Goal: Ask a question: Seek information or help from site administrators or community

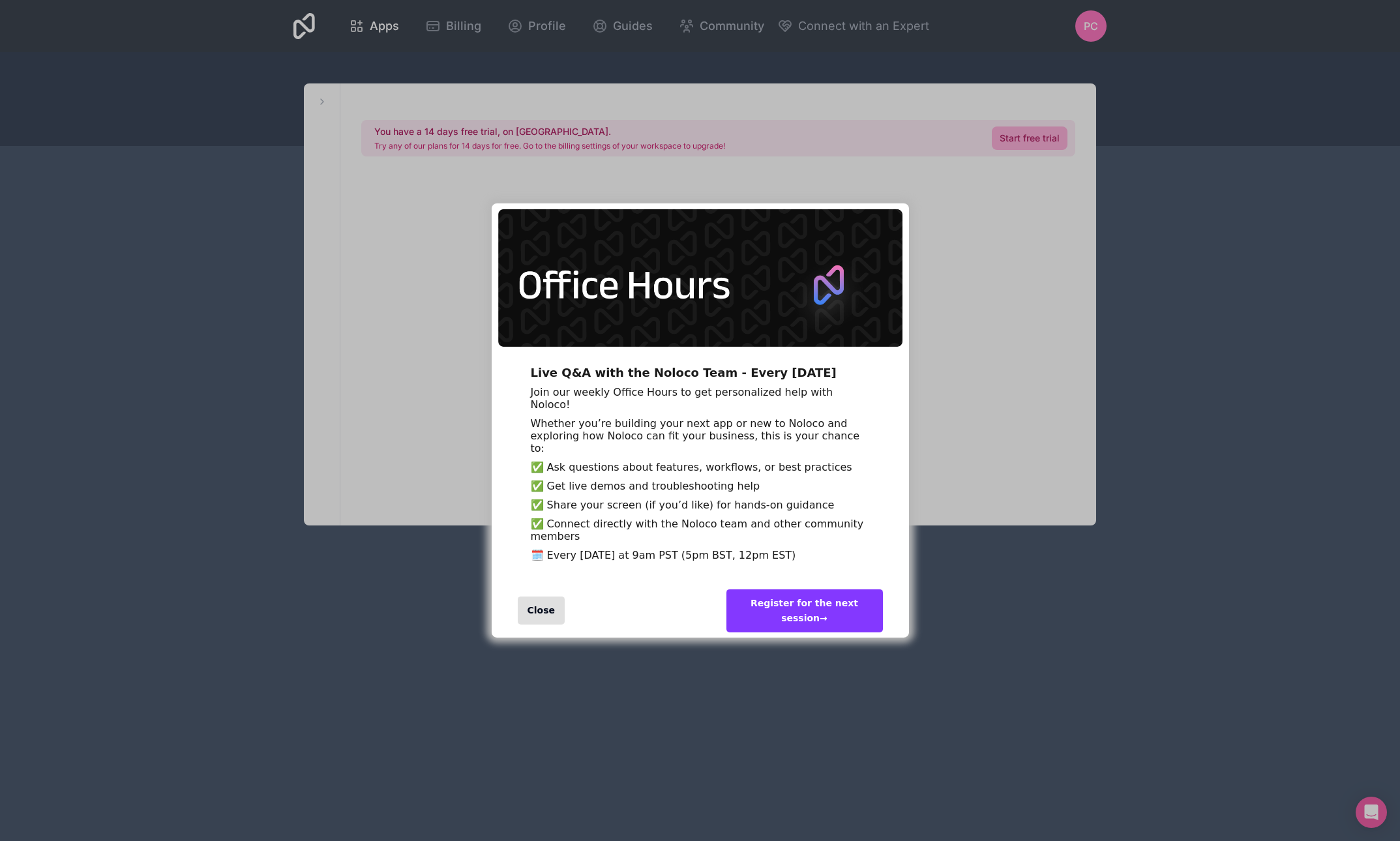
click at [533, 625] on div "Close" at bounding box center [541, 611] width 48 height 28
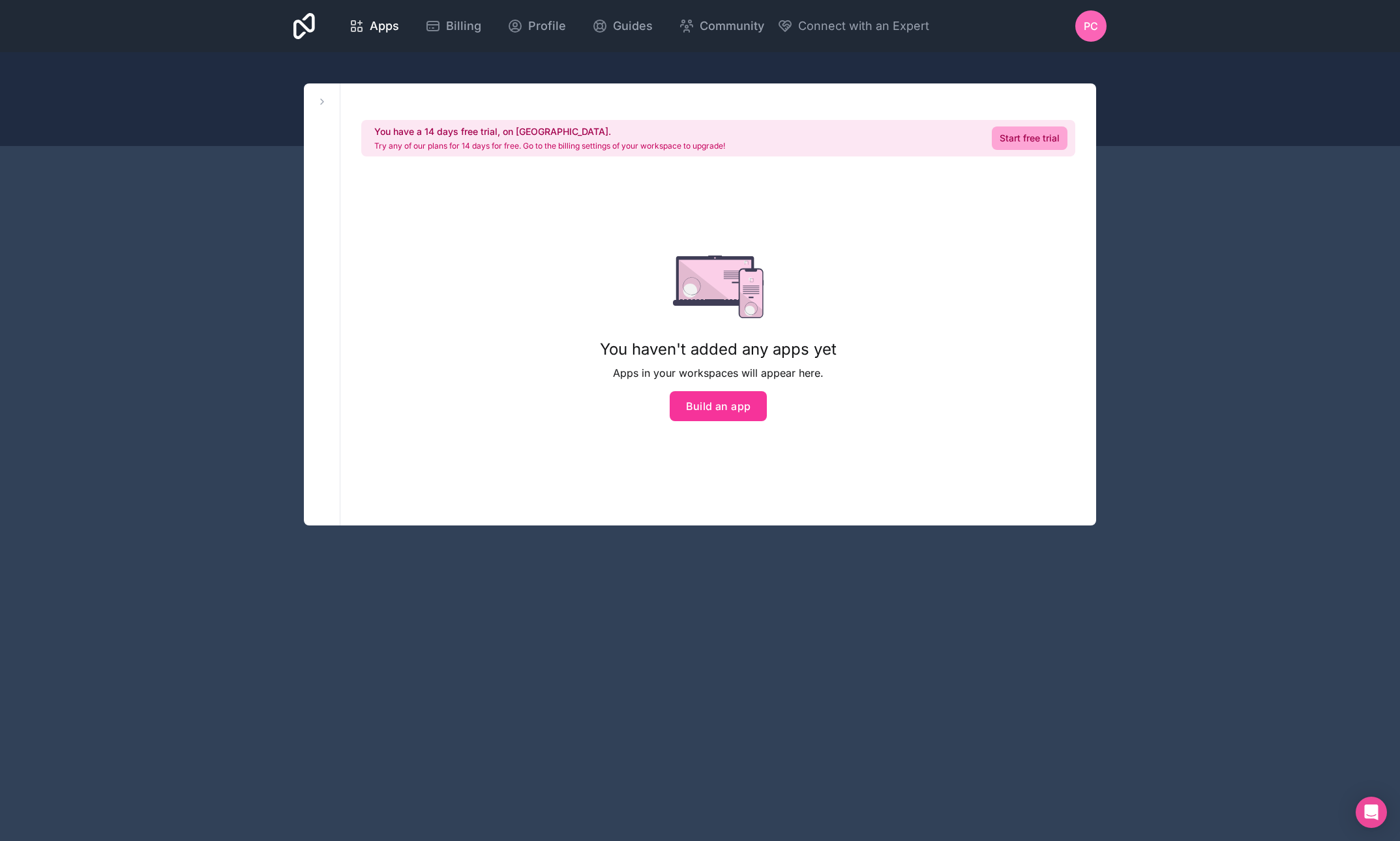
click at [1032, 140] on link "Start free trial" at bounding box center [1029, 138] width 76 height 23
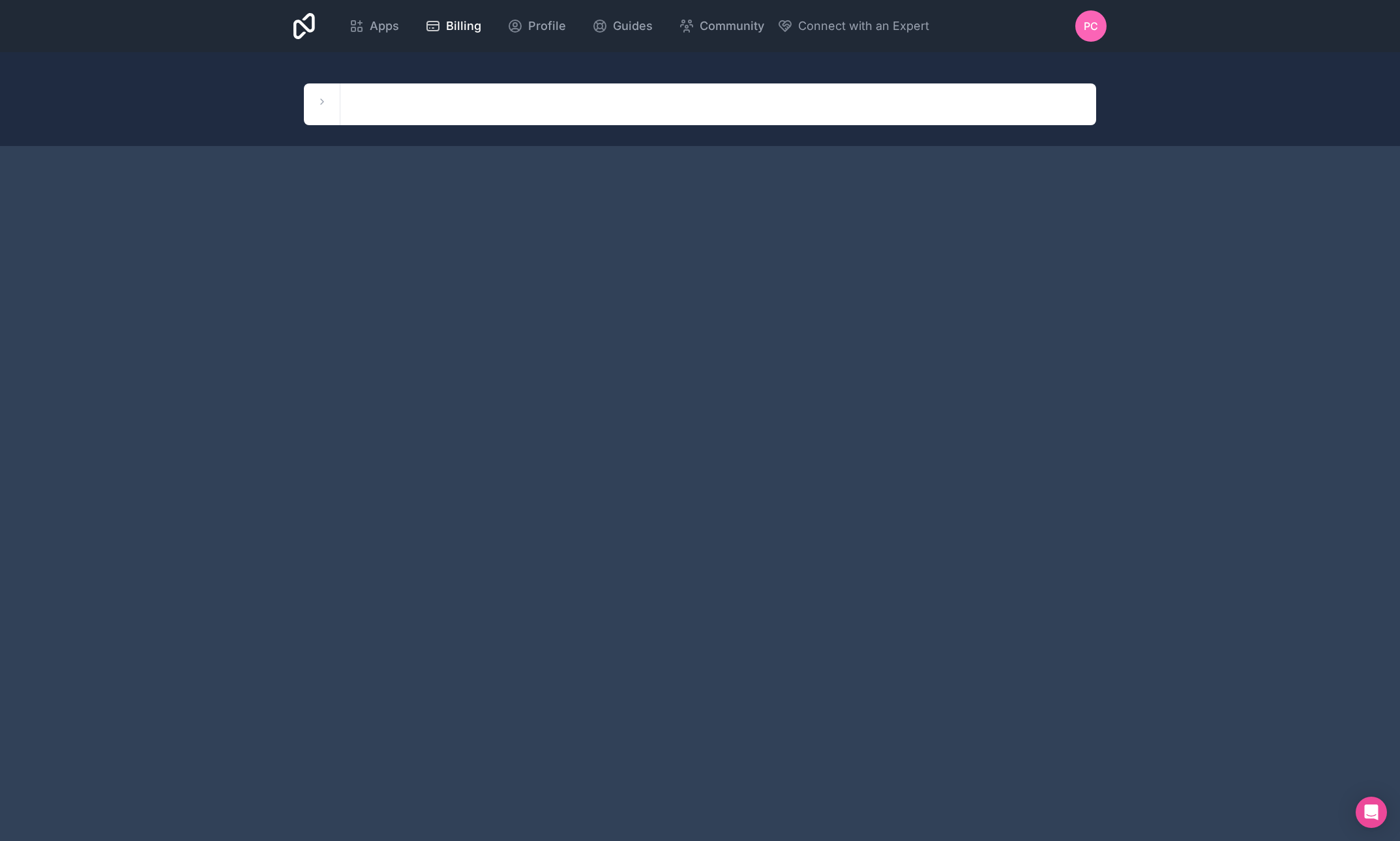
click at [1088, 26] on span "PC" at bounding box center [1090, 26] width 14 height 16
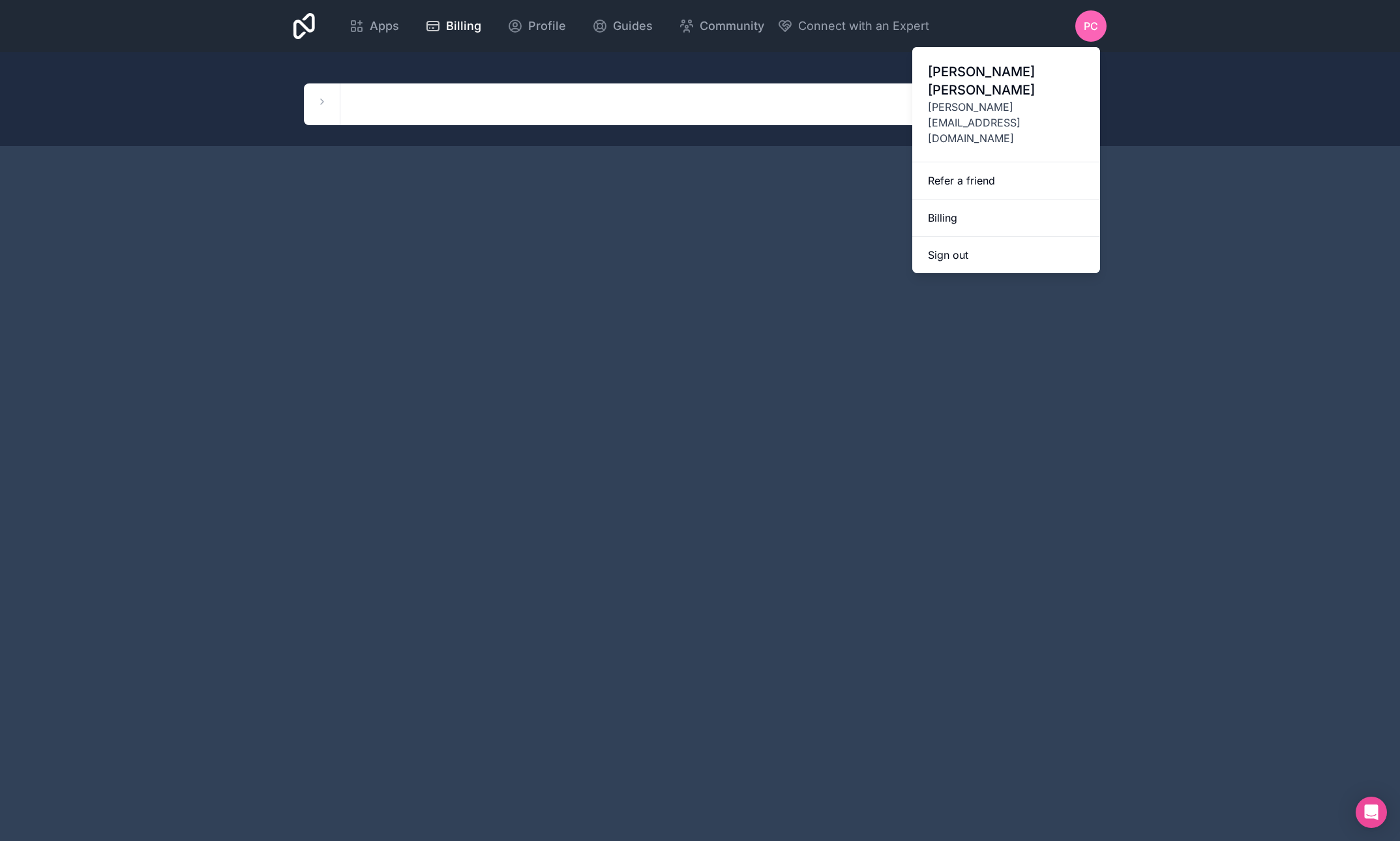
click at [768, 199] on div "Apps Billing Profile Guides Community Connect with an Expert PC Billing Profile…" at bounding box center [700, 420] width 1400 height 841
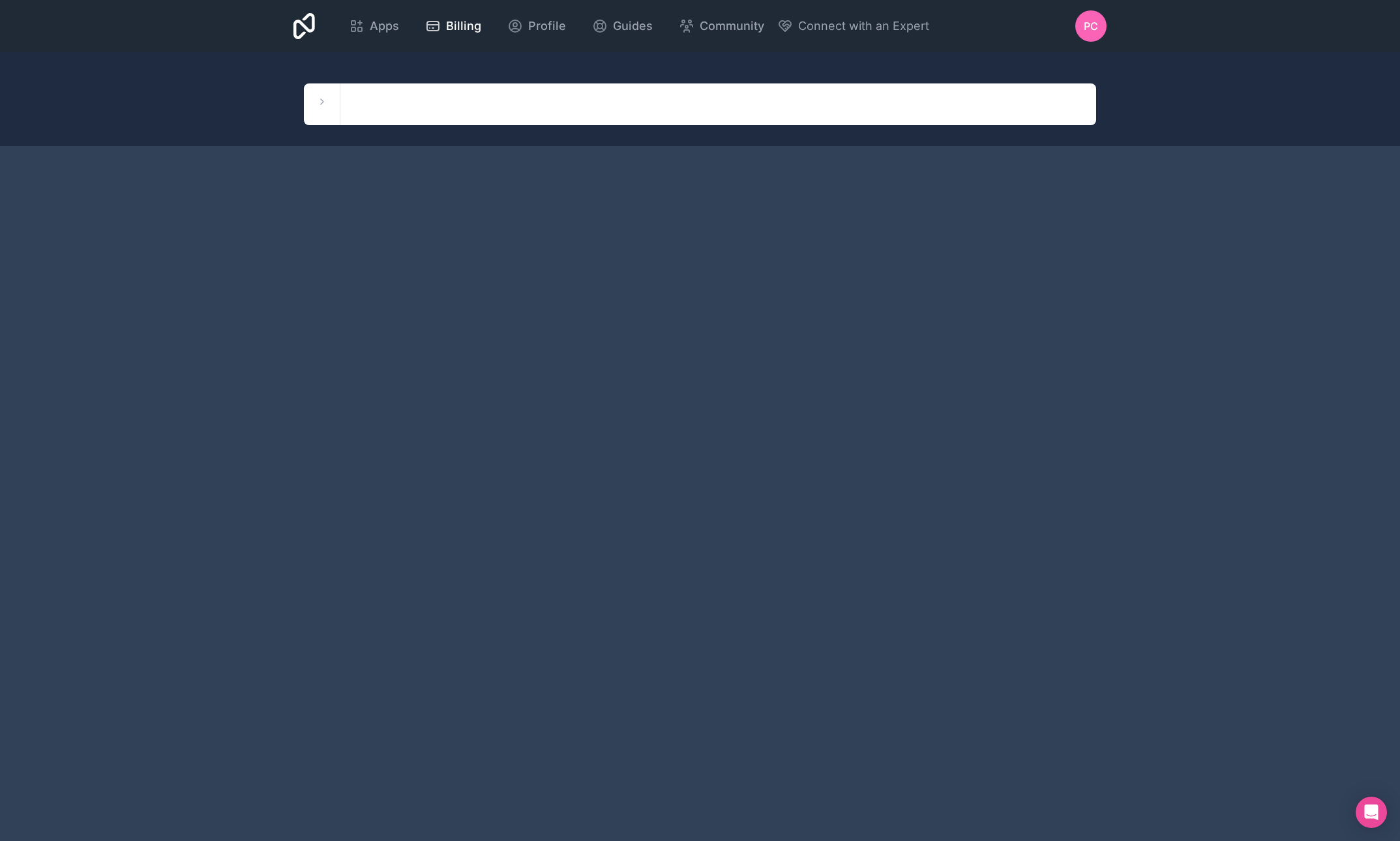
click at [320, 102] on icon at bounding box center [321, 101] width 10 height 10
click at [325, 102] on icon at bounding box center [321, 101] width 10 height 10
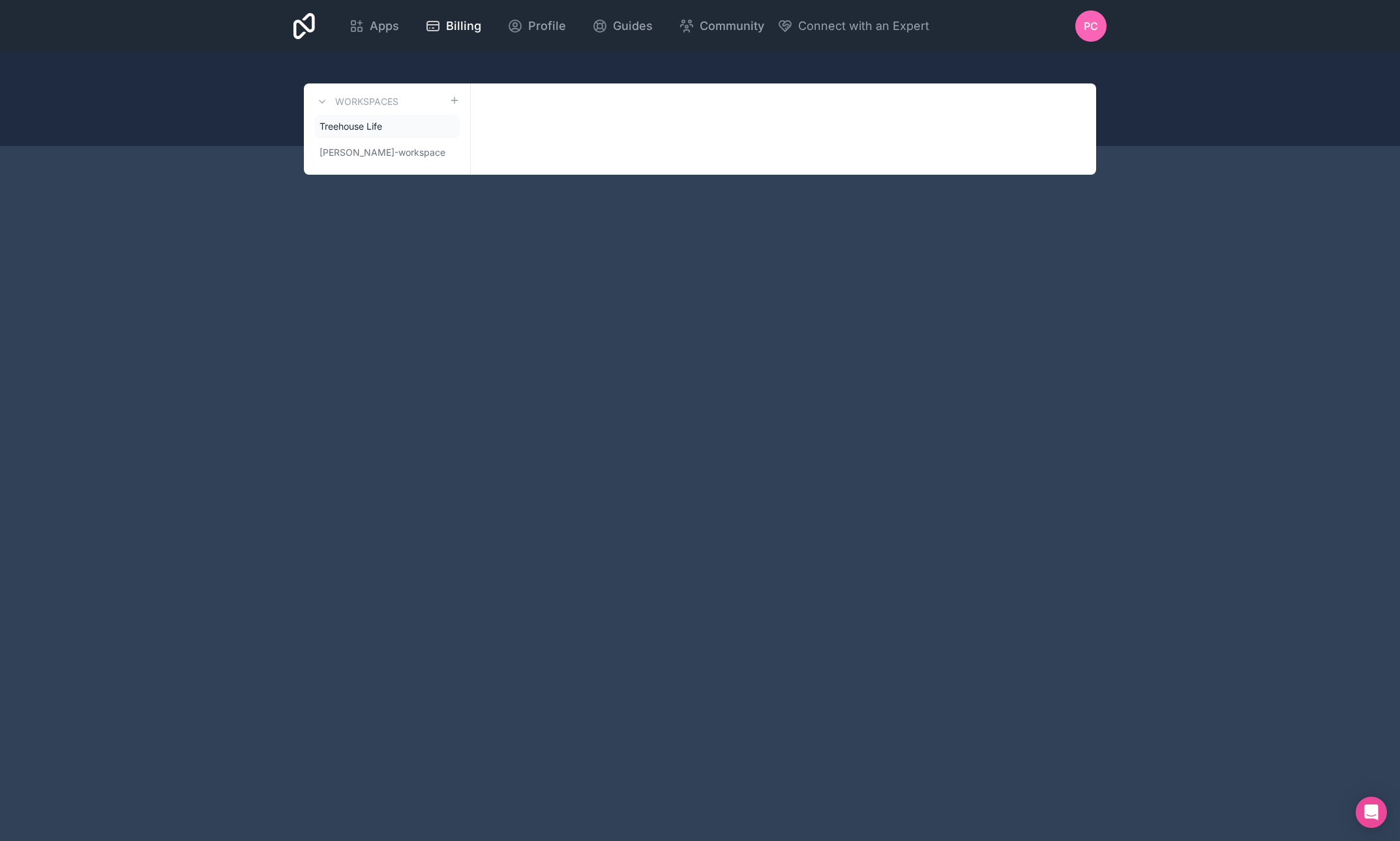
click at [361, 154] on span "[PERSON_NAME]-workspace" at bounding box center [382, 153] width 126 height 13
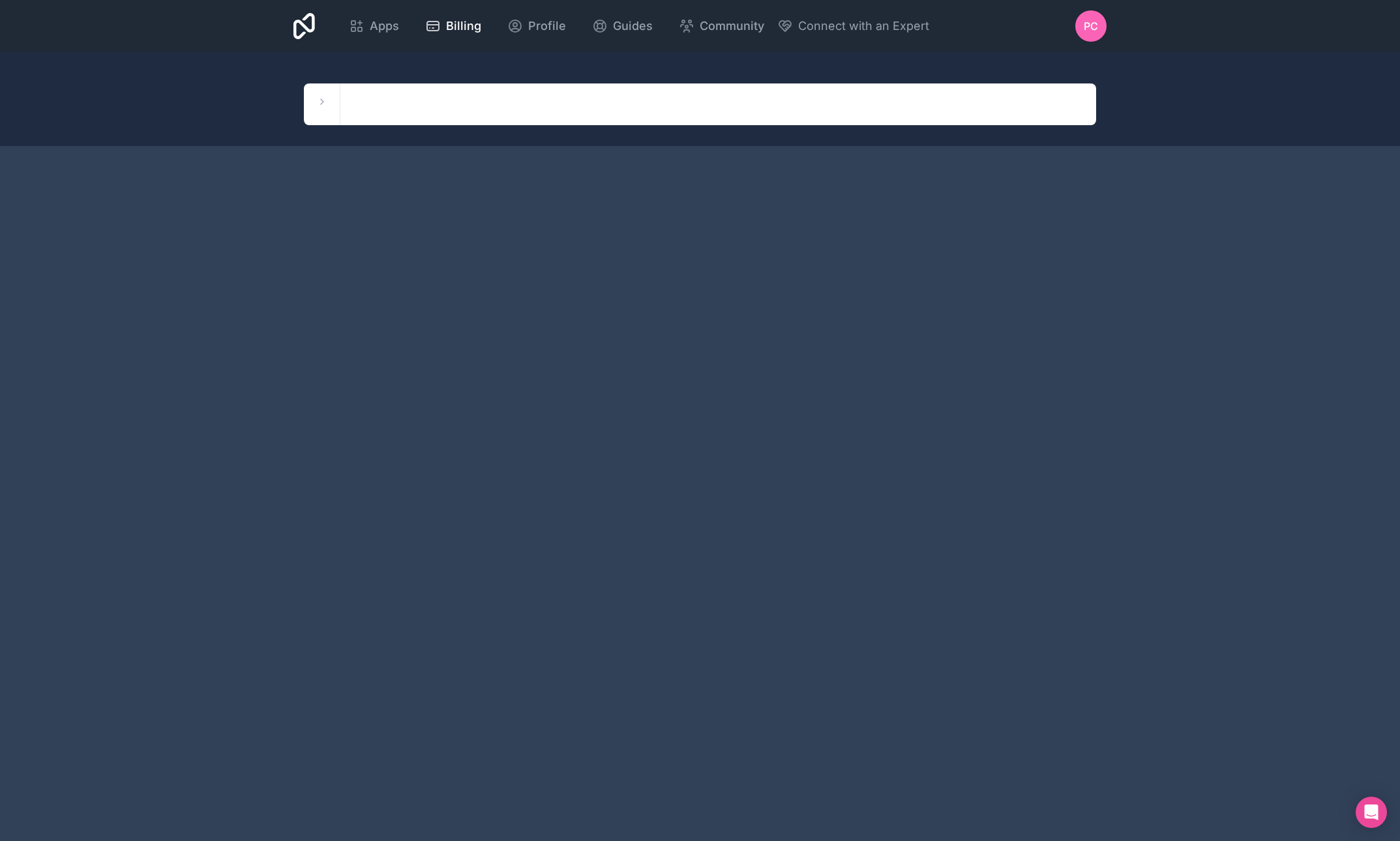
click at [322, 103] on icon at bounding box center [321, 102] width 2 height 5
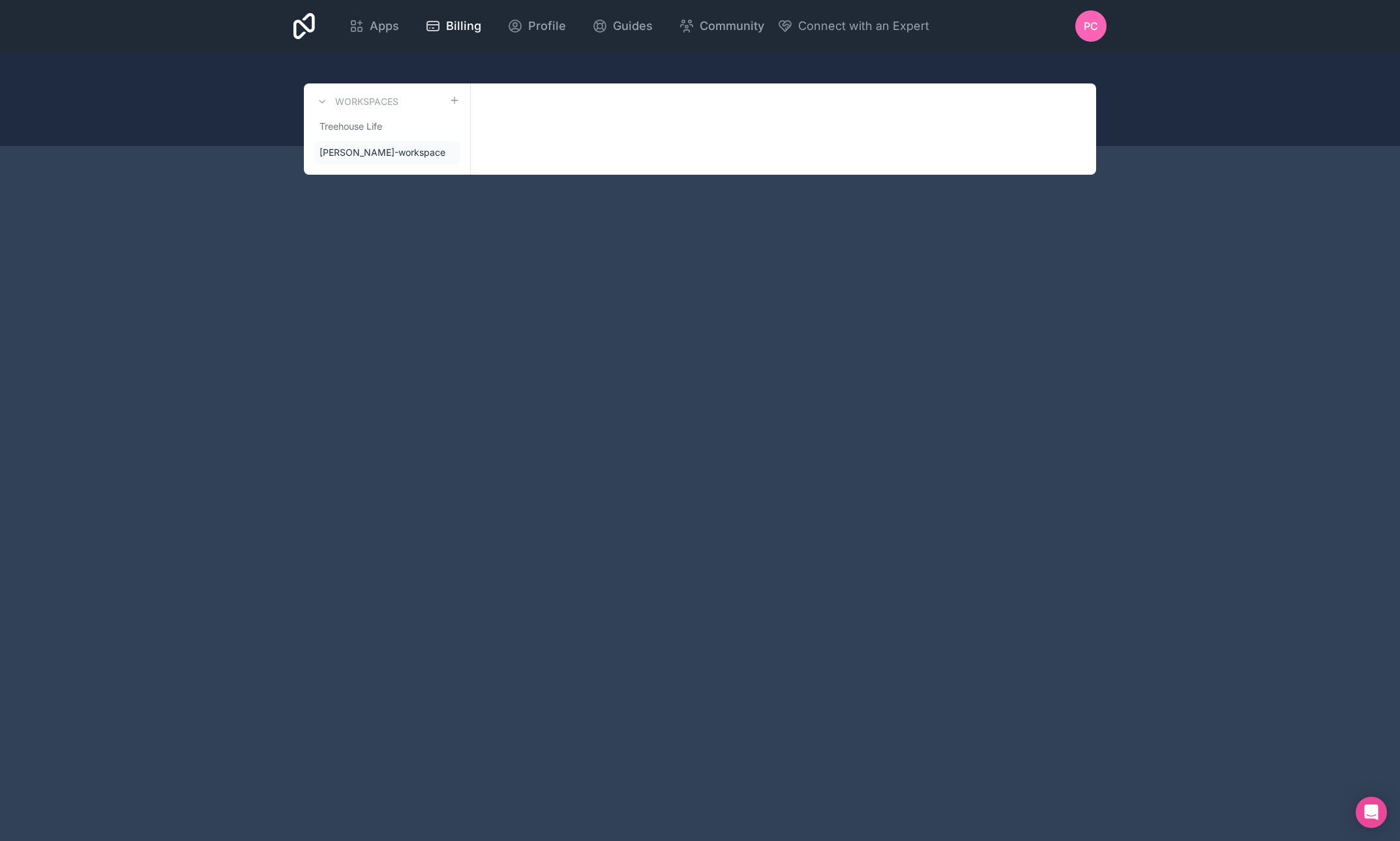
click at [339, 131] on span "Treehouse Life" at bounding box center [350, 126] width 63 height 13
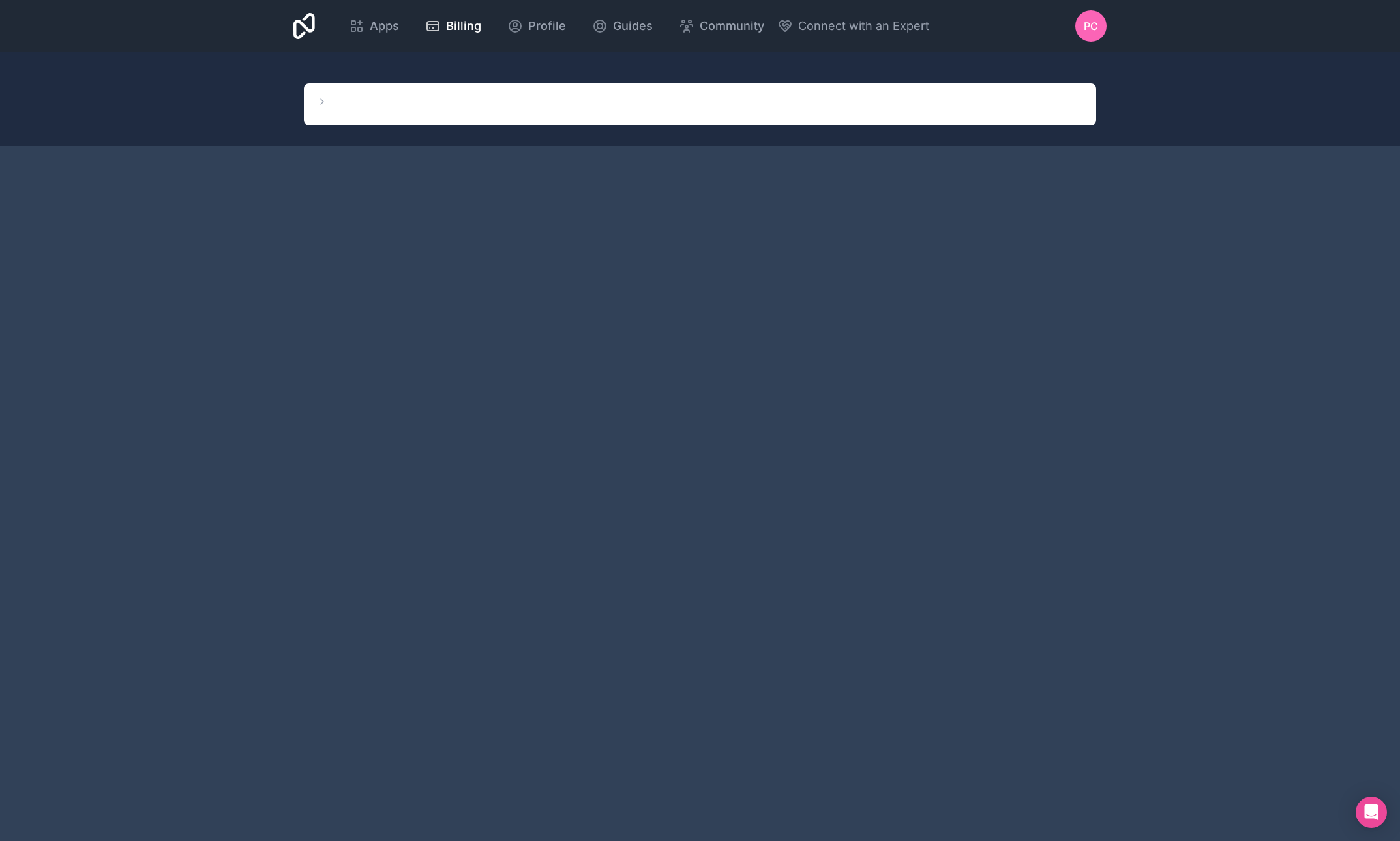
click at [319, 100] on icon at bounding box center [321, 101] width 10 height 10
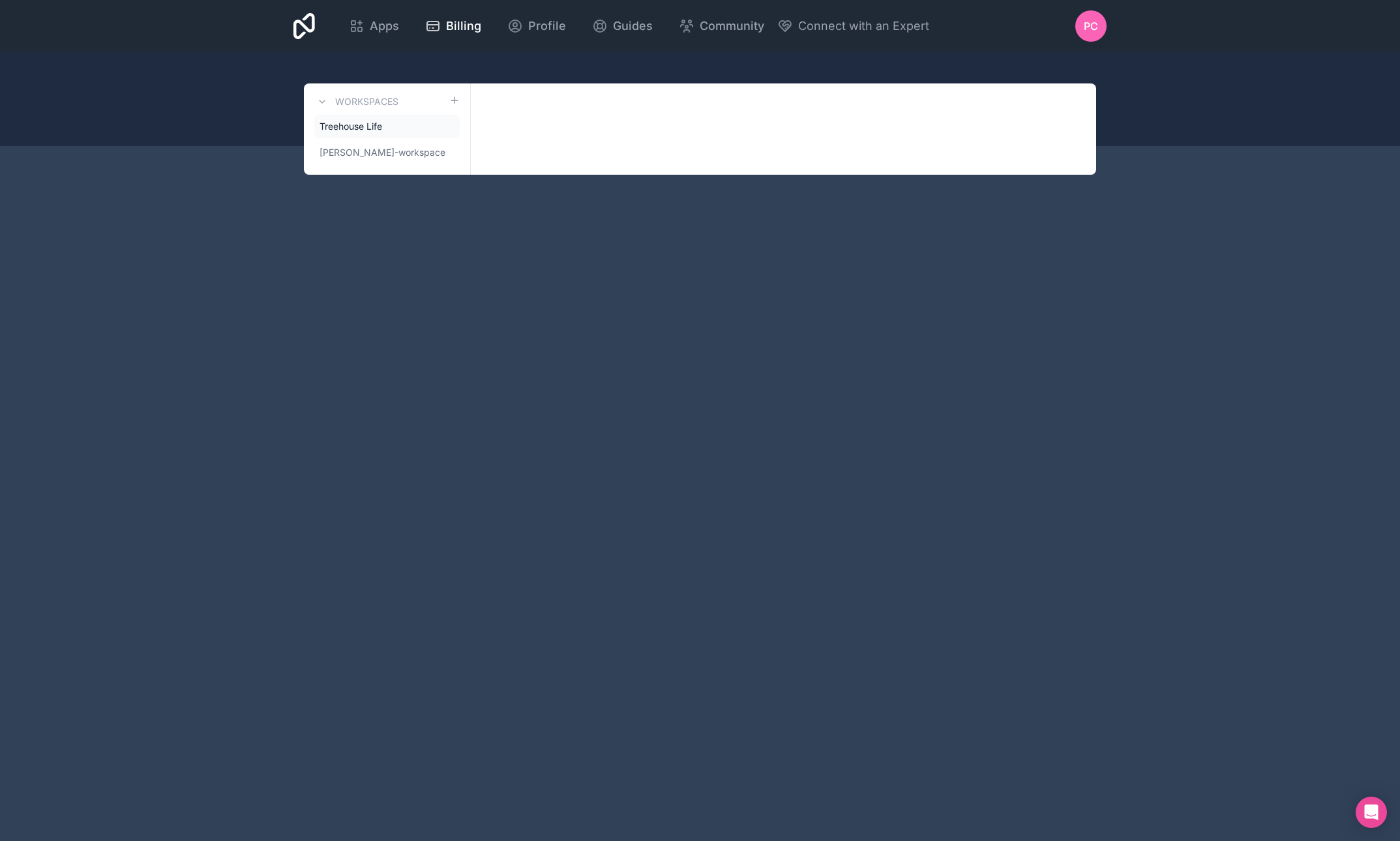
click at [538, 348] on div "Apps Billing Profile Guides Community Connect with an Expert PC Billing Profile…" at bounding box center [700, 420] width 1400 height 841
click at [375, 125] on span "Treehouse Life" at bounding box center [350, 126] width 63 height 13
click at [0, 0] on icon at bounding box center [0, 0] width 0 height 0
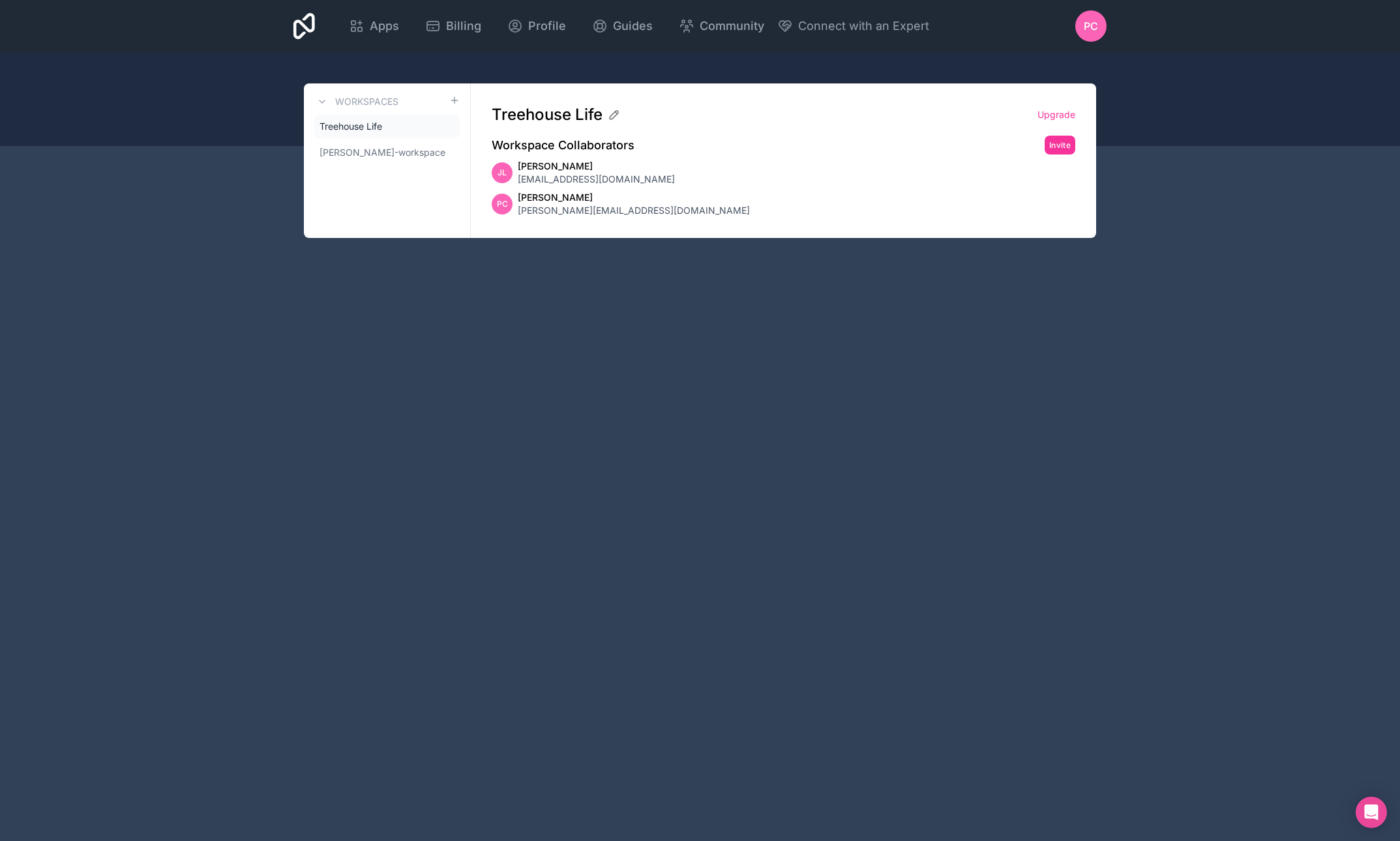
click at [747, 350] on div "Apps Billing Profile Guides Community Connect with an Expert PC Billing Profile…" at bounding box center [700, 420] width 1400 height 841
click at [424, 337] on div "Apps Billing Profile Guides Community Connect with an Expert PC Billing Profile…" at bounding box center [700, 420] width 1400 height 841
click at [1181, 500] on div "Apps Billing Profile Guides Community Connect with an Expert PC Billing Profile…" at bounding box center [700, 420] width 1400 height 841
click at [1089, 32] on span "PC" at bounding box center [1090, 26] width 14 height 16
click at [841, 347] on div "Apps Billing Profile Guides Community Connect with an Expert PC Billing Profile…" at bounding box center [700, 420] width 1400 height 841
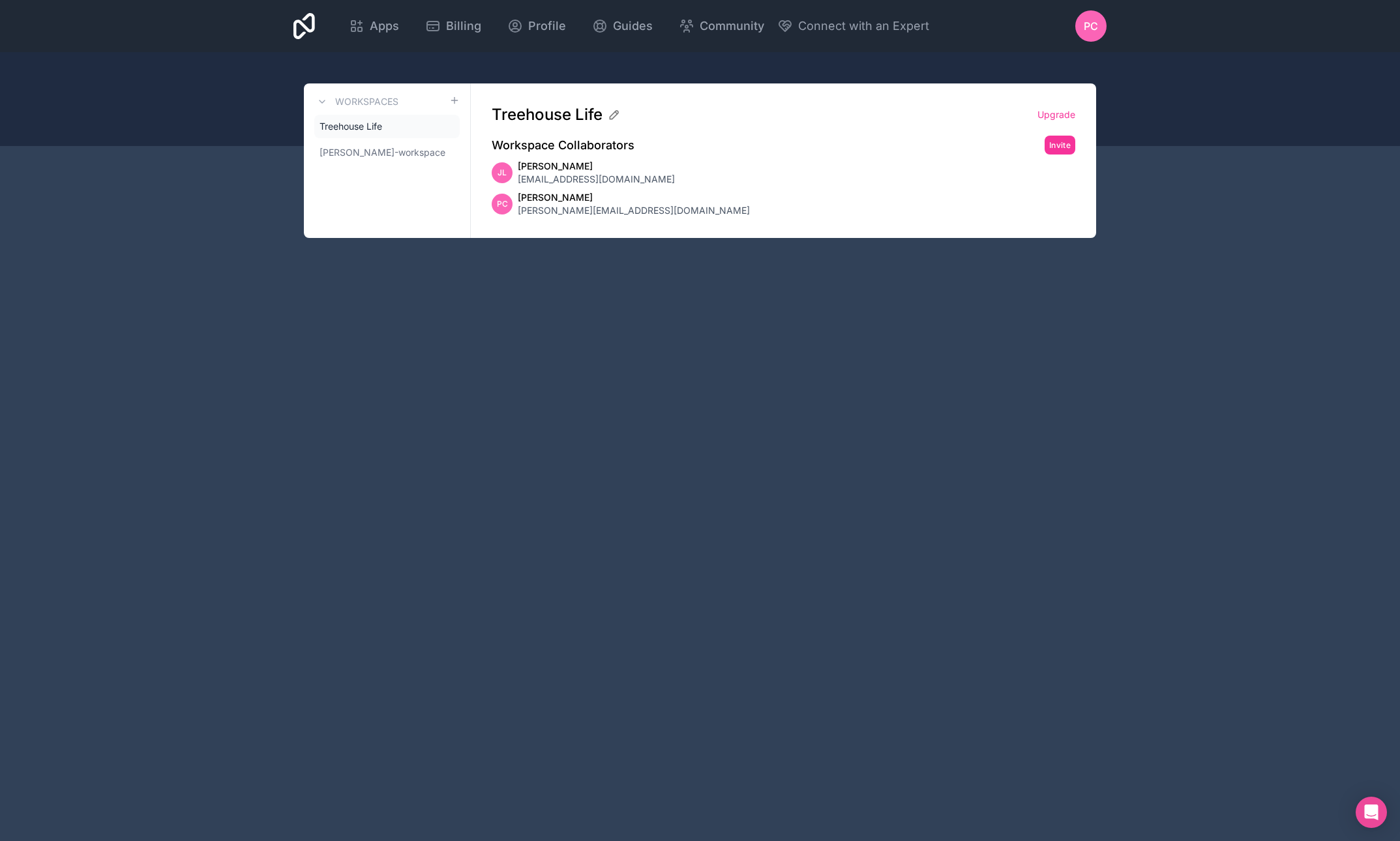
click at [481, 26] on span "Billing" at bounding box center [463, 26] width 35 height 18
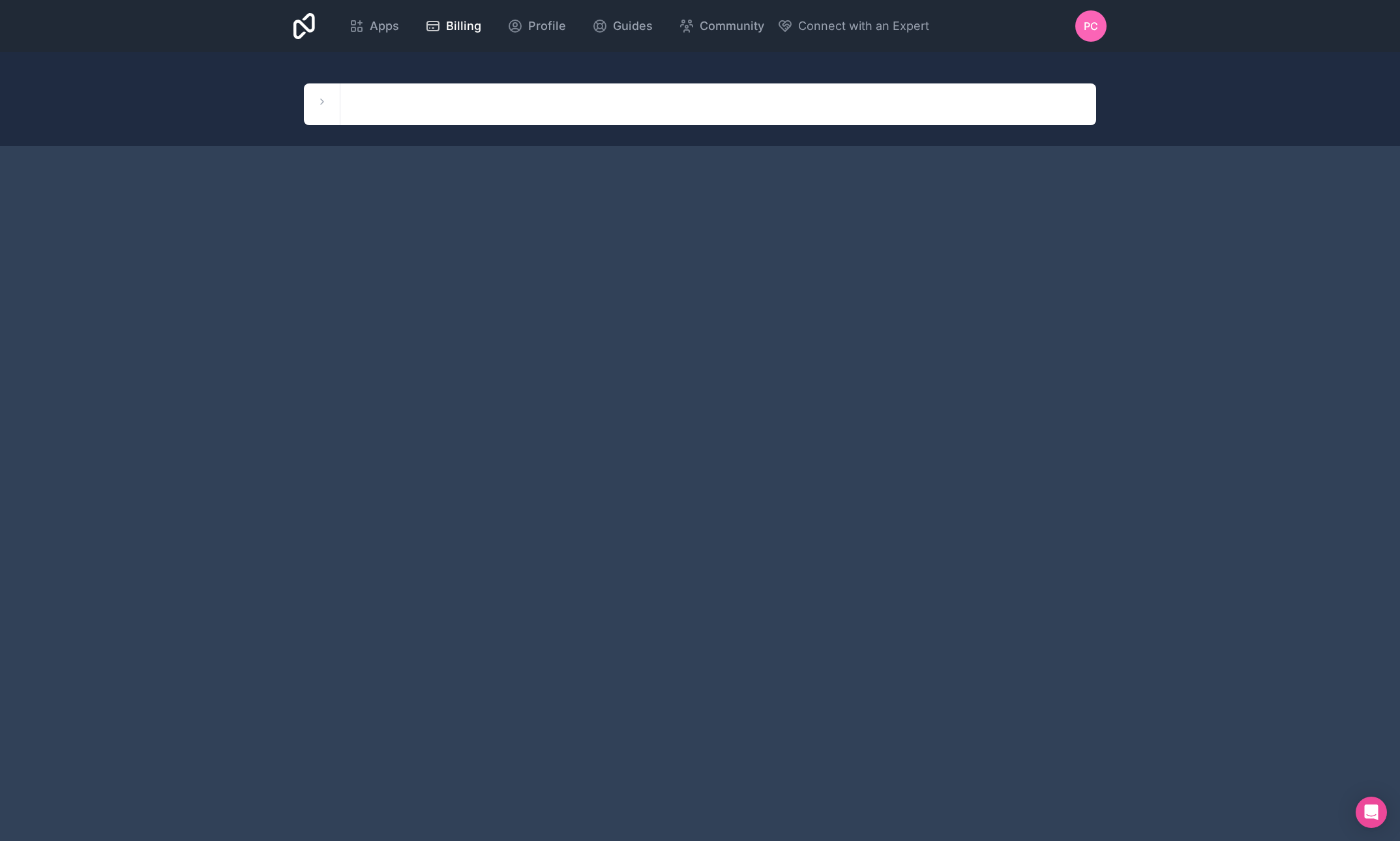
click at [565, 32] on span "Profile" at bounding box center [547, 26] width 38 height 18
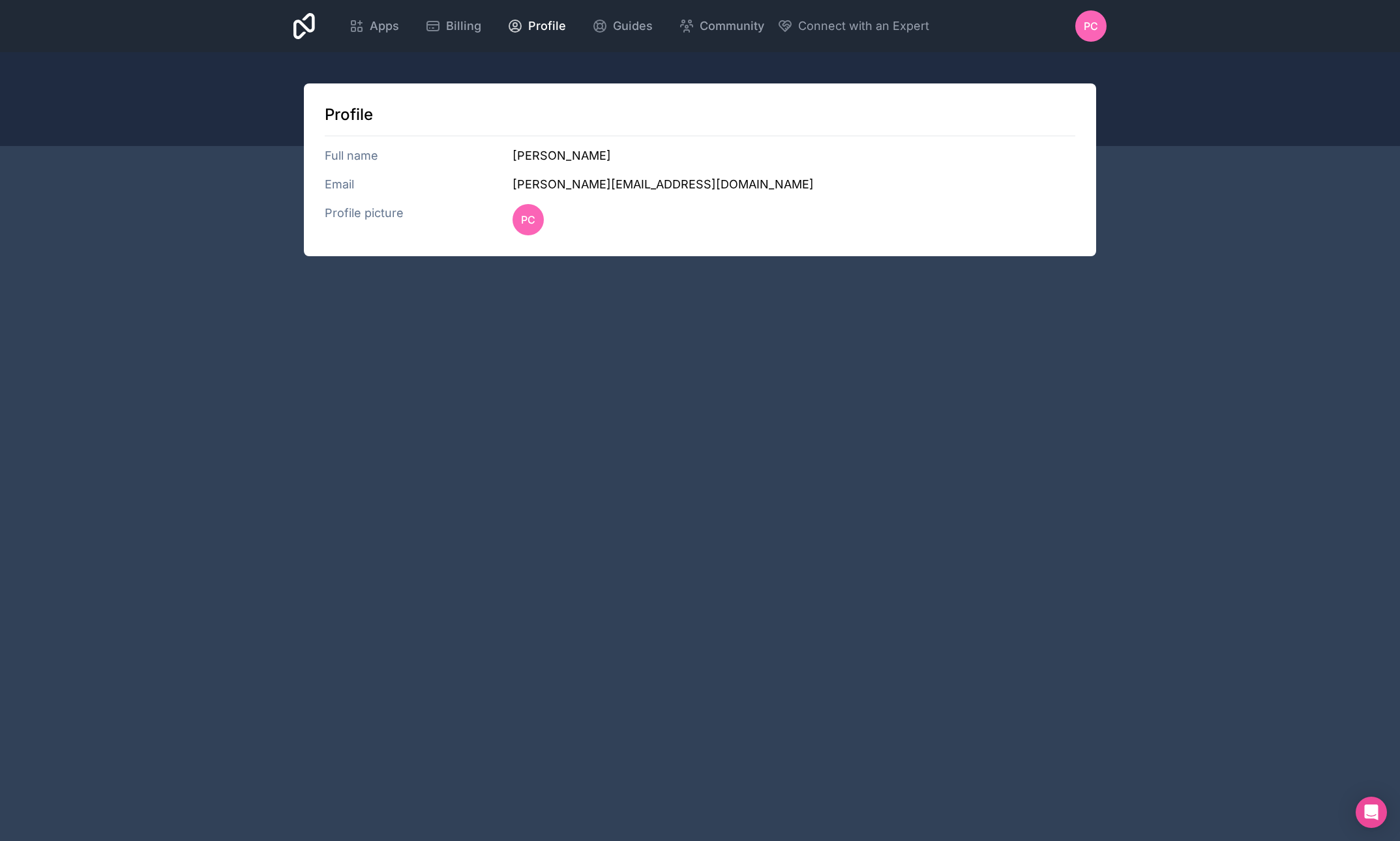
click at [399, 23] on span "Apps" at bounding box center [385, 26] width 30 height 18
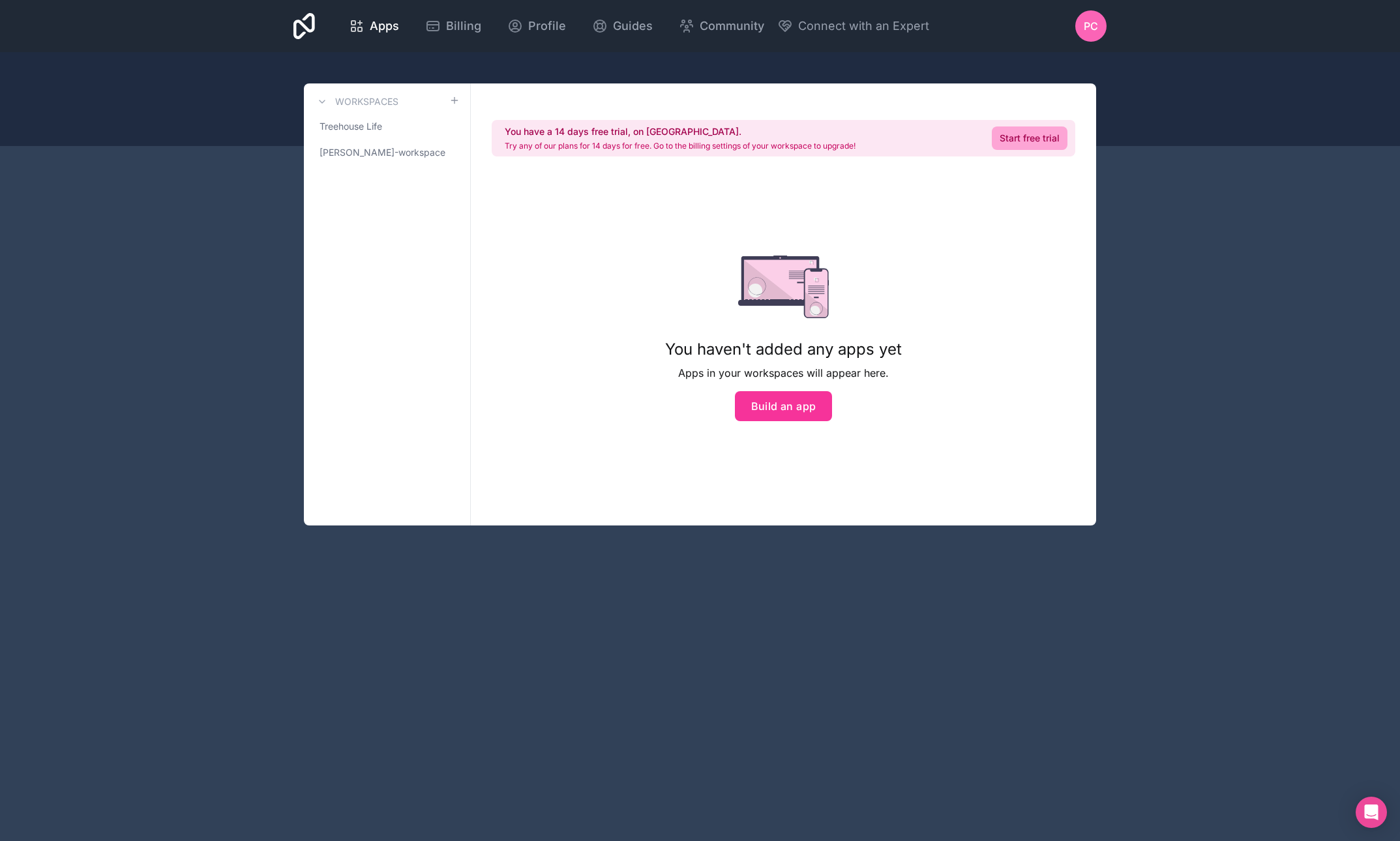
click at [1036, 140] on link "Start free trial" at bounding box center [1029, 138] width 76 height 23
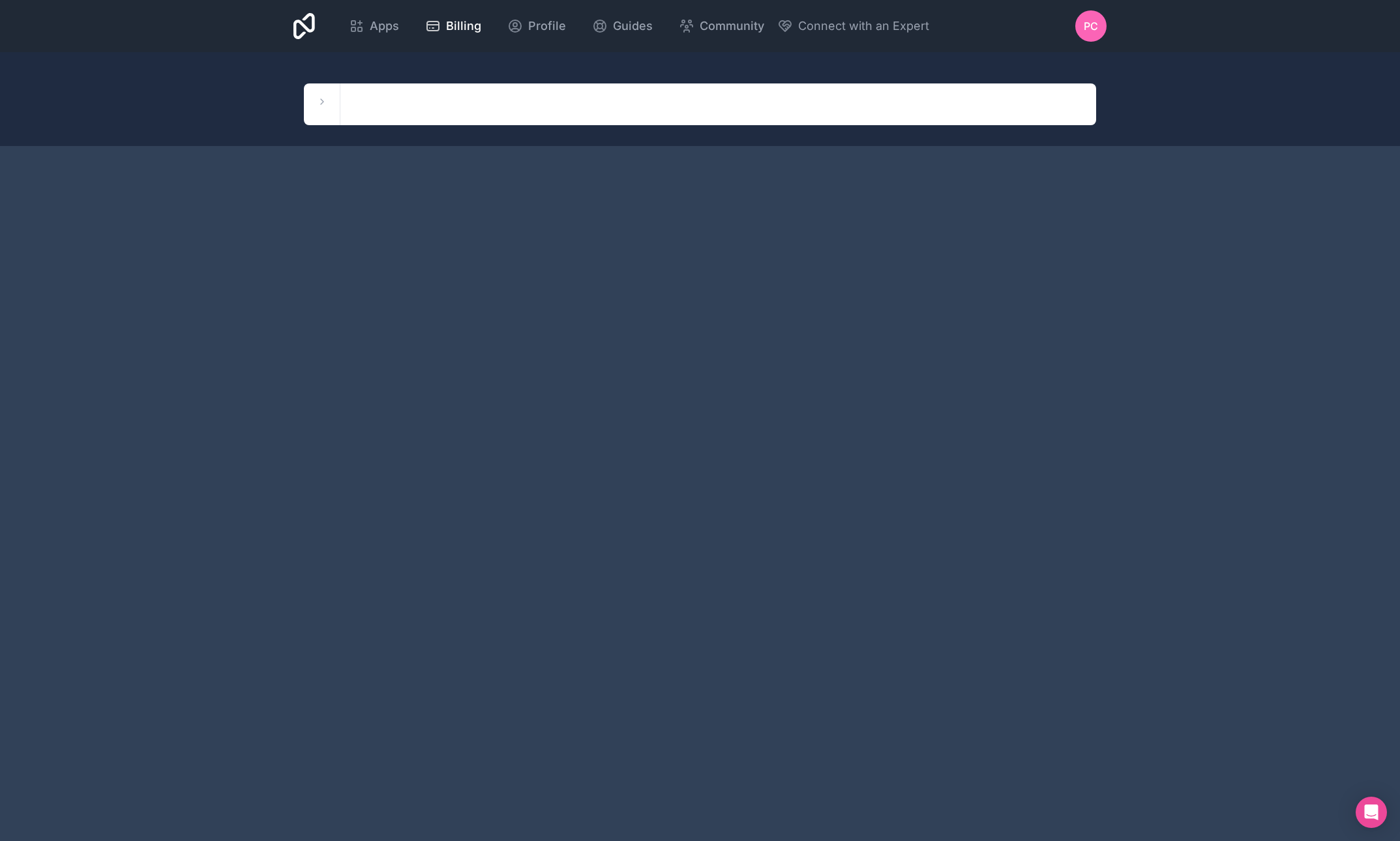
click at [481, 31] on span "Billing" at bounding box center [463, 26] width 35 height 18
click at [481, 23] on span "Billing" at bounding box center [463, 26] width 35 height 18
click at [481, 25] on div "Billing" at bounding box center [453, 26] width 56 height 18
click at [1377, 814] on icon "Open Intercom Messenger" at bounding box center [1371, 813] width 17 height 17
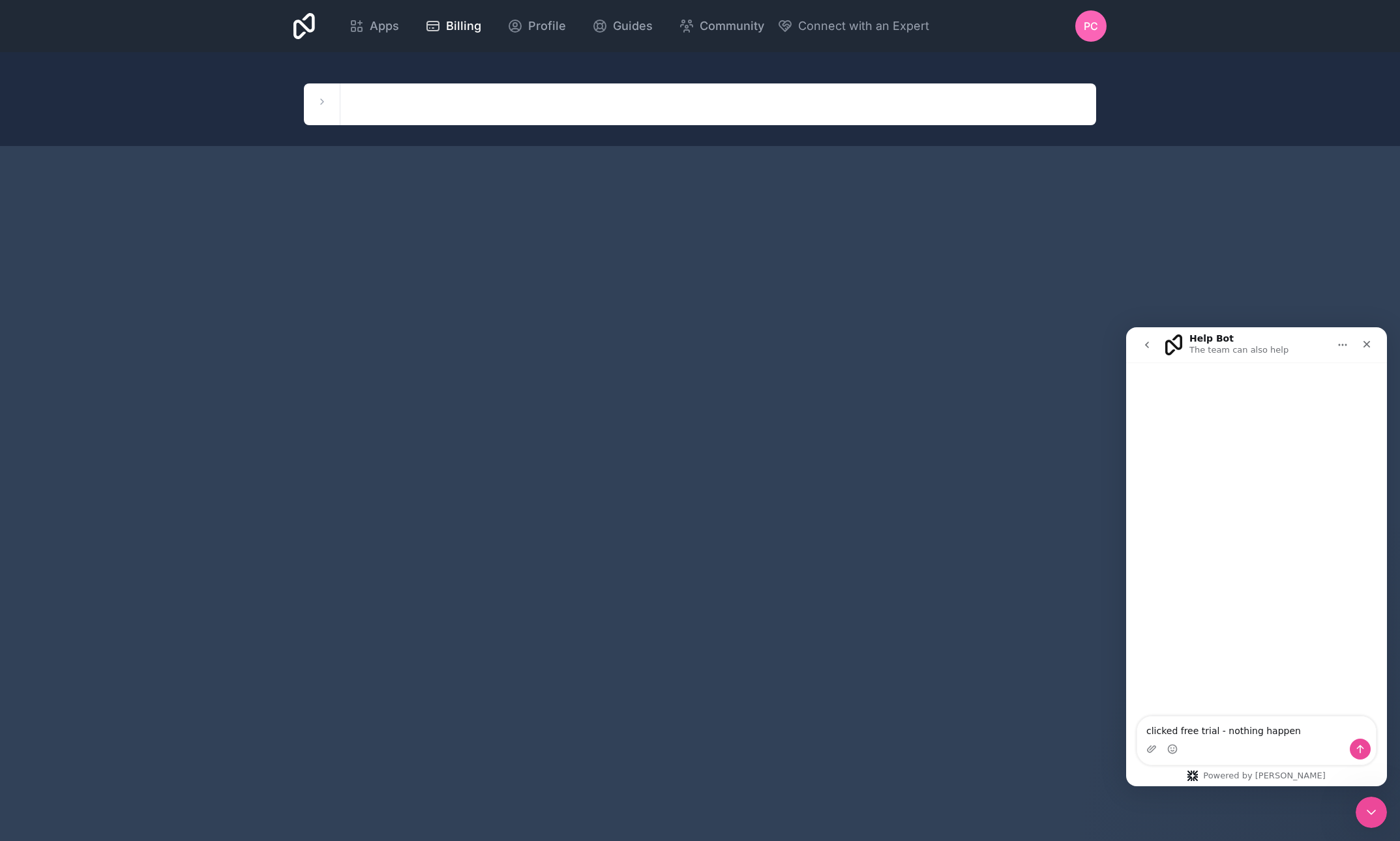
type textarea "clicked free trial - nothing happens"
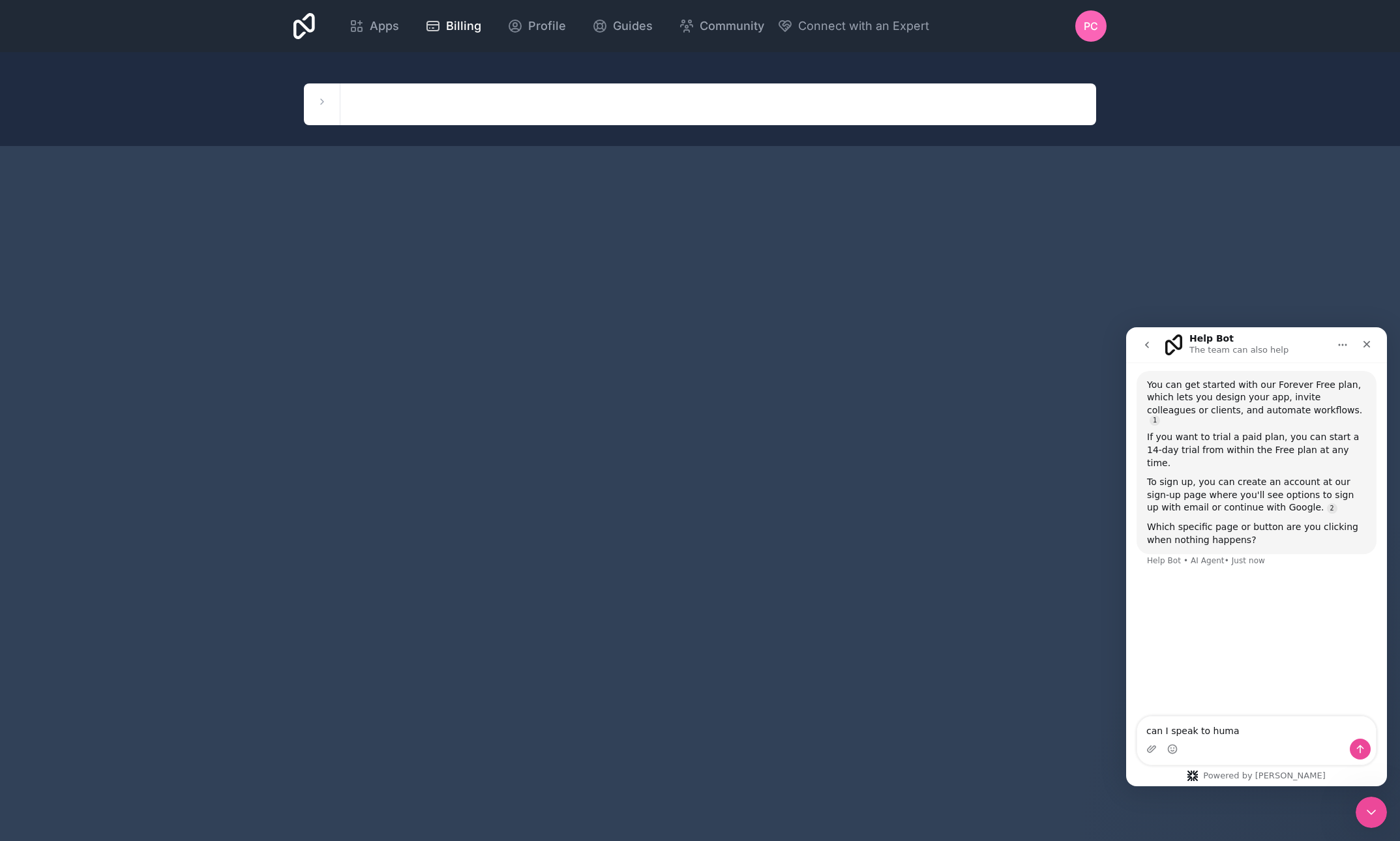
type textarea "can I speak to human"
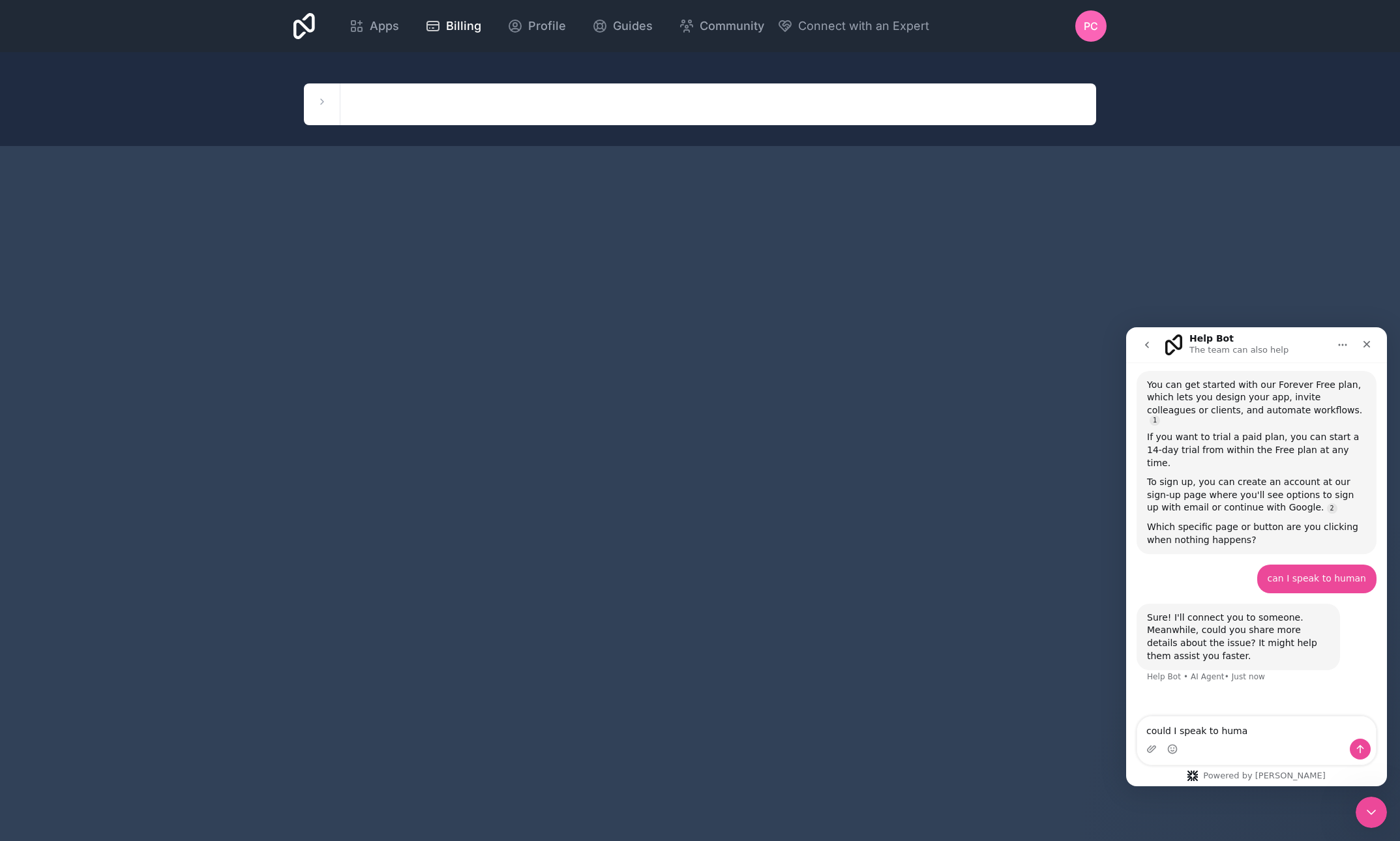
type textarea "could I speak to human"
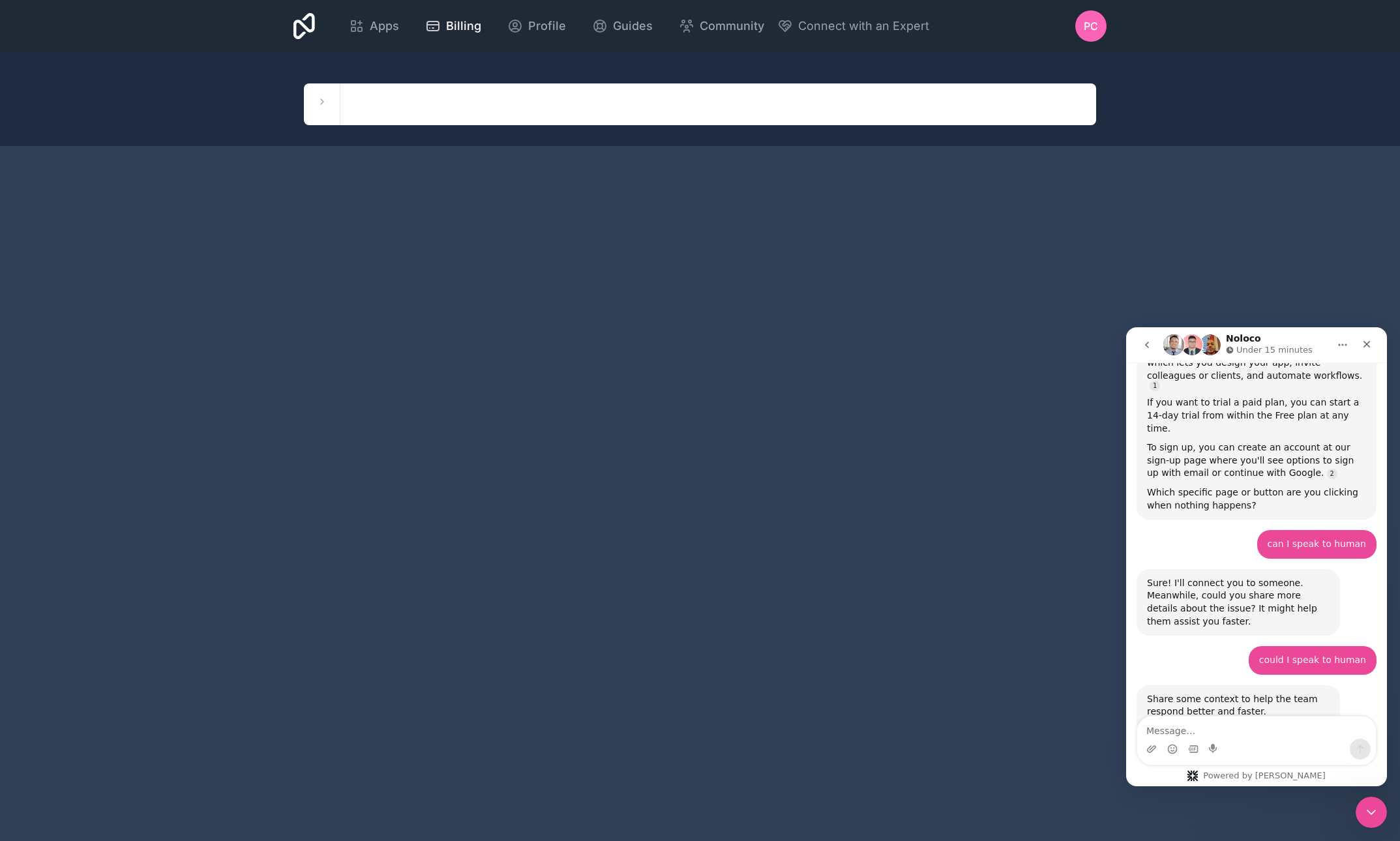
scroll to position [280, 0]
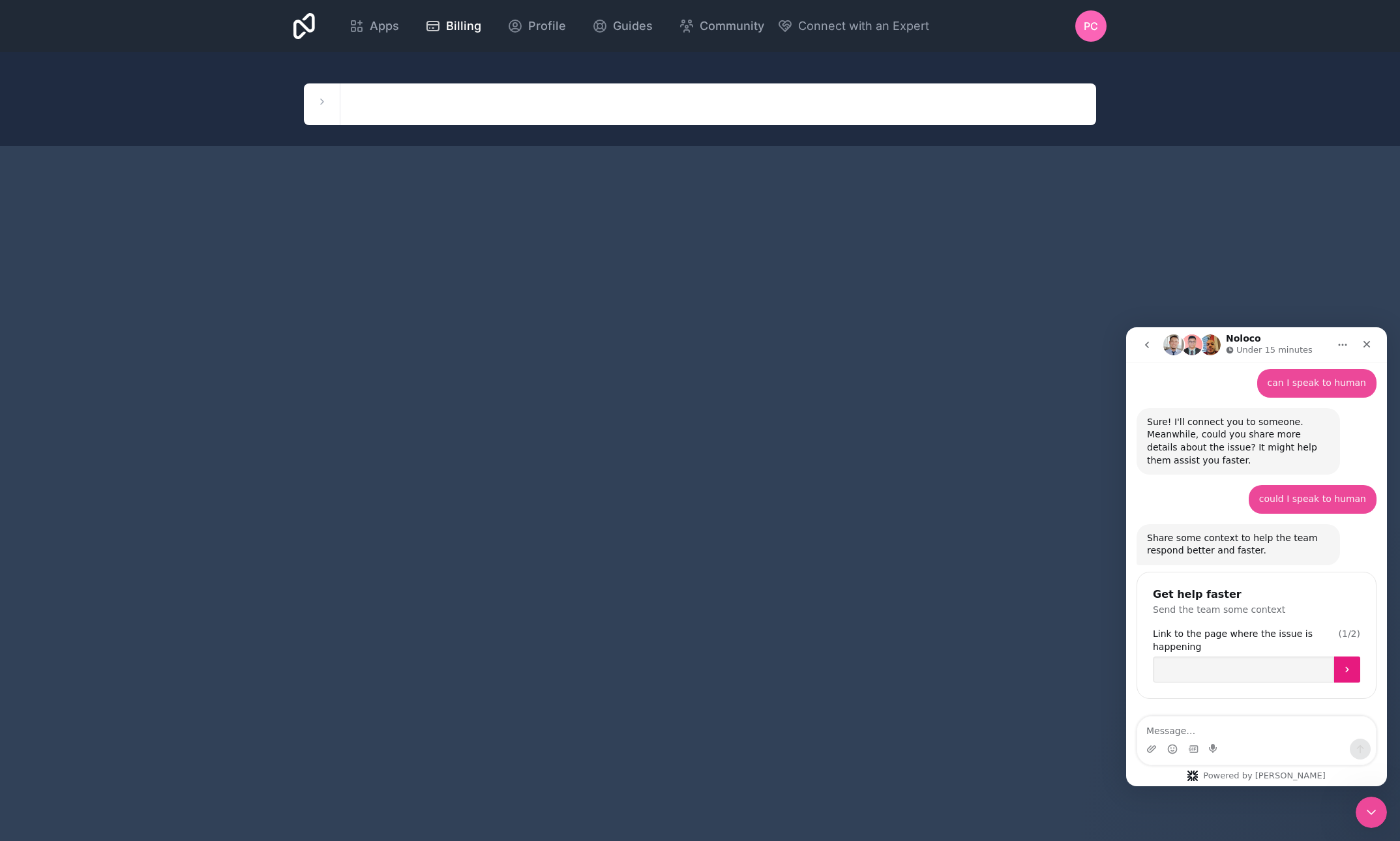
click at [1345, 664] on icon "Submit" at bounding box center [1346, 669] width 10 height 10
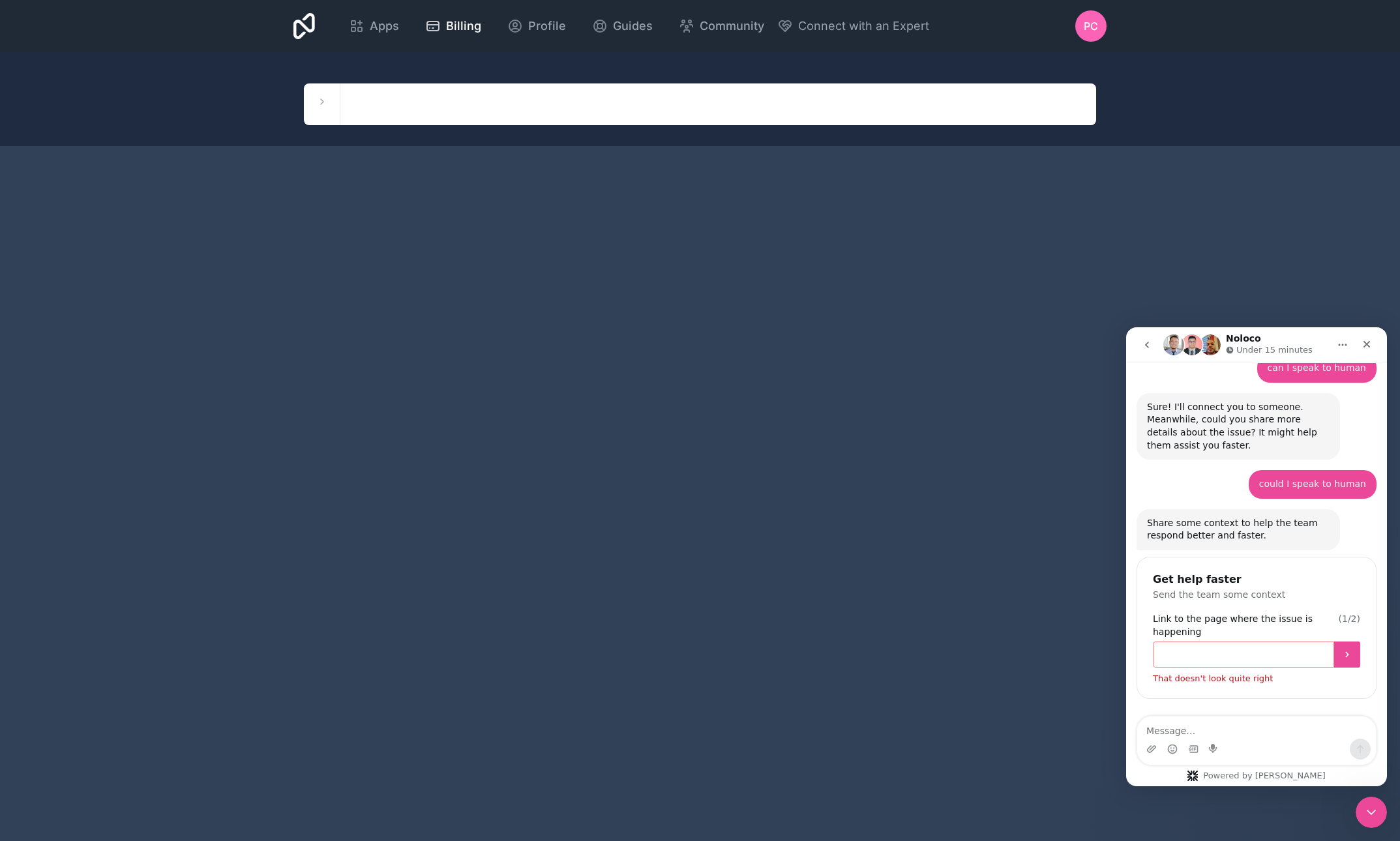
click at [1186, 642] on input "Link to the page where the issue is happening" at bounding box center [1244, 654] width 181 height 26
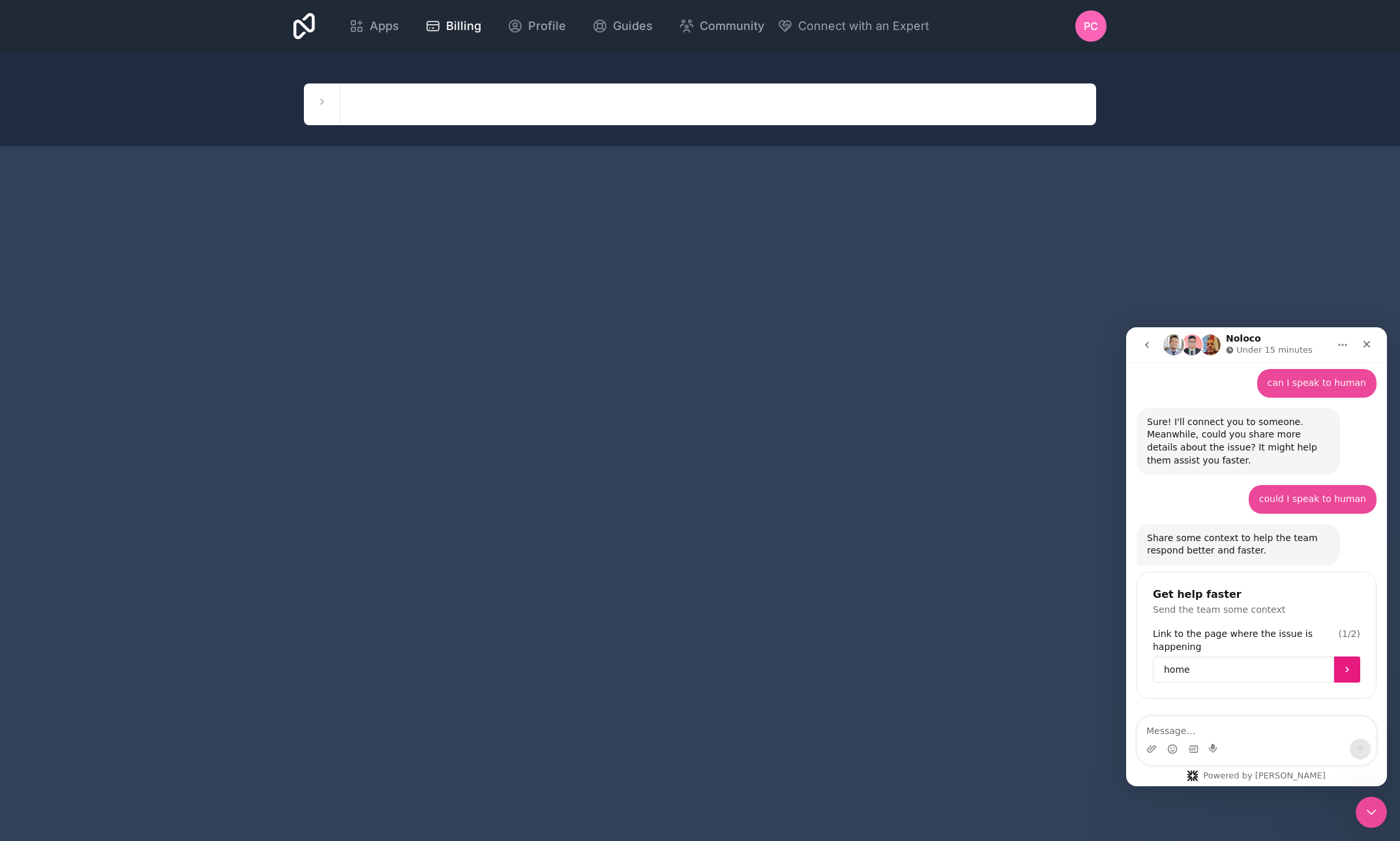
type input "home"
click at [1341, 664] on icon "Submit" at bounding box center [1346, 669] width 10 height 10
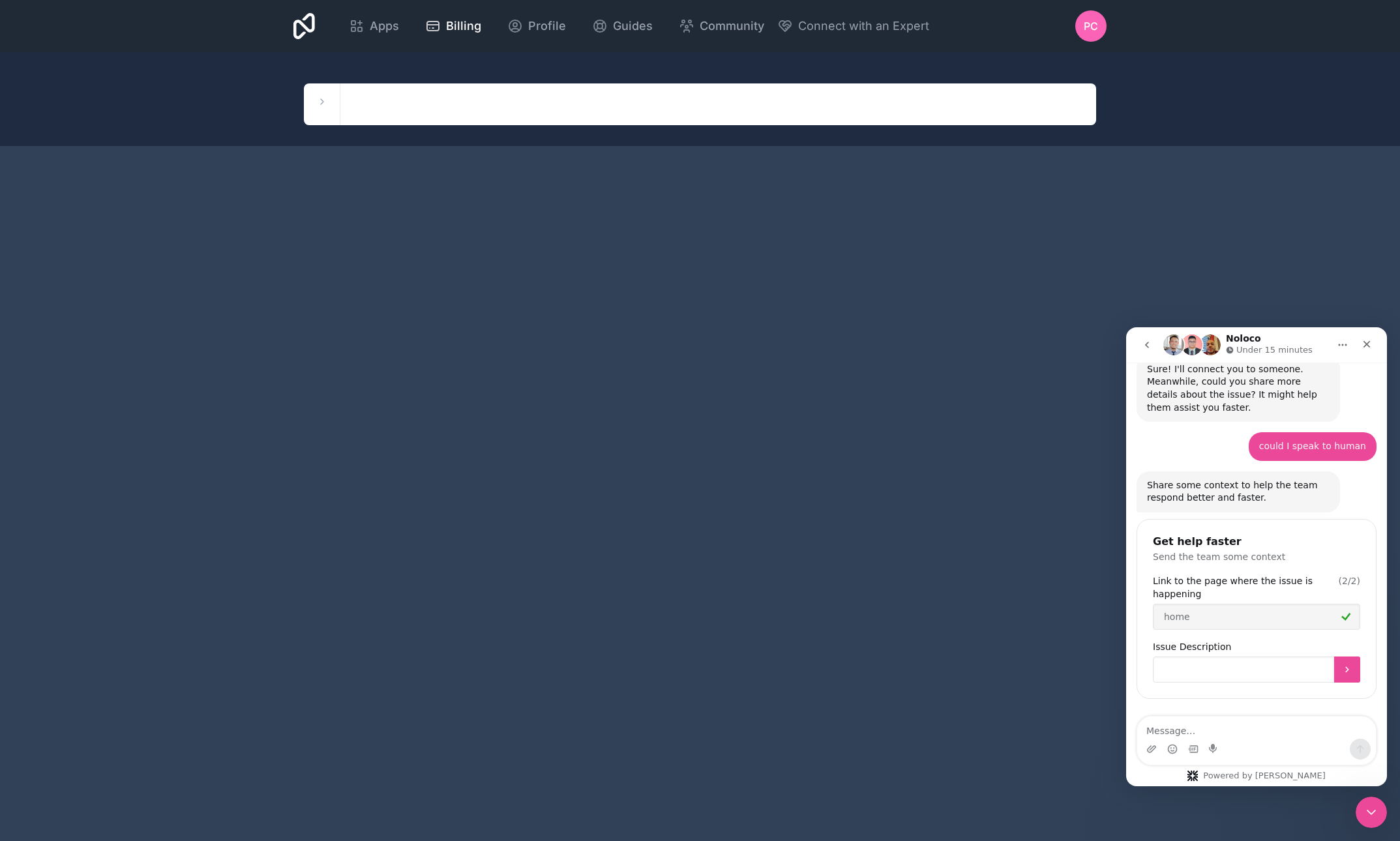
click at [1191, 656] on input "Issue Description" at bounding box center [1244, 669] width 181 height 26
type input "previously described"
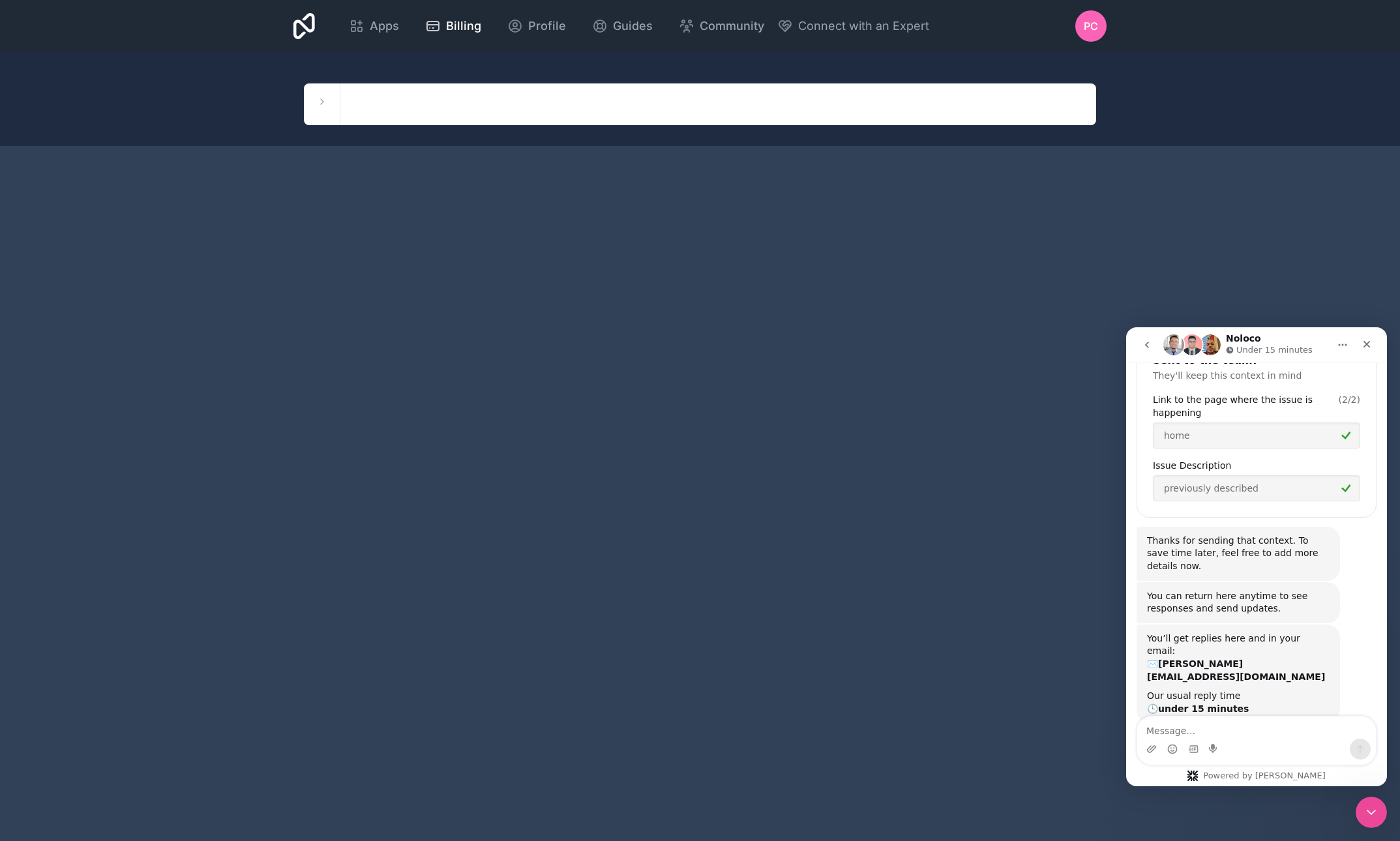
scroll to position [515, 0]
click at [762, 331] on div "Apps Billing Profile Guides Community Connect with an Expert PC Billing Profile…" at bounding box center [700, 420] width 1400 height 841
click at [481, 30] on span "Billing" at bounding box center [463, 26] width 35 height 18
click at [481, 26] on span "Billing" at bounding box center [463, 26] width 35 height 18
click at [1097, 27] on span "PC" at bounding box center [1090, 26] width 14 height 16
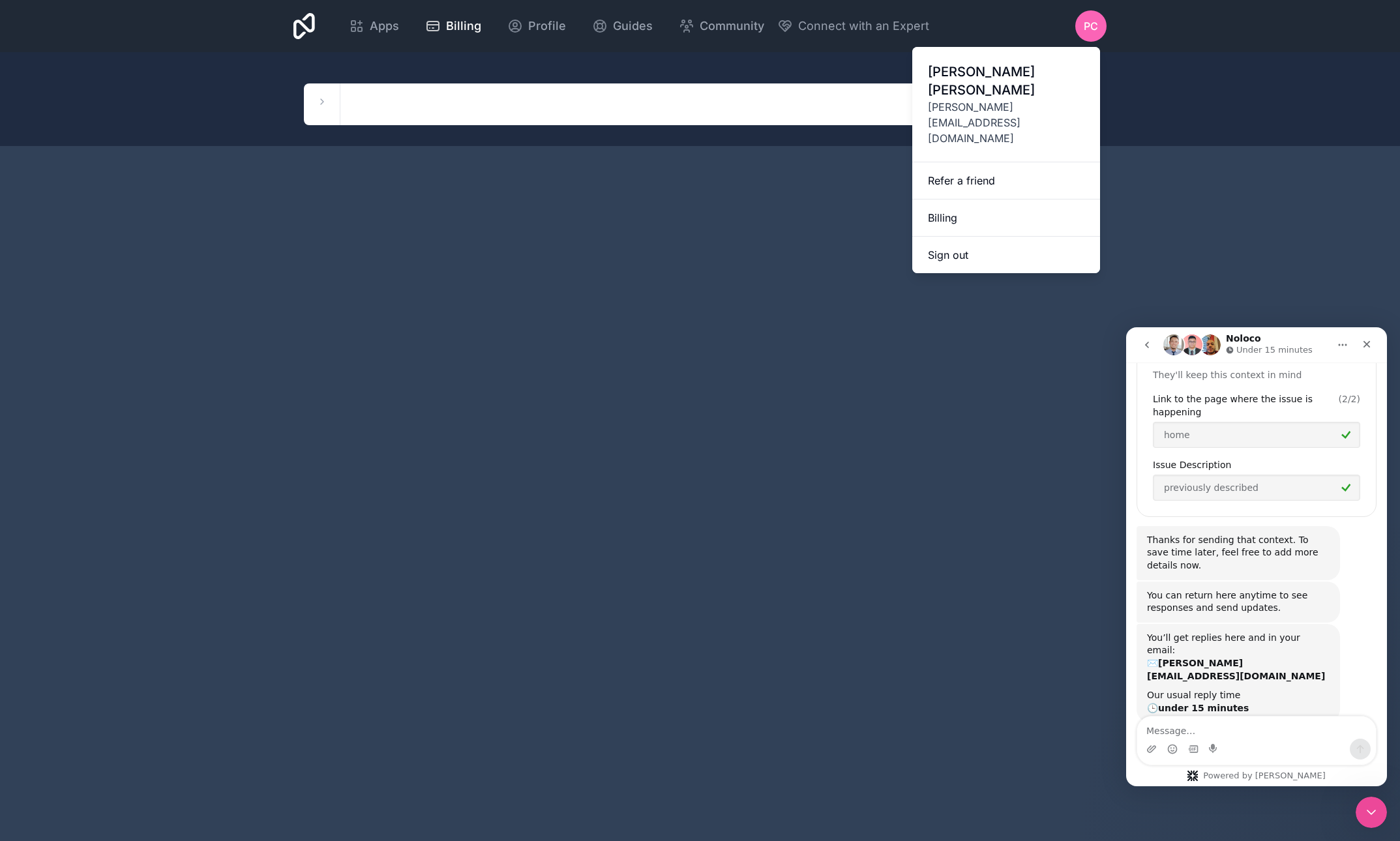
click at [953, 199] on link "Billing" at bounding box center [1006, 218] width 188 height 38
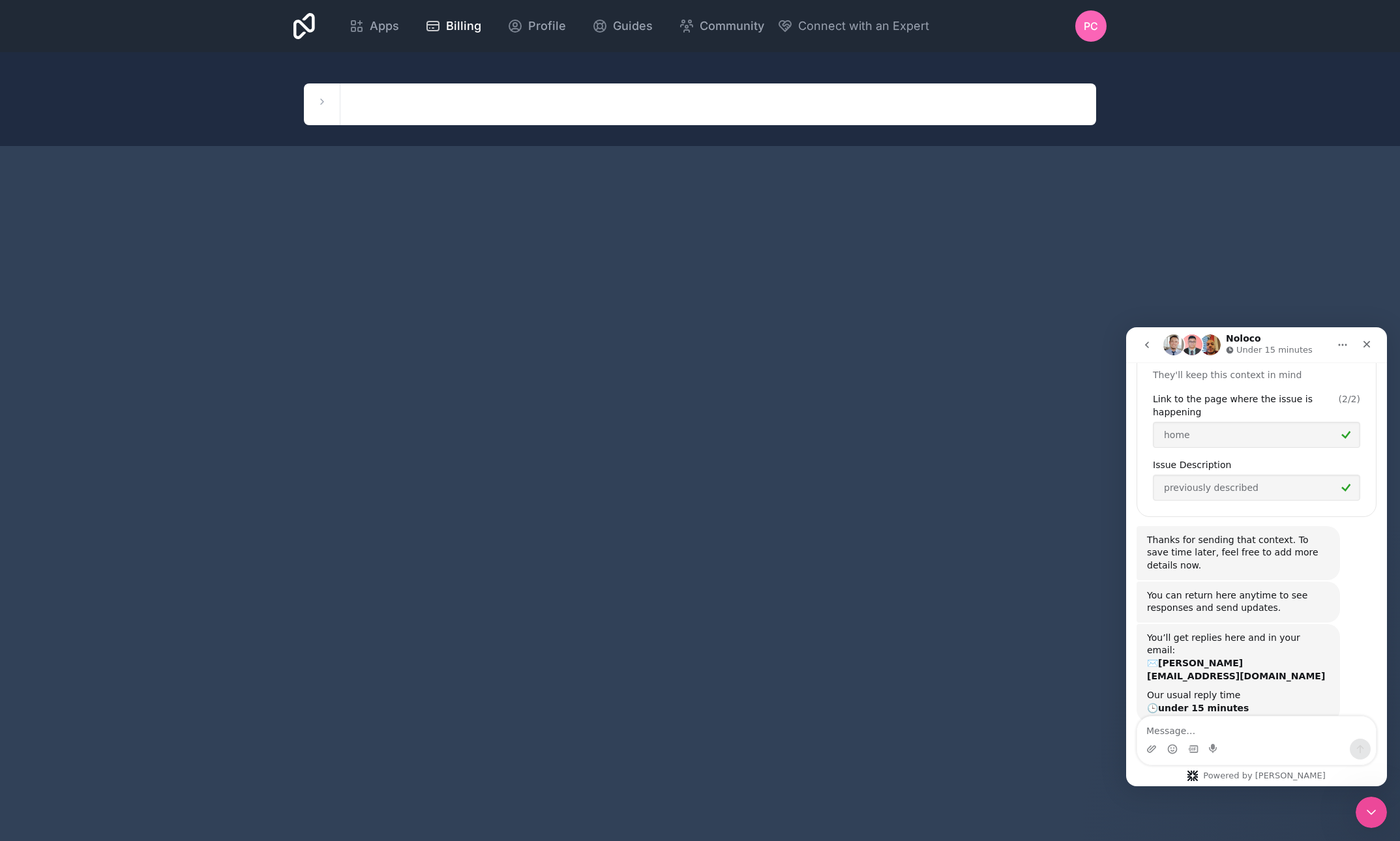
click at [399, 23] on span "Apps" at bounding box center [385, 26] width 30 height 18
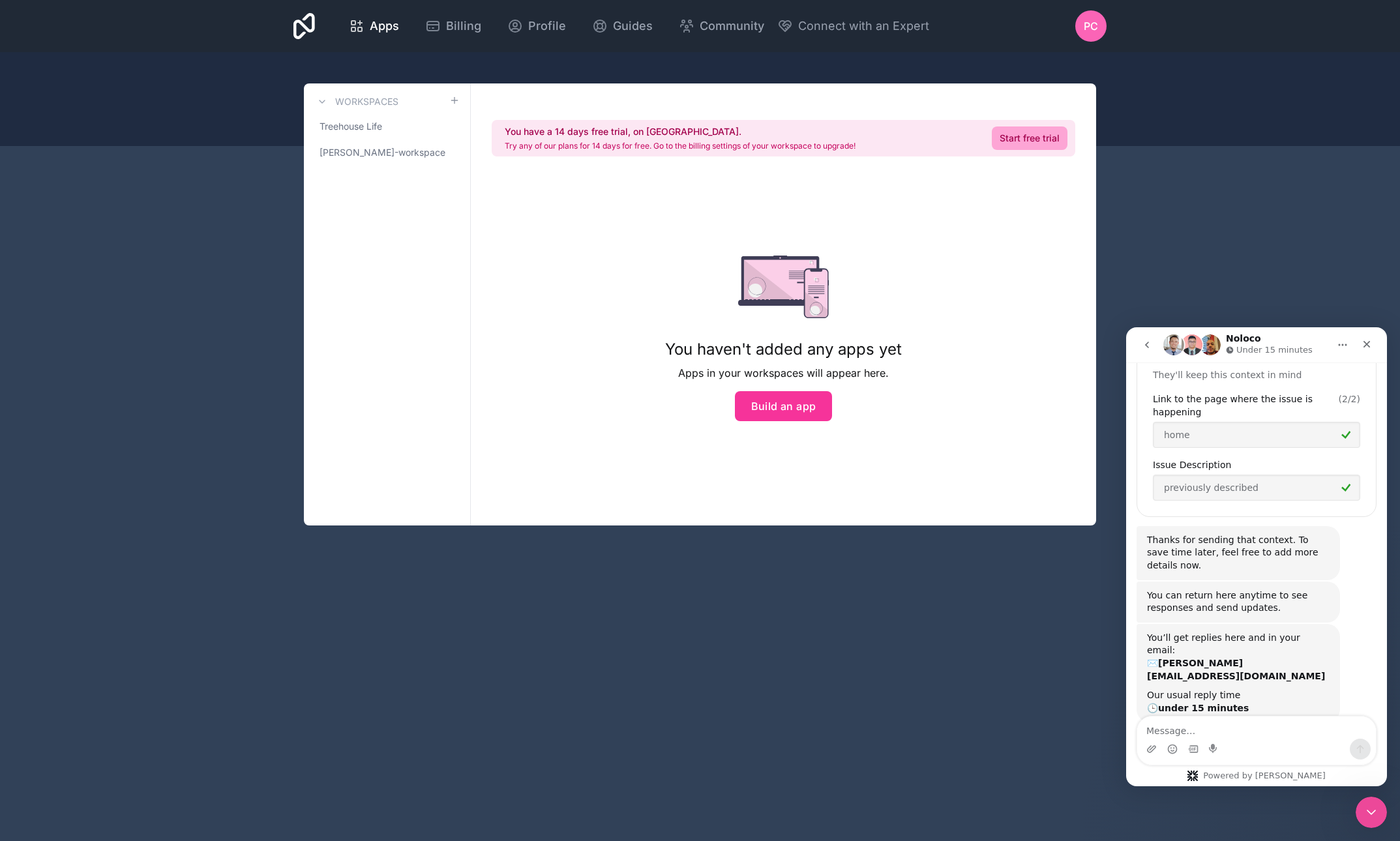
click at [366, 124] on span "Treehouse Life" at bounding box center [350, 126] width 63 height 13
click at [1026, 140] on link "Start free trial" at bounding box center [1029, 138] width 76 height 23
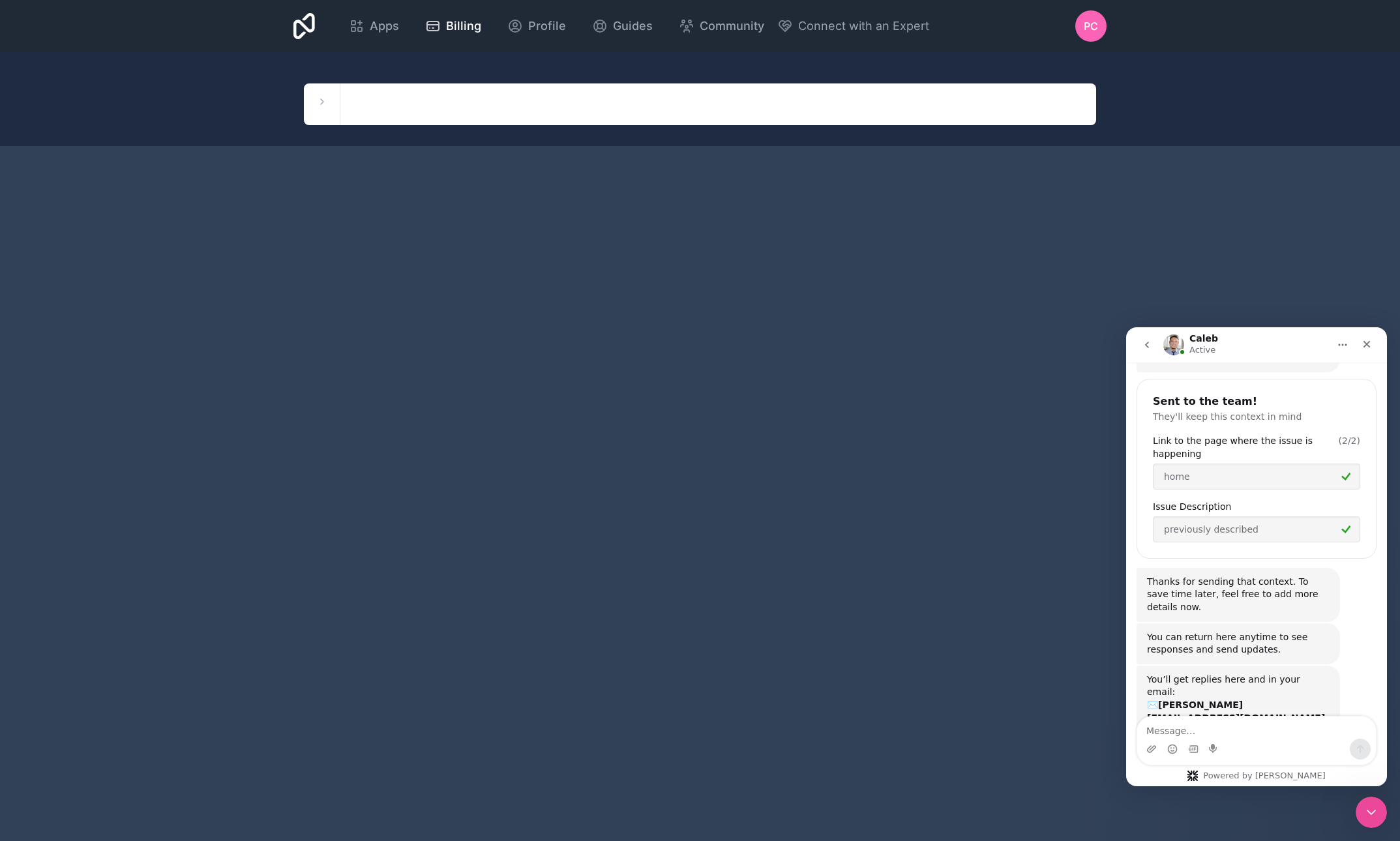
scroll to position [645, 0]
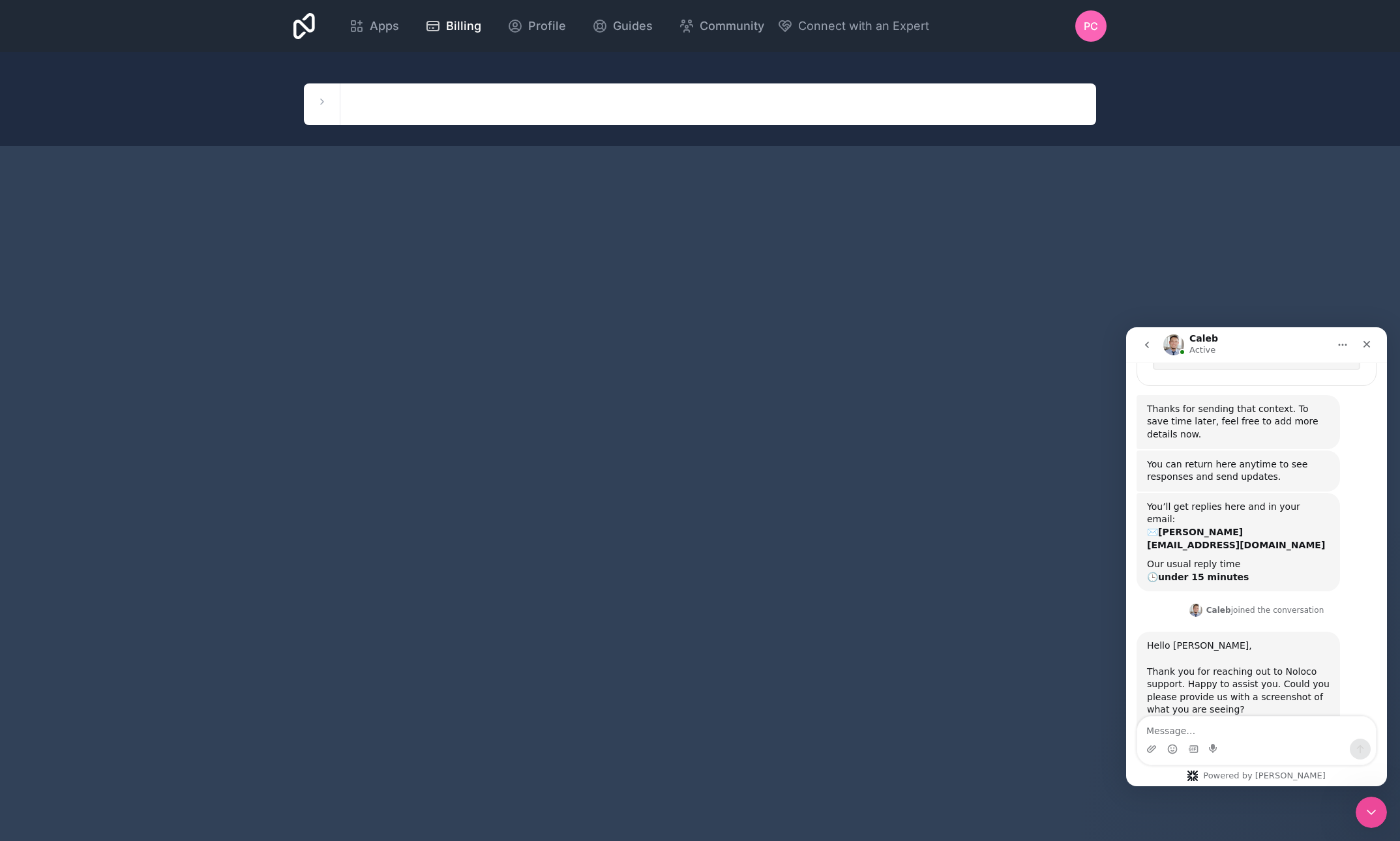
click at [481, 27] on span "Billing" at bounding box center [463, 26] width 35 height 18
click at [1094, 27] on span "PC" at bounding box center [1090, 26] width 14 height 16
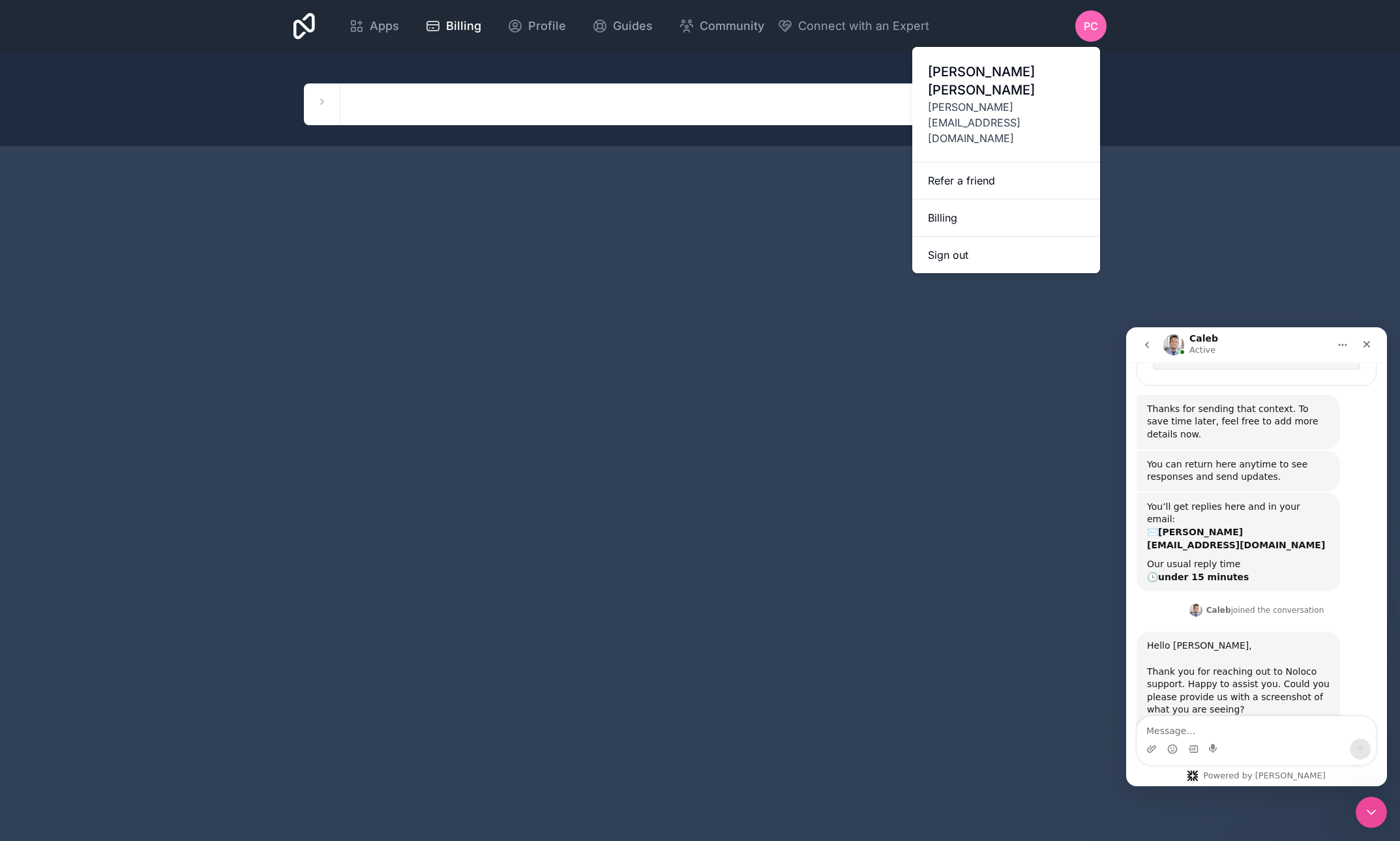
click at [1018, 199] on link "Billing" at bounding box center [1006, 218] width 188 height 38
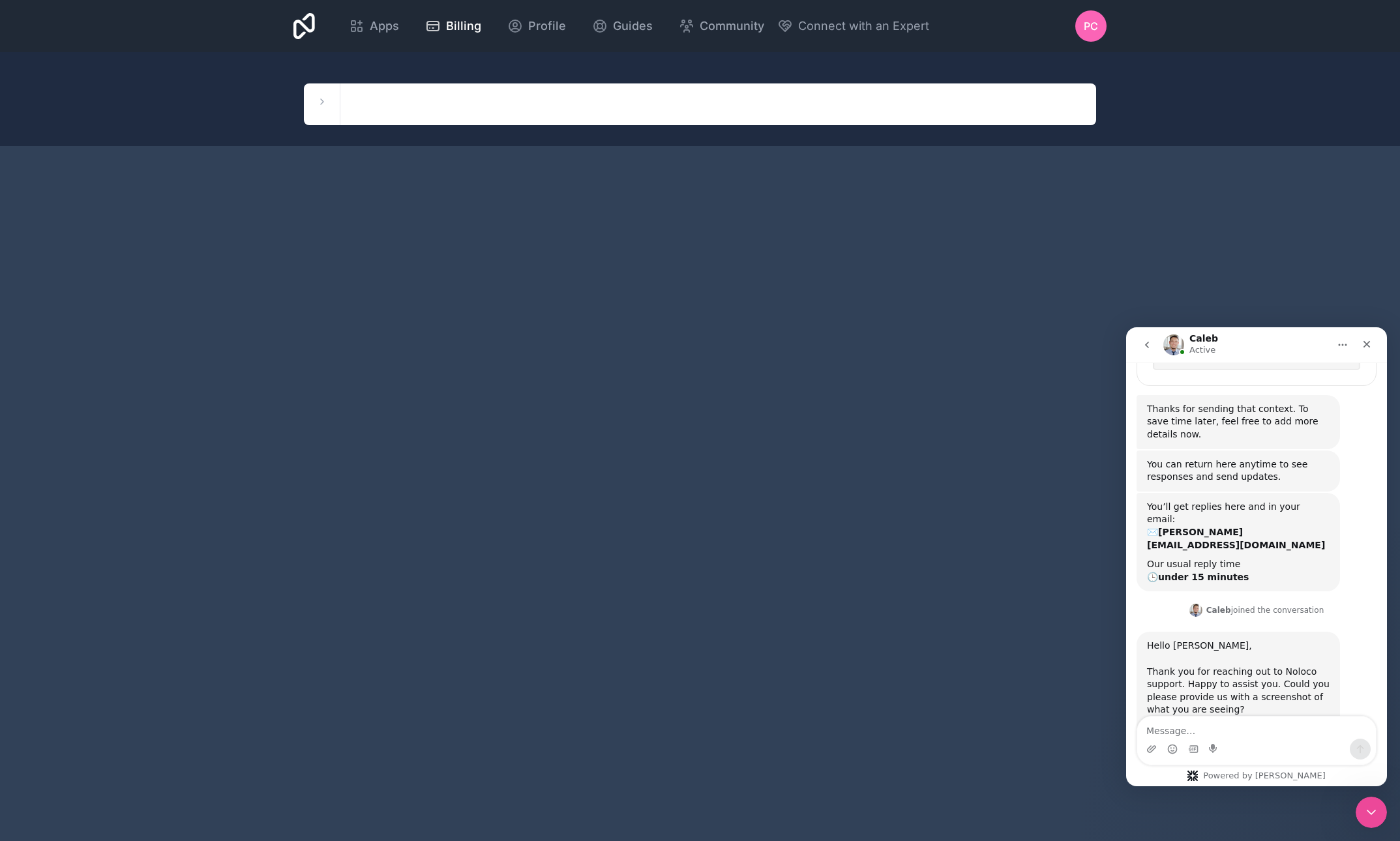
click at [1094, 26] on span "PC" at bounding box center [1090, 26] width 14 height 16
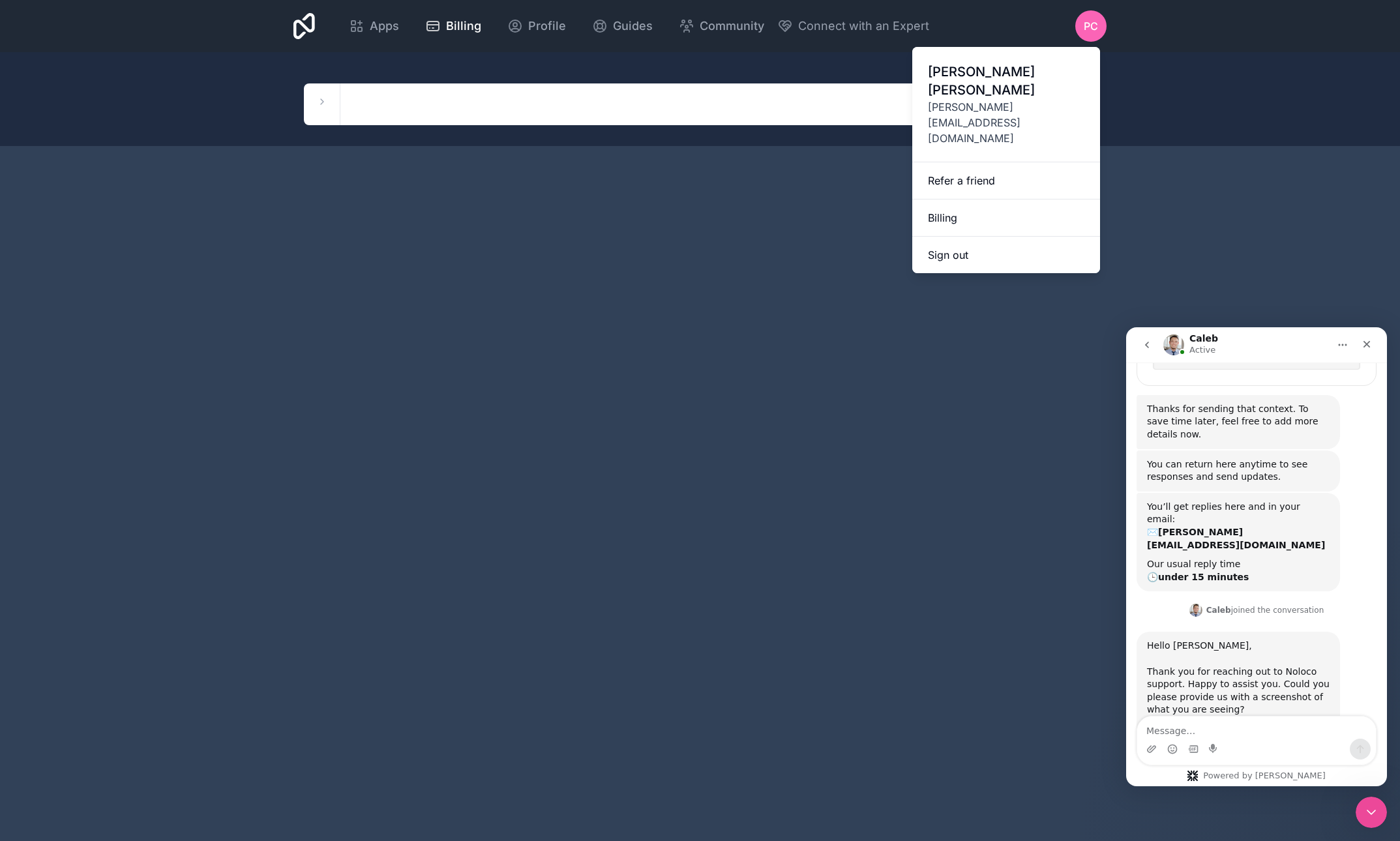
click at [948, 199] on link "Billing" at bounding box center [1006, 218] width 188 height 38
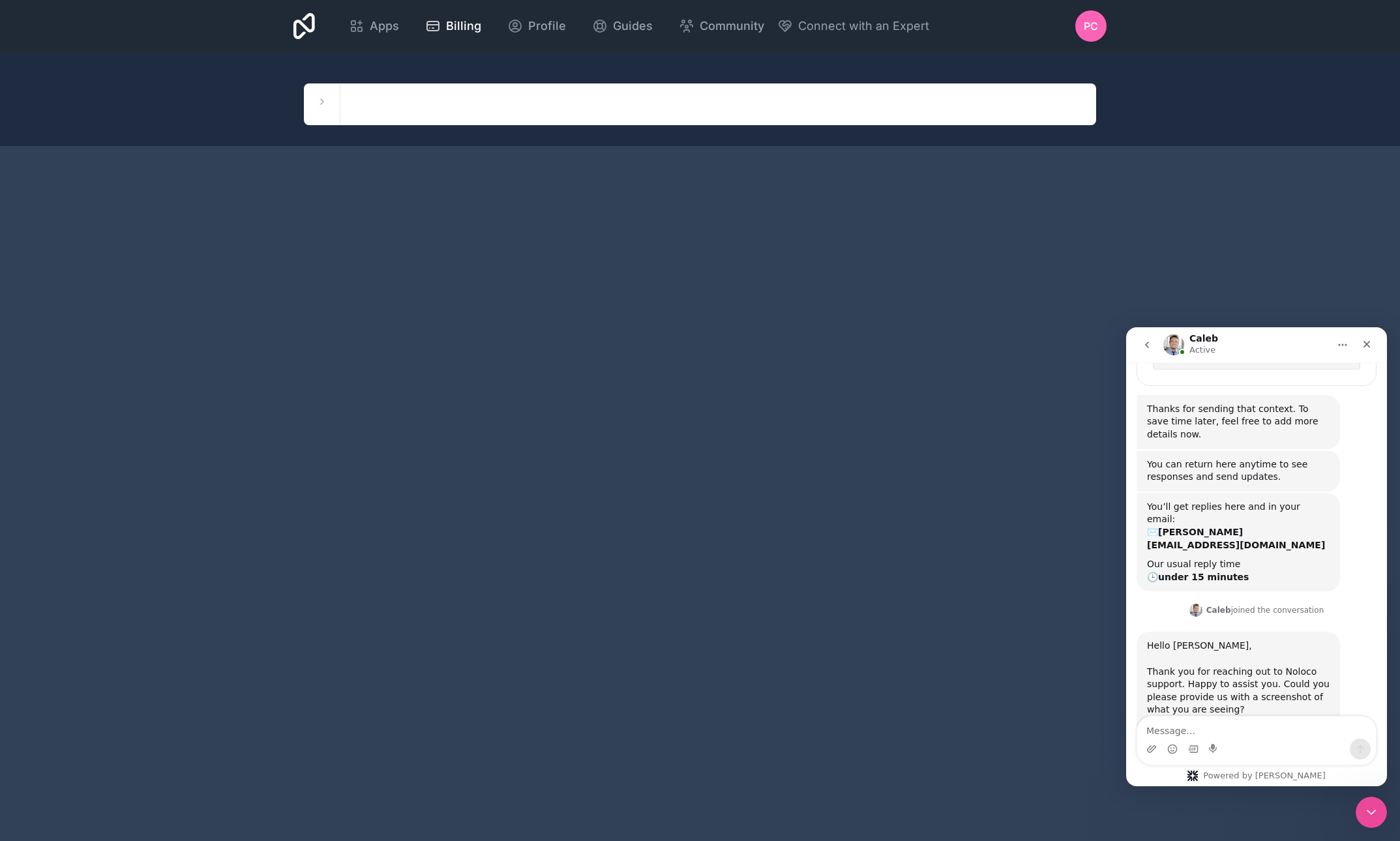
click at [565, 28] on span "Profile" at bounding box center [547, 26] width 38 height 18
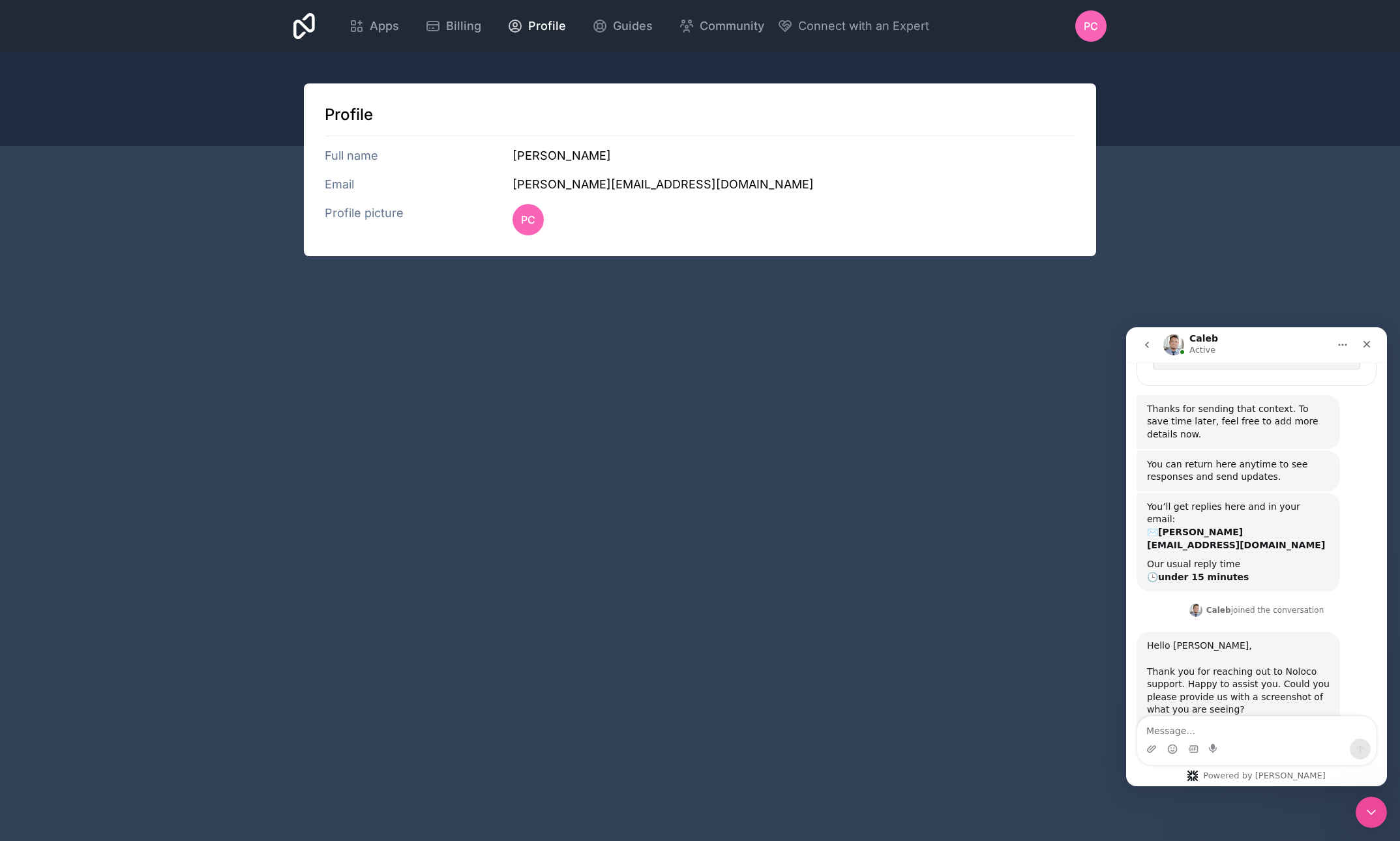
click at [481, 29] on span "Billing" at bounding box center [463, 26] width 35 height 18
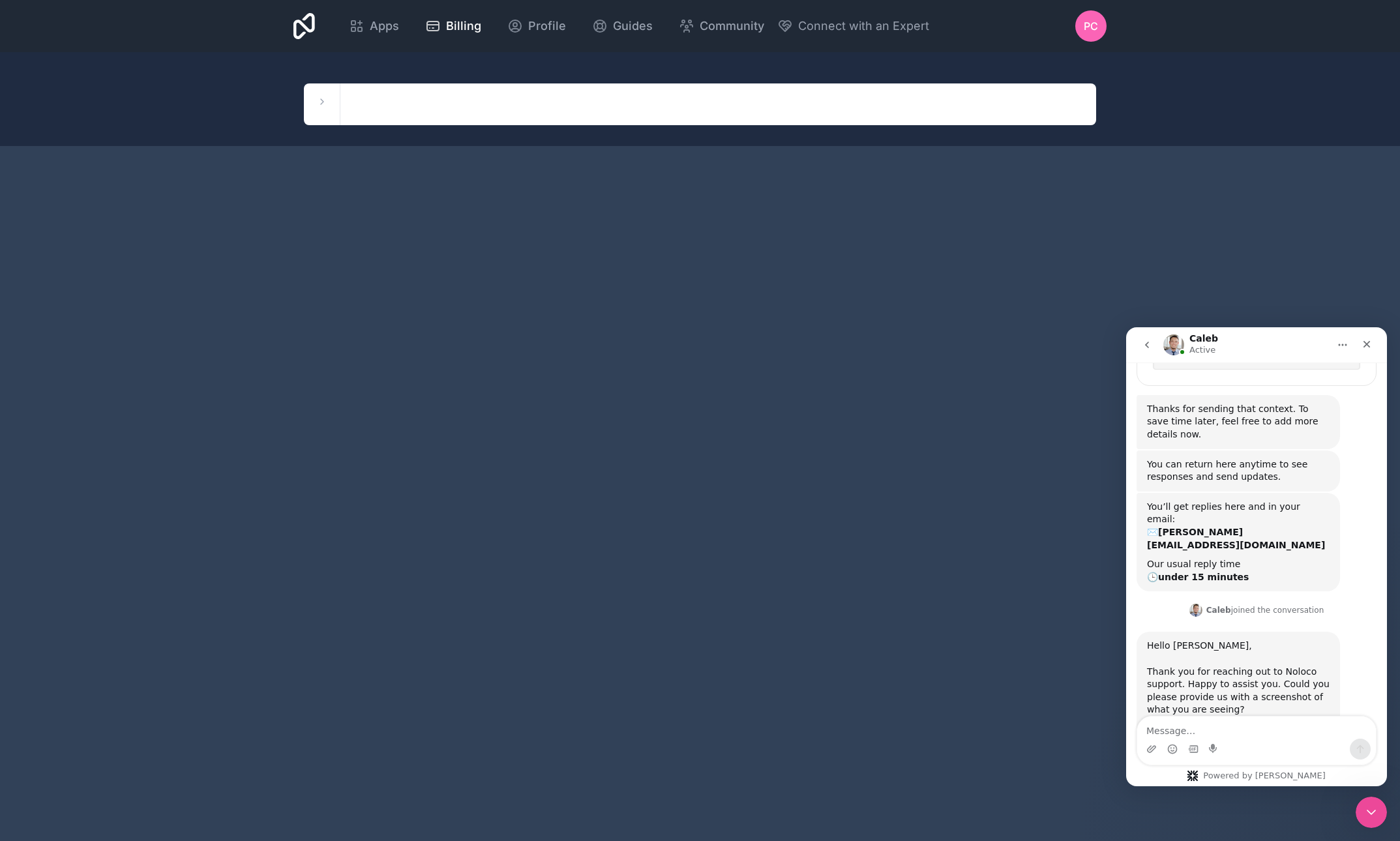
click at [481, 29] on span "Billing" at bounding box center [463, 26] width 35 height 18
click at [1095, 33] on span "PC" at bounding box center [1090, 26] width 14 height 16
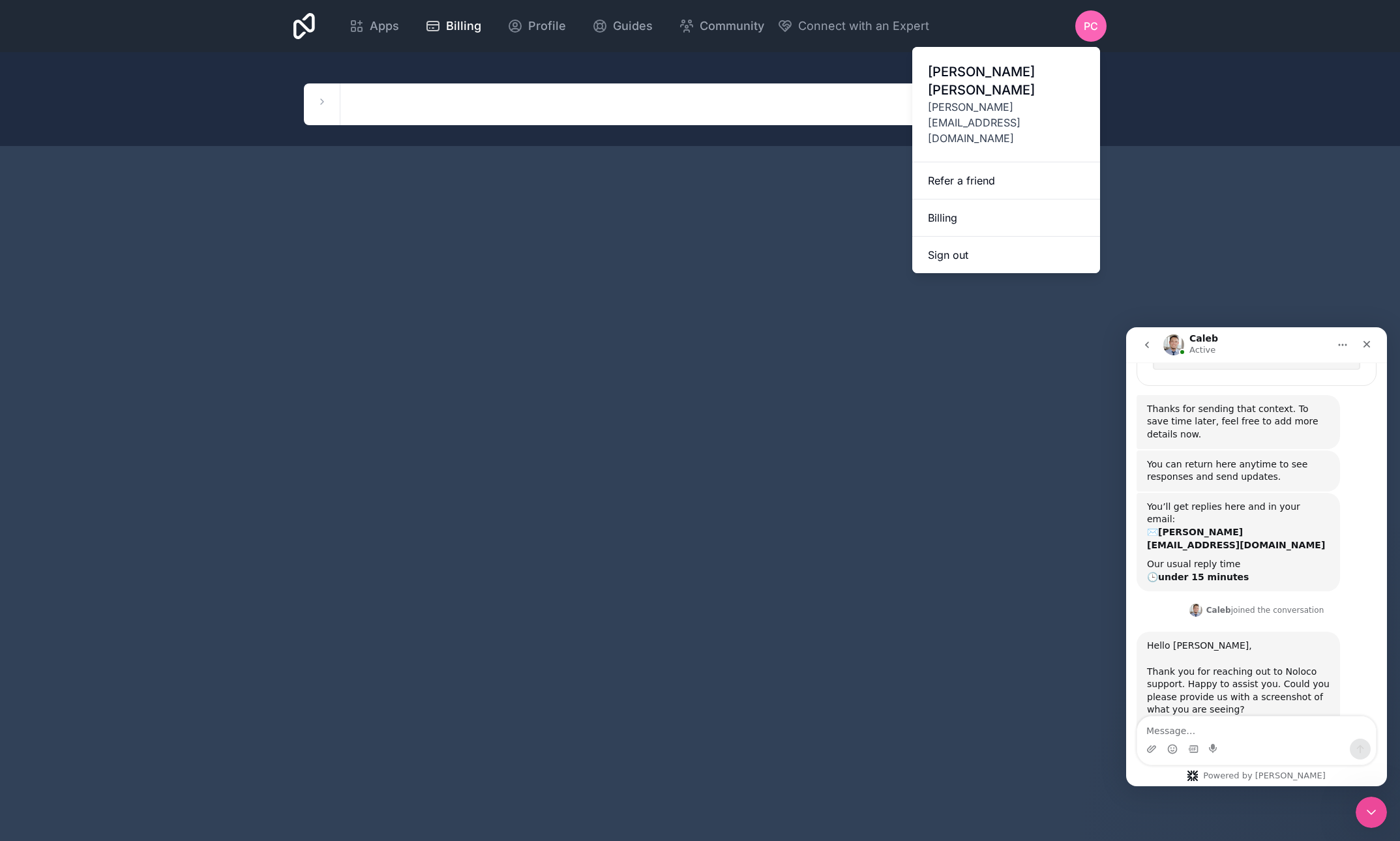
click at [949, 199] on link "Billing" at bounding box center [1006, 218] width 188 height 38
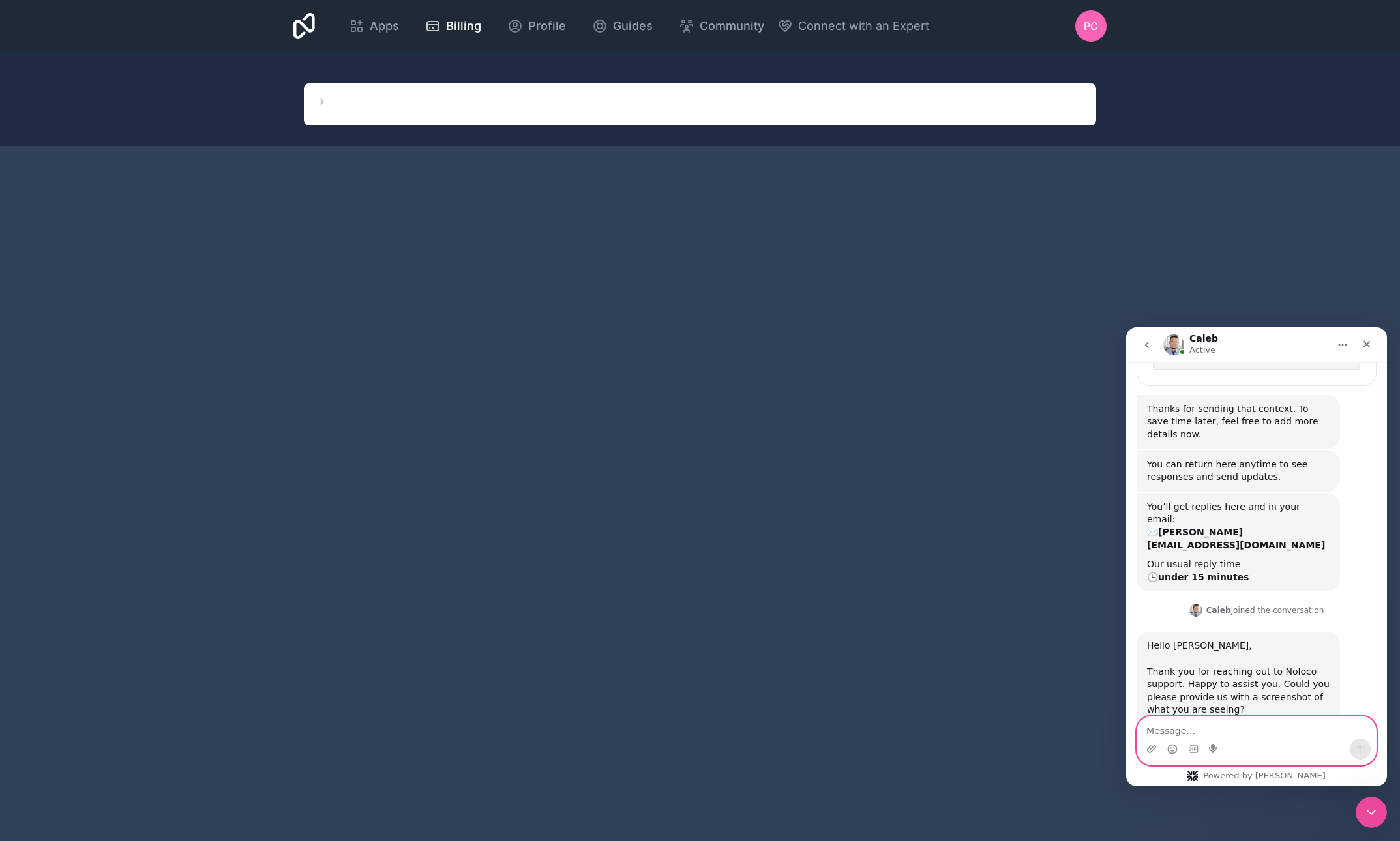
click at [1161, 728] on textarea "Message…" at bounding box center [1256, 728] width 239 height 22
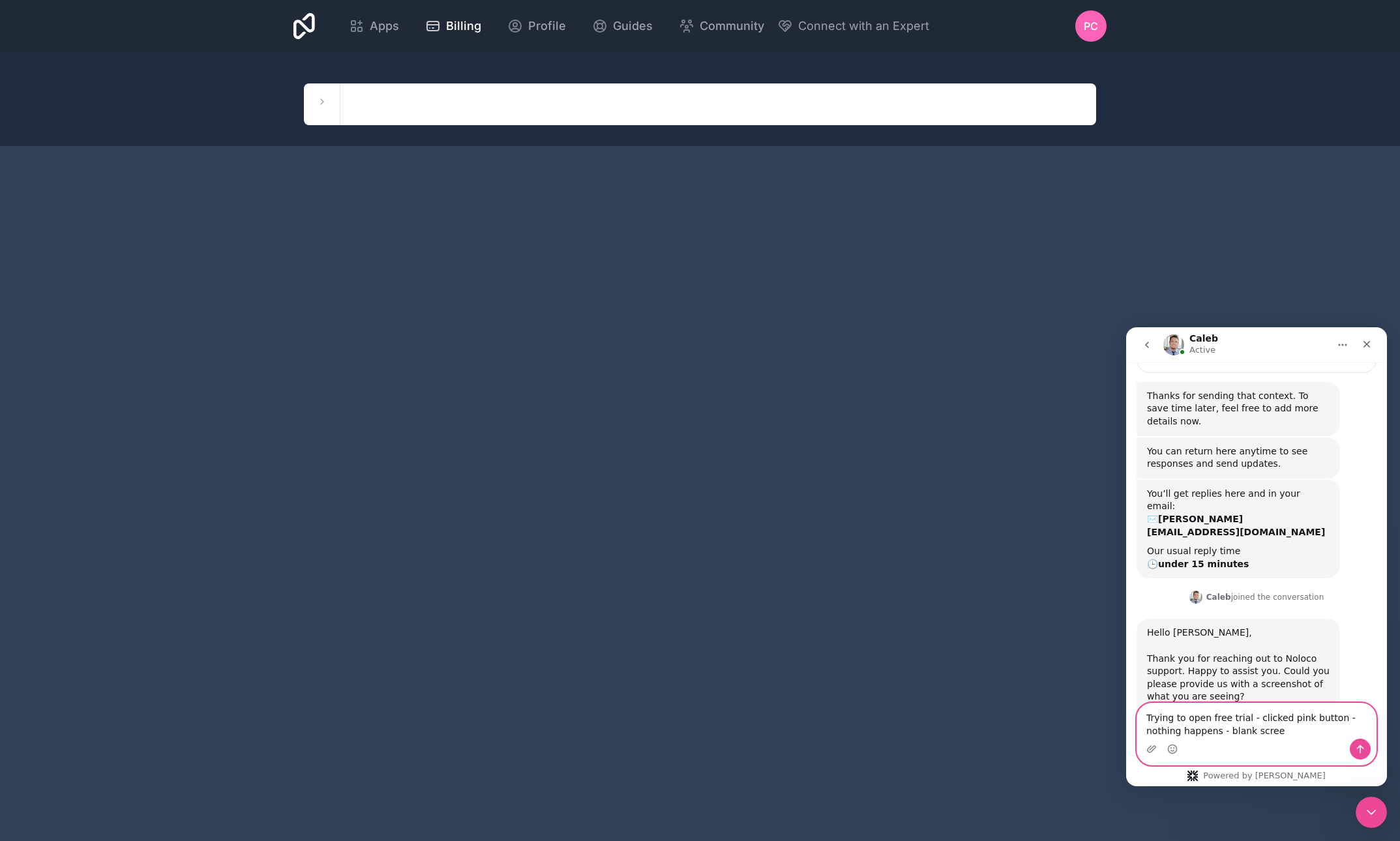
type textarea "Trying to open free trial - clicked pink button - nothing happens - blank screen"
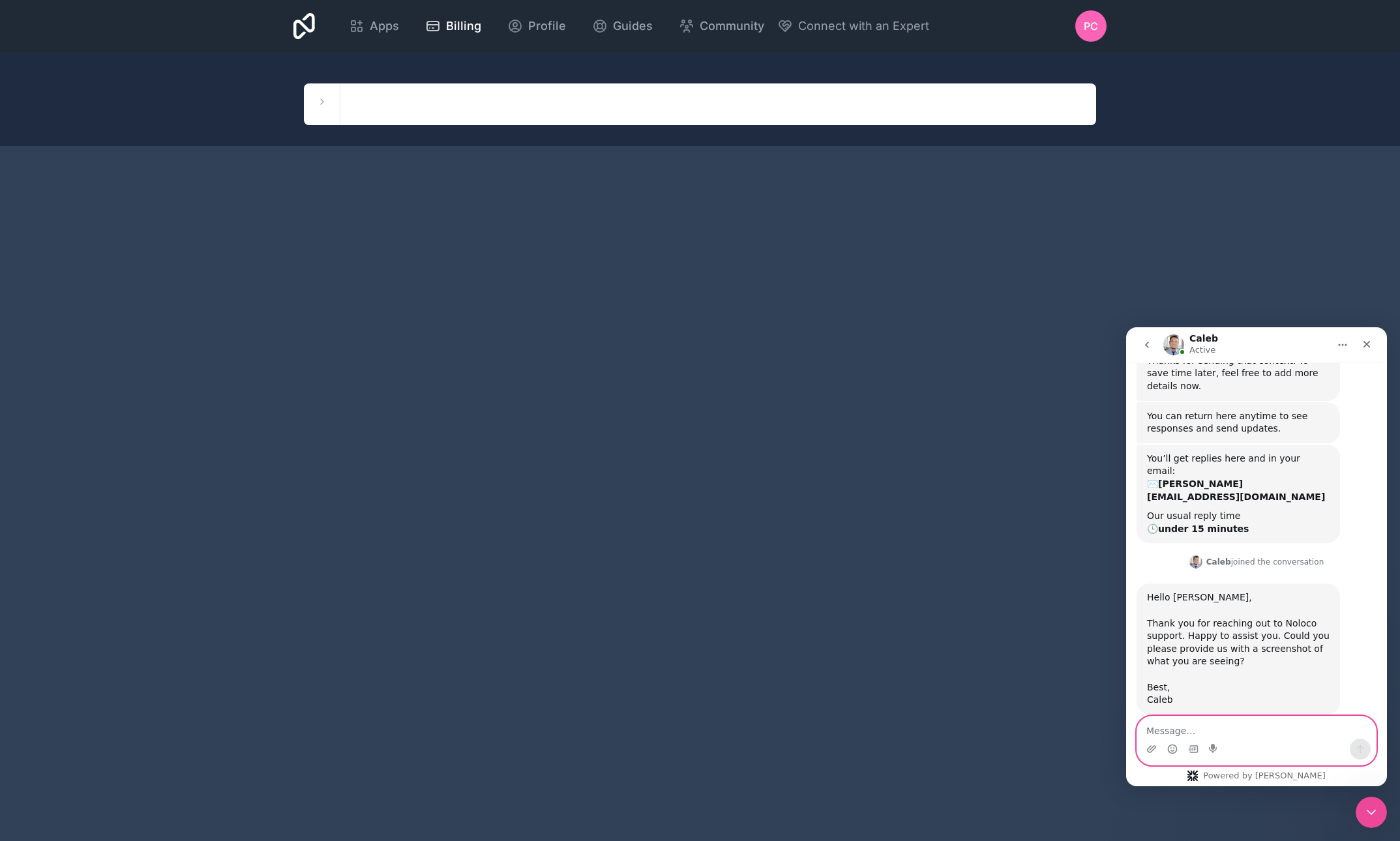
scroll to position [696, 0]
click at [1093, 28] on span "PC" at bounding box center [1090, 26] width 14 height 16
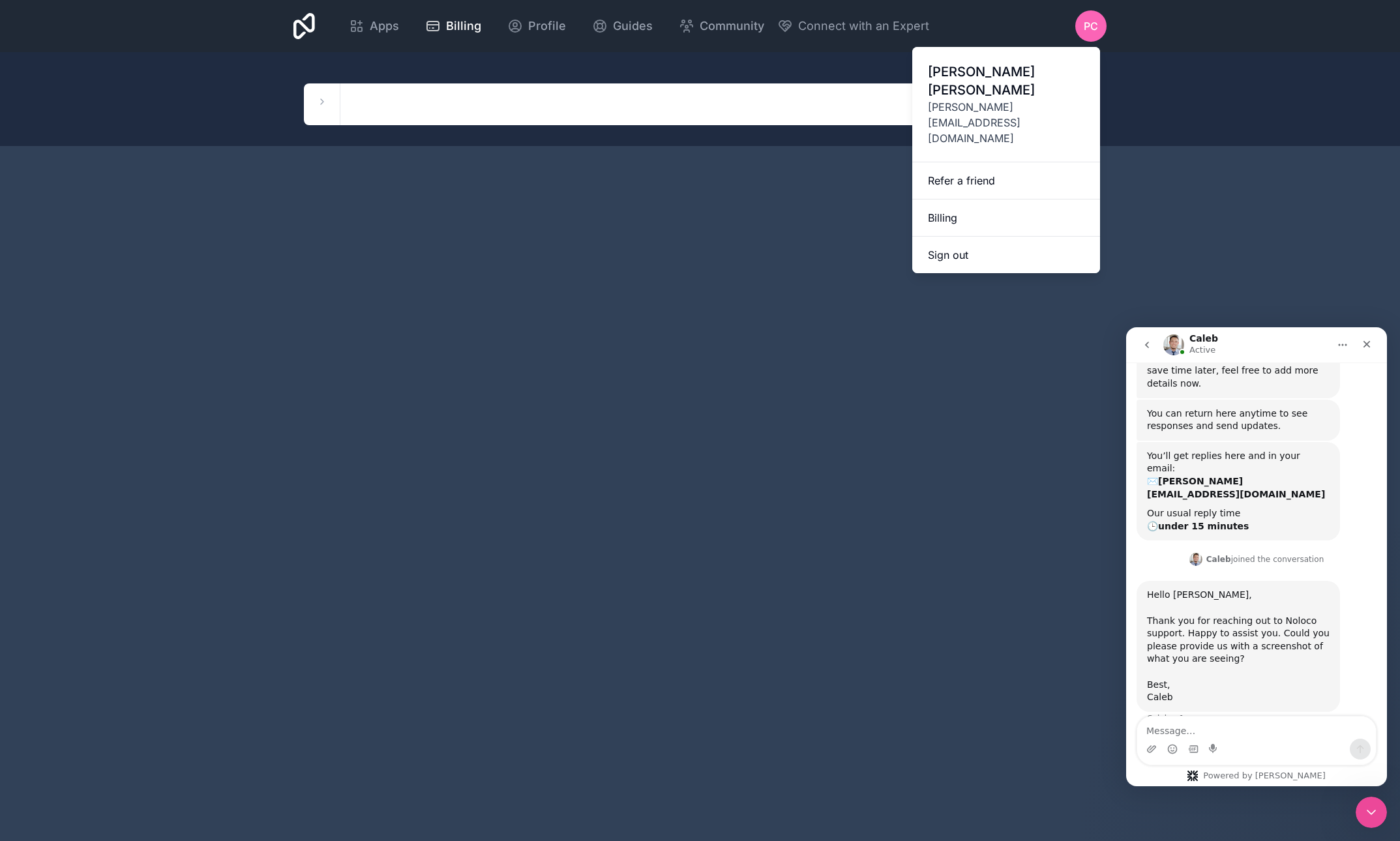
click at [953, 199] on link "Billing" at bounding box center [1006, 218] width 188 height 38
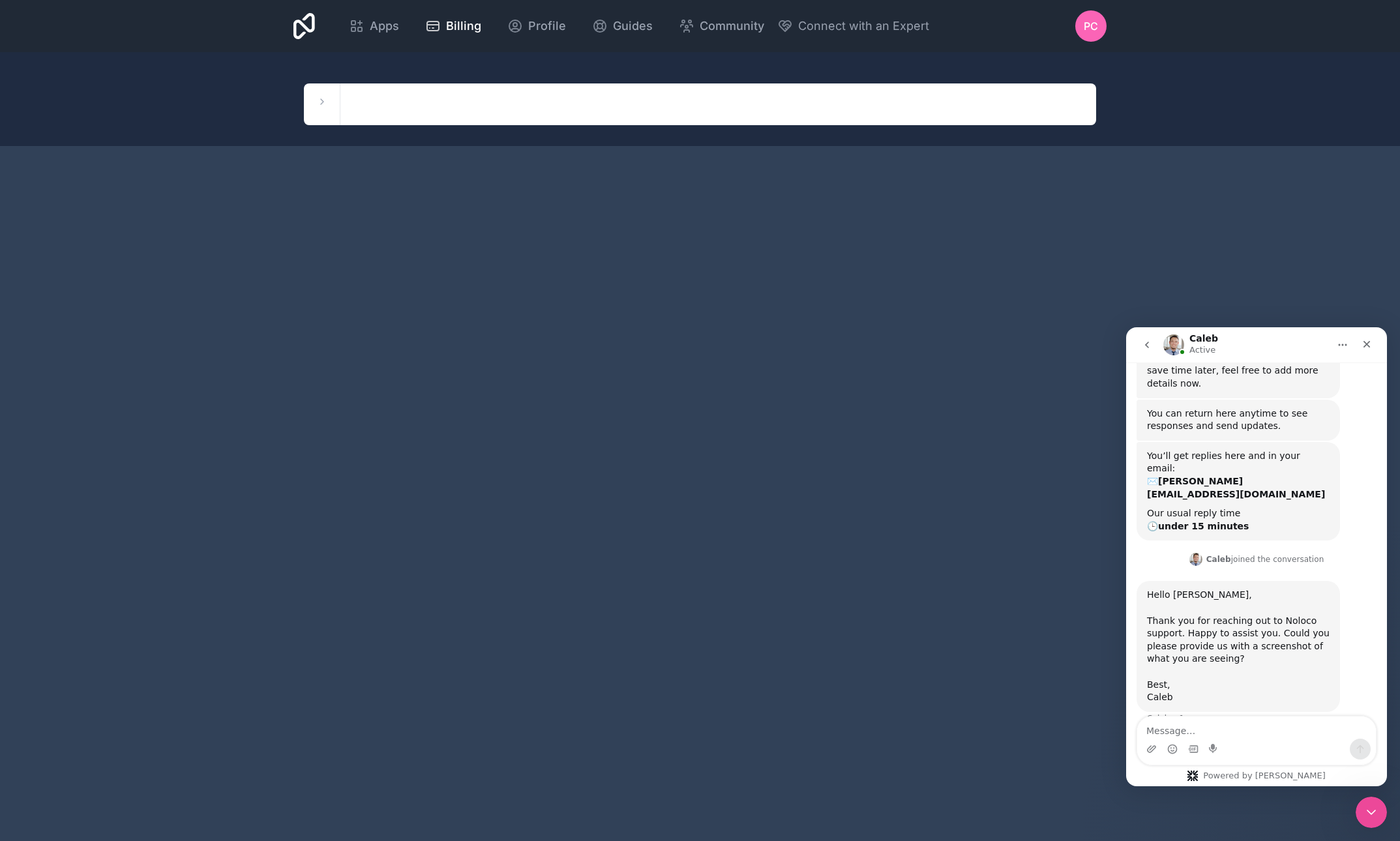
click at [481, 22] on span "Billing" at bounding box center [463, 26] width 35 height 18
click at [565, 23] on span "Profile" at bounding box center [547, 26] width 38 height 18
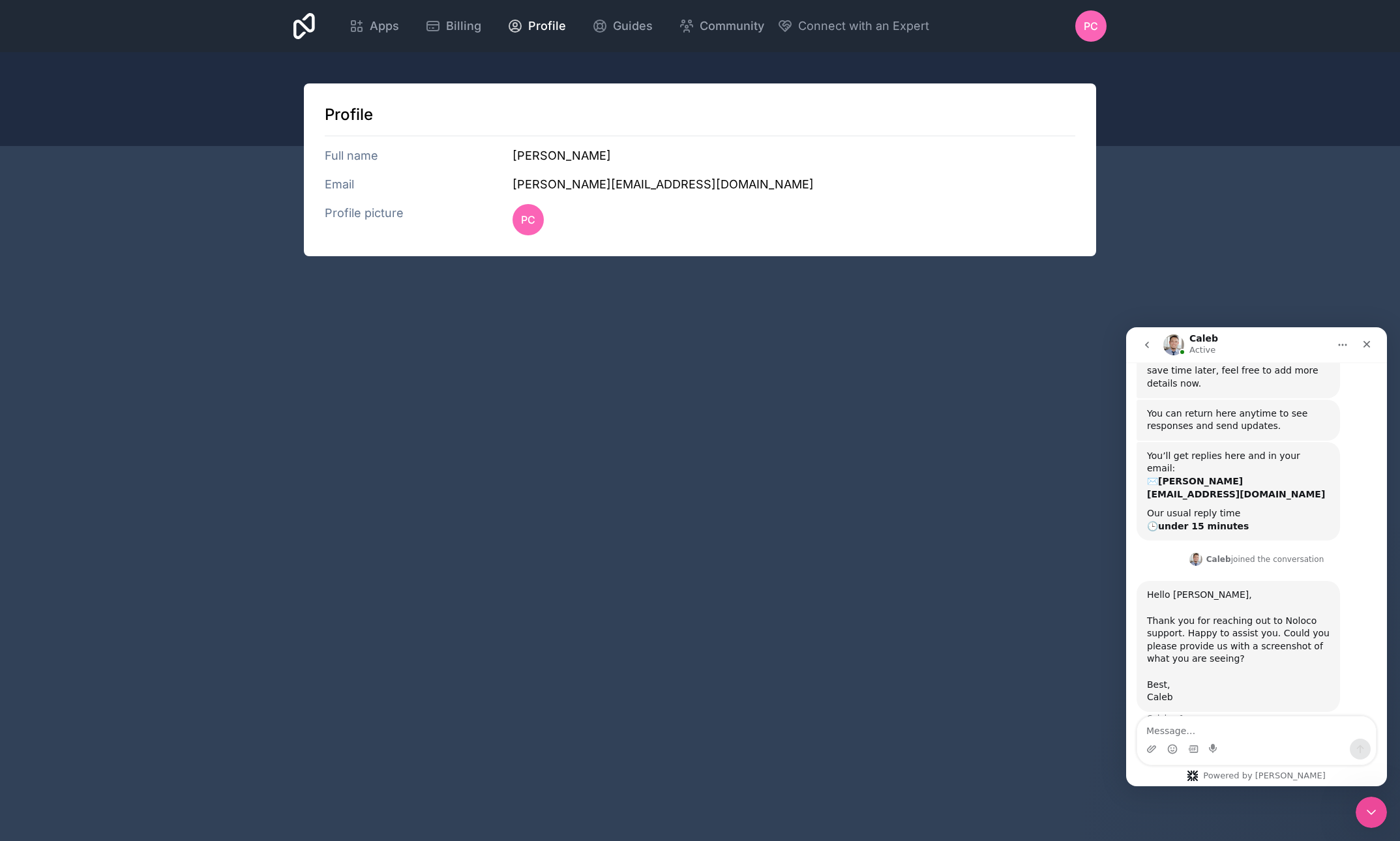
click at [652, 25] on span "Guides" at bounding box center [633, 26] width 40 height 18
click at [752, 373] on div "Apps Billing Profile Guides Community Connect with an Expert PC Billing Profile…" at bounding box center [700, 420] width 1400 height 841
click at [1087, 27] on span "PC" at bounding box center [1090, 26] width 14 height 16
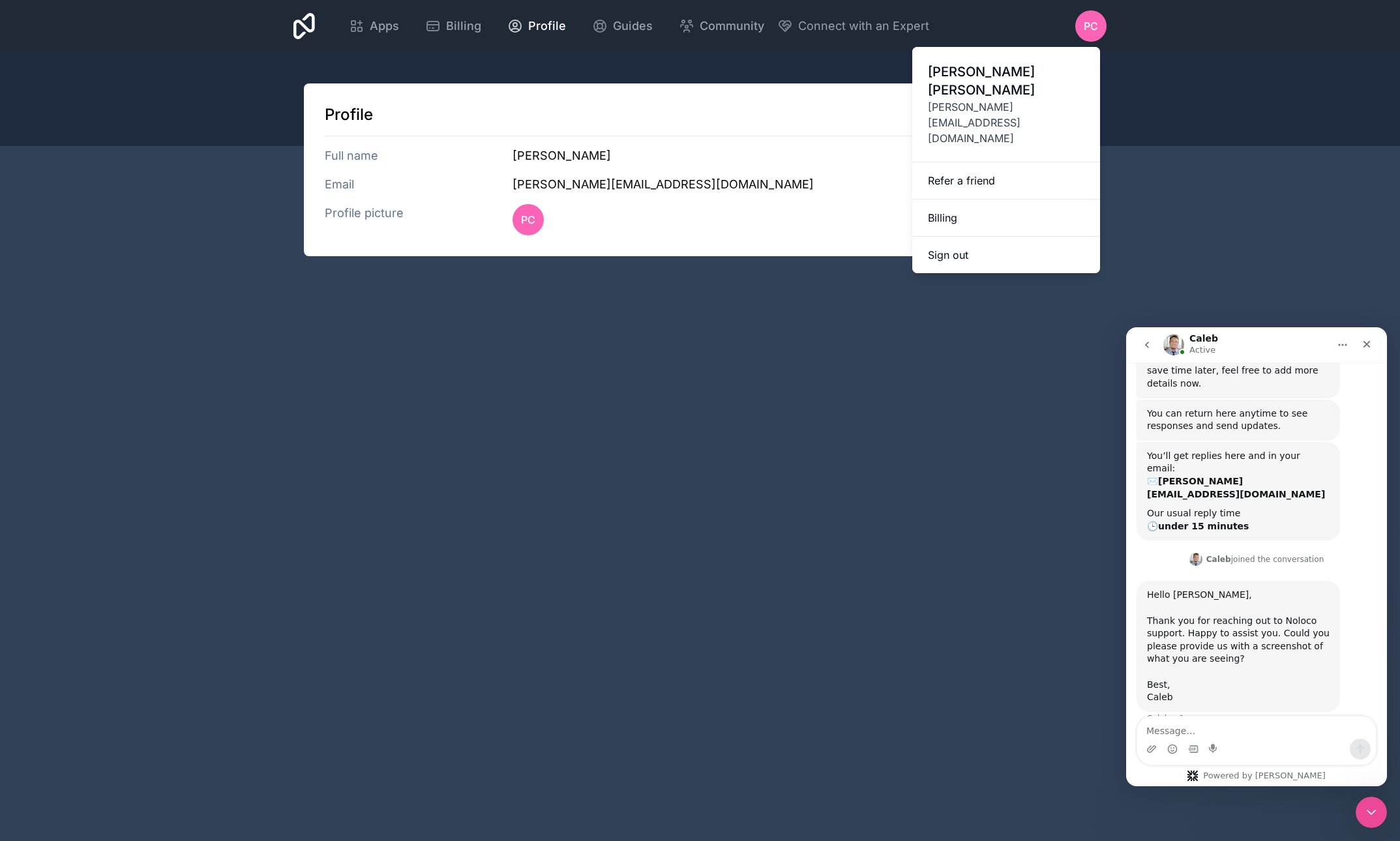
click at [950, 199] on link "Billing" at bounding box center [1006, 218] width 188 height 38
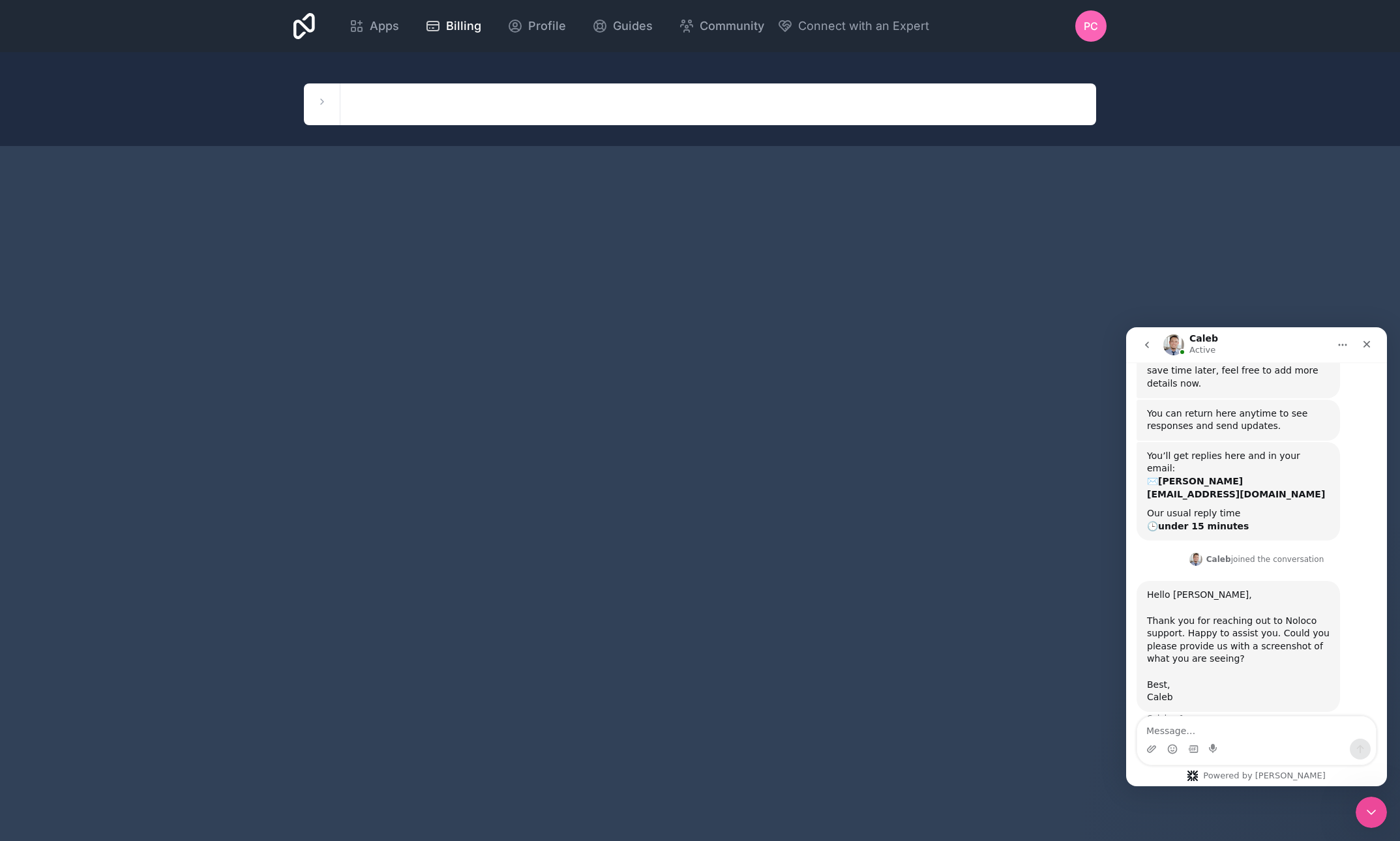
click at [481, 23] on span "Billing" at bounding box center [463, 26] width 35 height 18
click at [319, 108] on button at bounding box center [322, 102] width 16 height 16
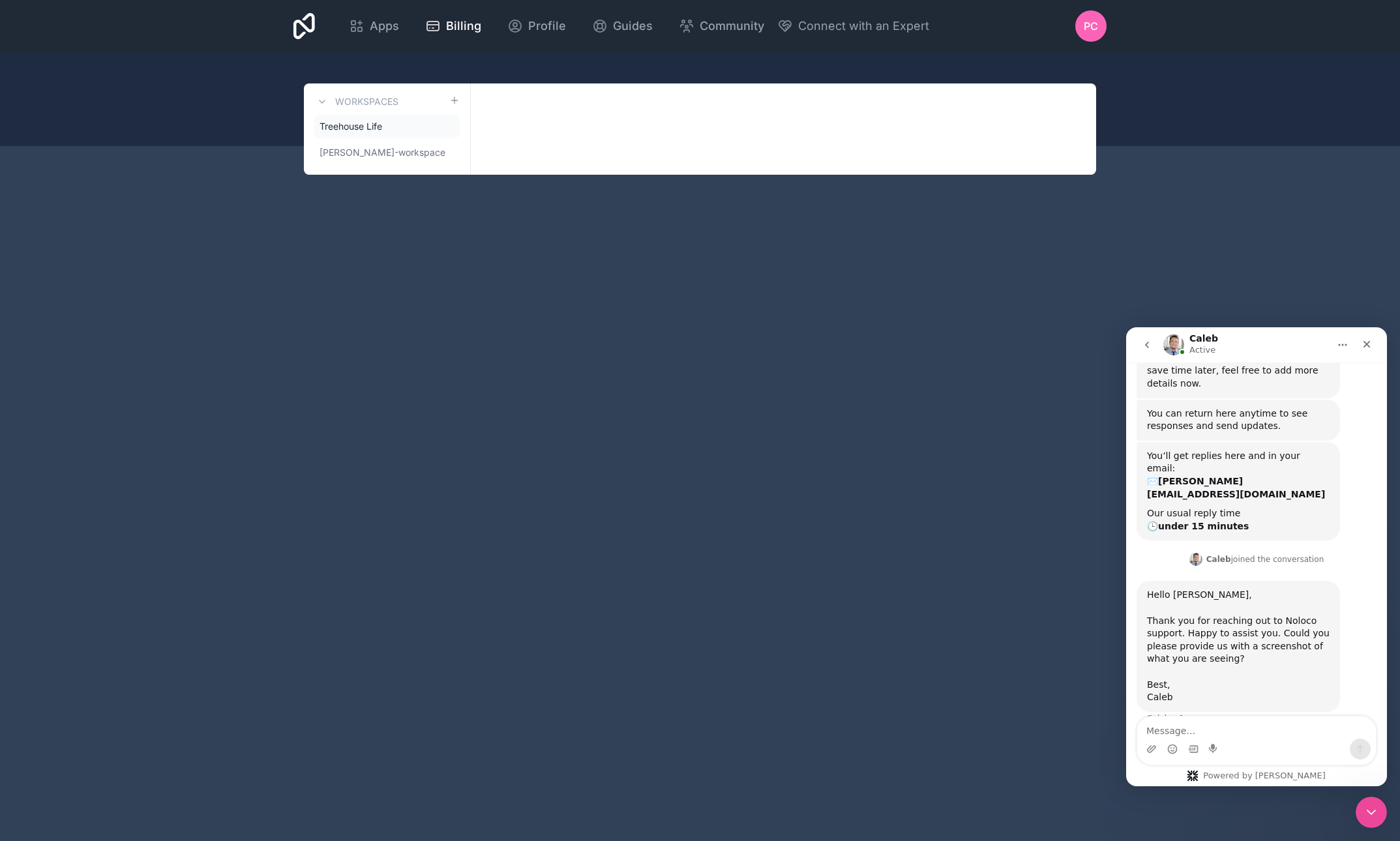
click at [348, 127] on span "Treehouse Life" at bounding box center [350, 126] width 63 height 13
click at [0, 0] on icon at bounding box center [0, 0] width 0 height 0
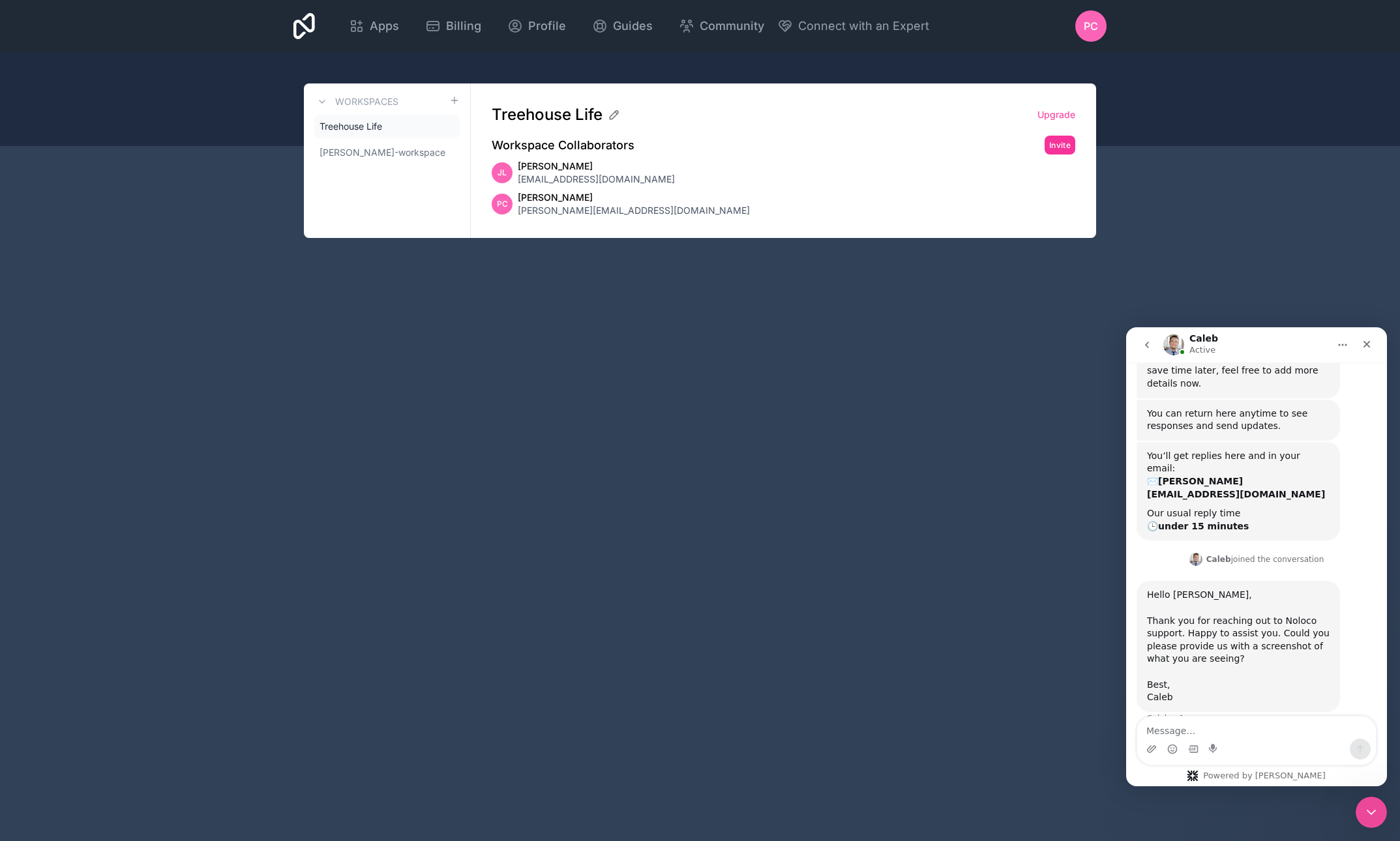
click at [382, 156] on span "[PERSON_NAME]-workspace" at bounding box center [382, 153] width 126 height 13
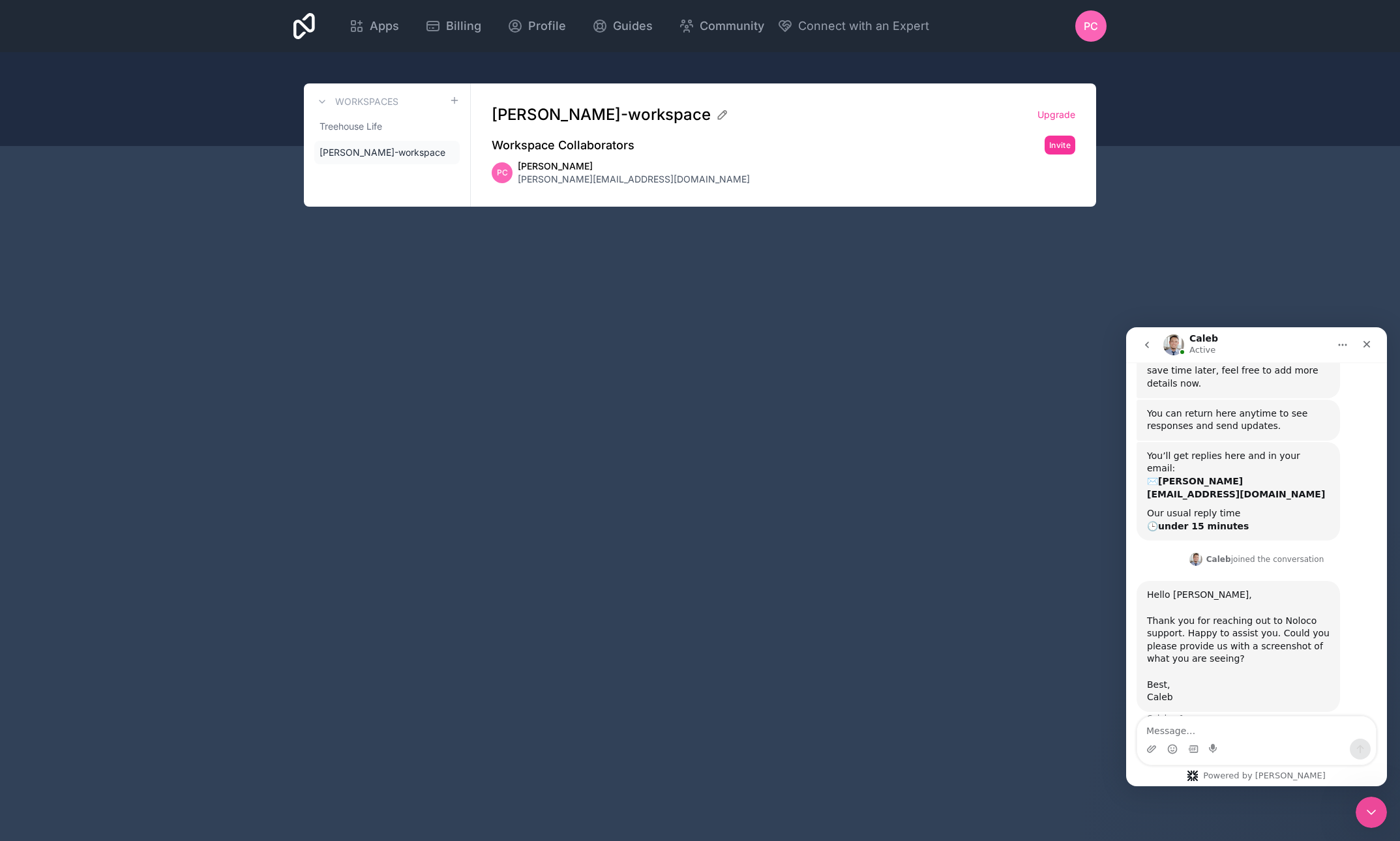
click at [320, 103] on icon at bounding box center [321, 101] width 10 height 10
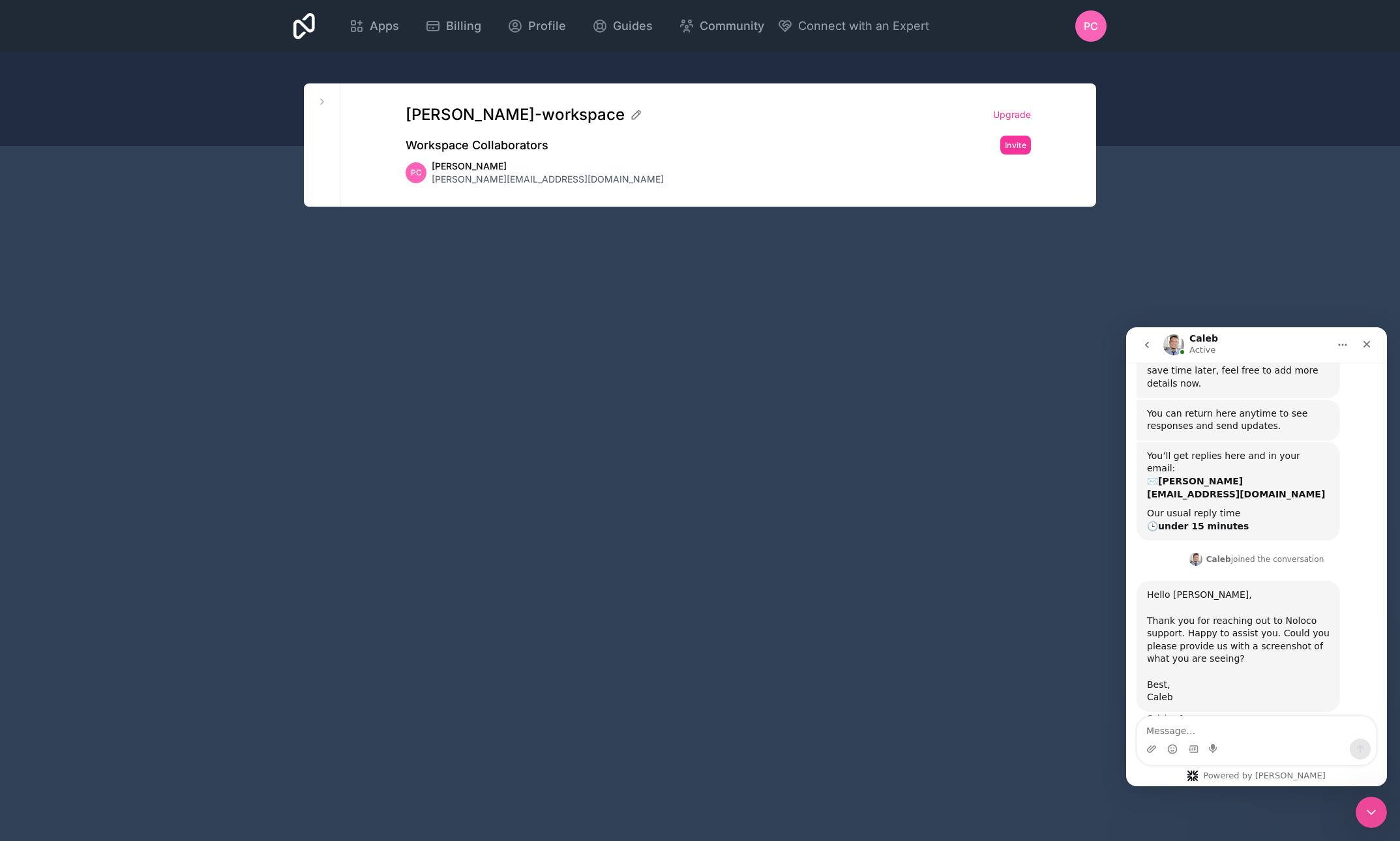
click at [1089, 27] on span "PC" at bounding box center [1090, 26] width 14 height 16
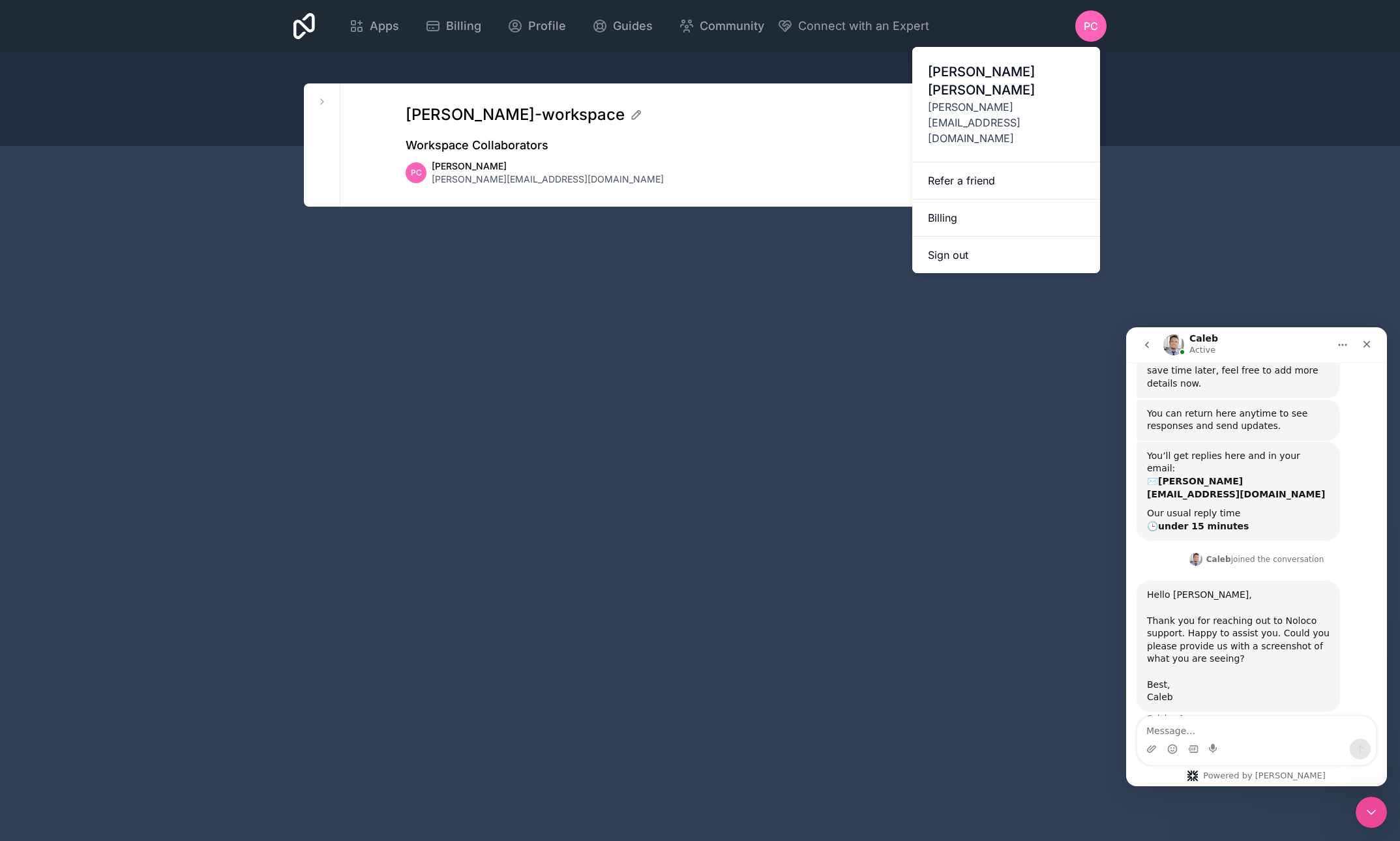
click at [946, 199] on link "Billing" at bounding box center [1006, 218] width 188 height 38
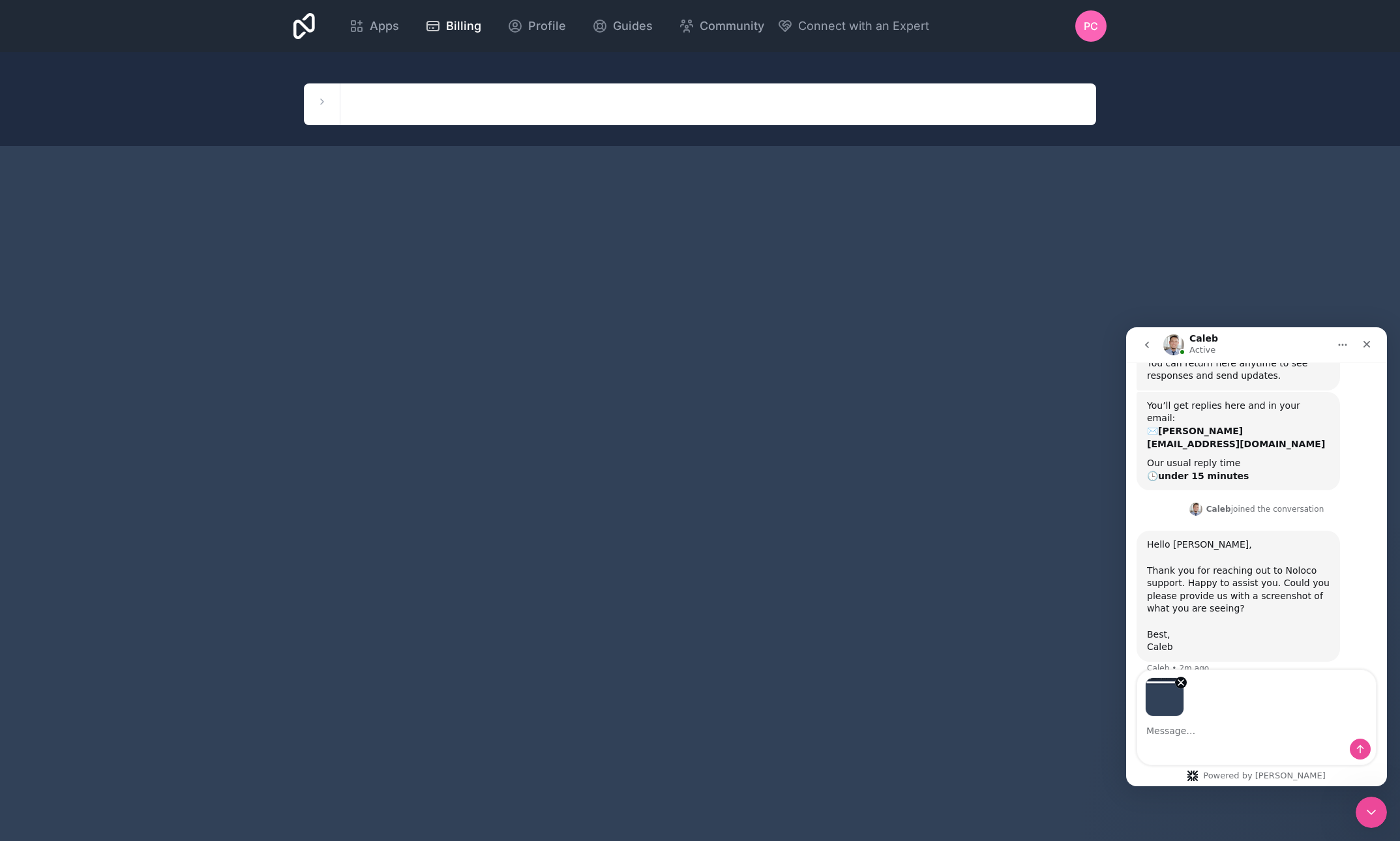
scroll to position [793, 0]
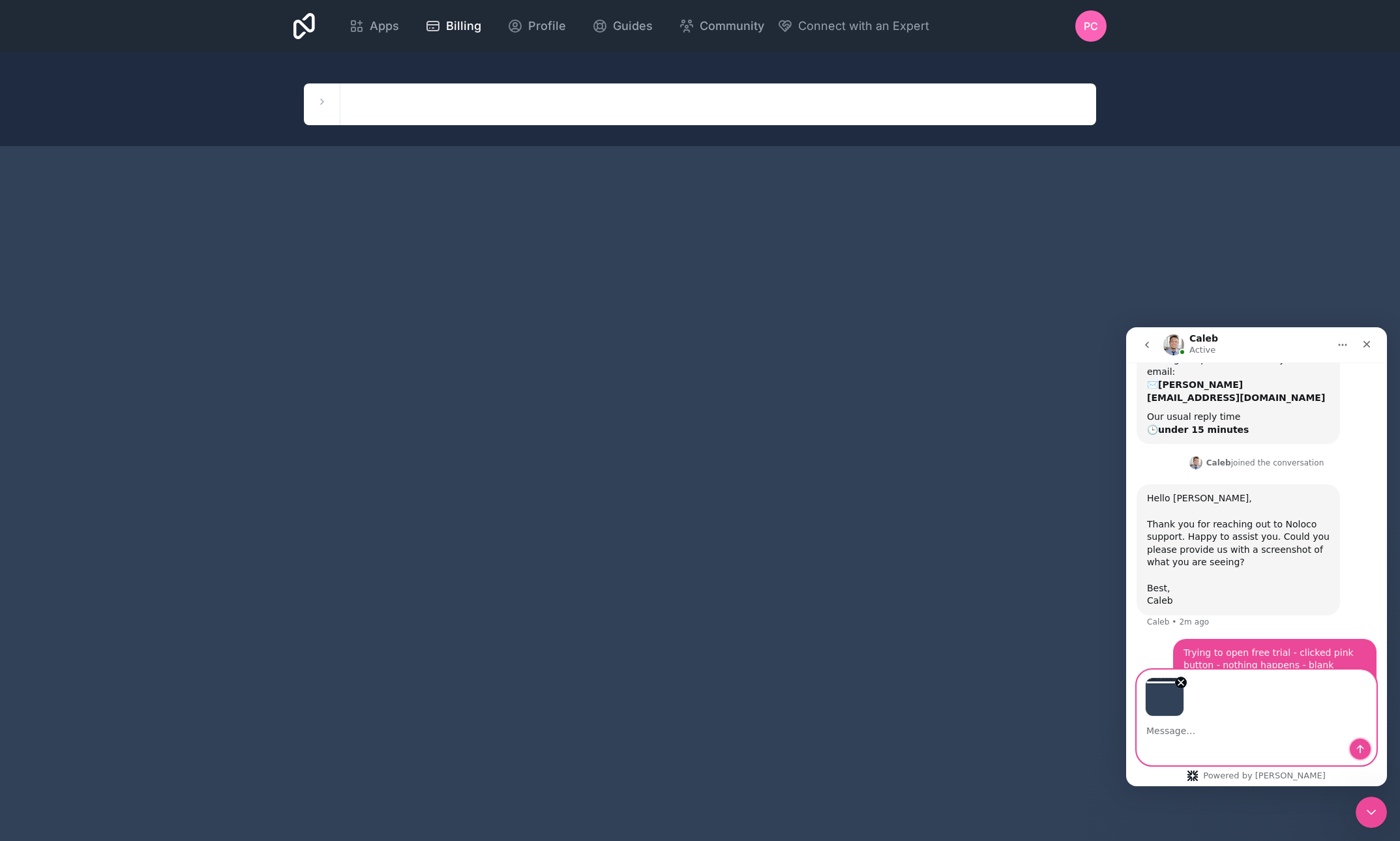
click at [1363, 750] on icon "Send a message…" at bounding box center [1359, 749] width 10 height 10
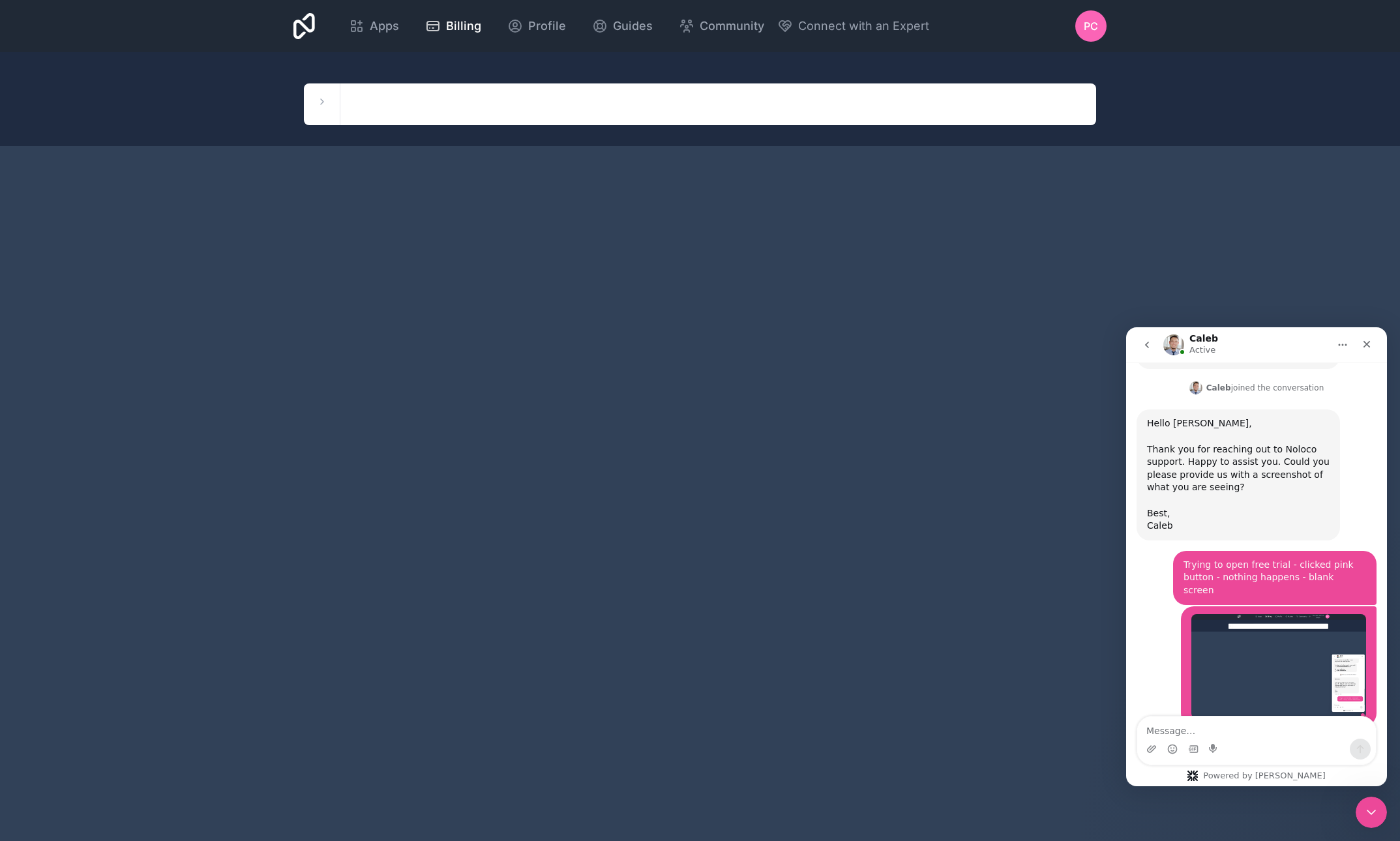
scroll to position [868, 0]
click at [399, 24] on span "Apps" at bounding box center [385, 26] width 30 height 18
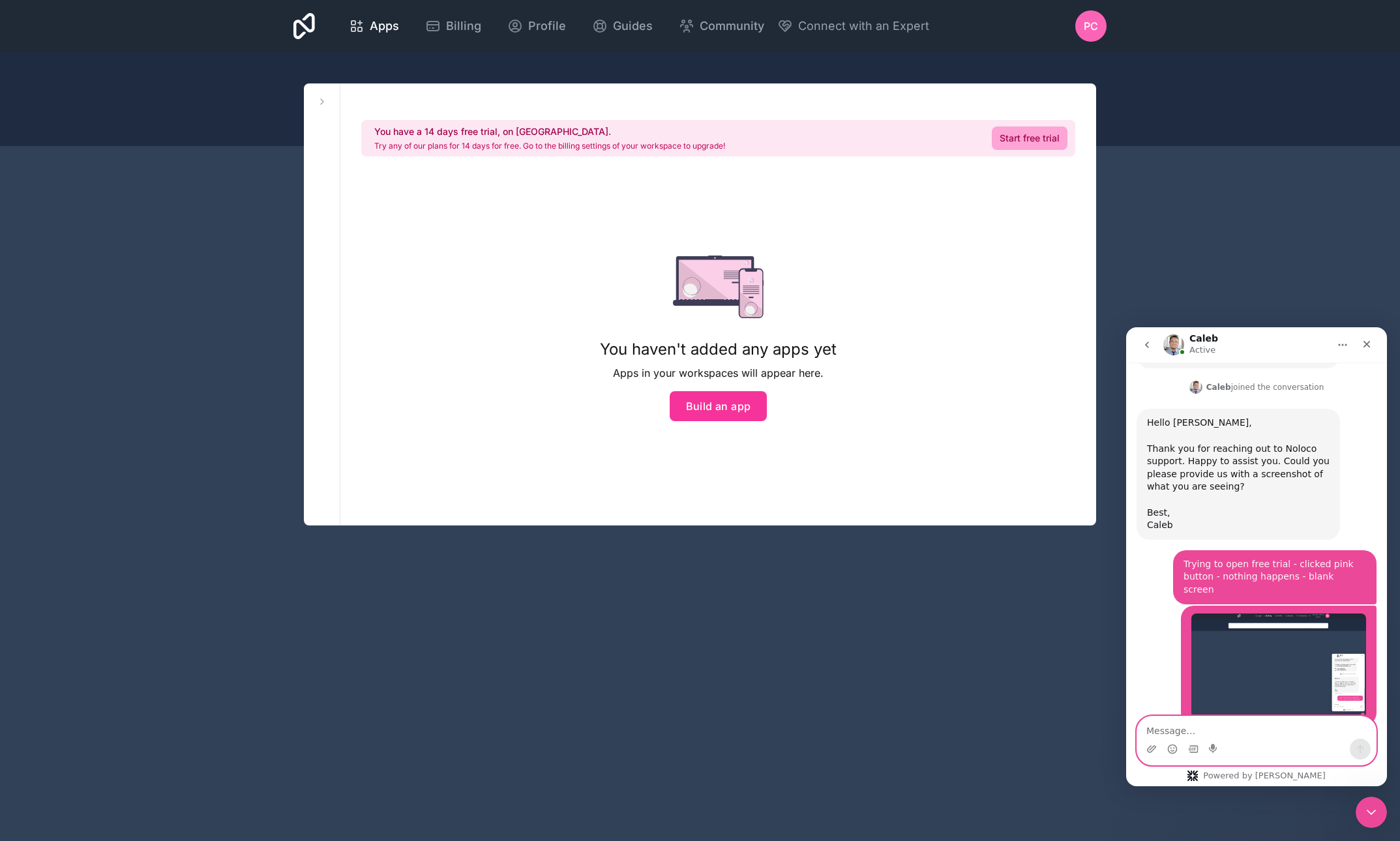
click at [1175, 736] on textarea "Message…" at bounding box center [1256, 728] width 239 height 22
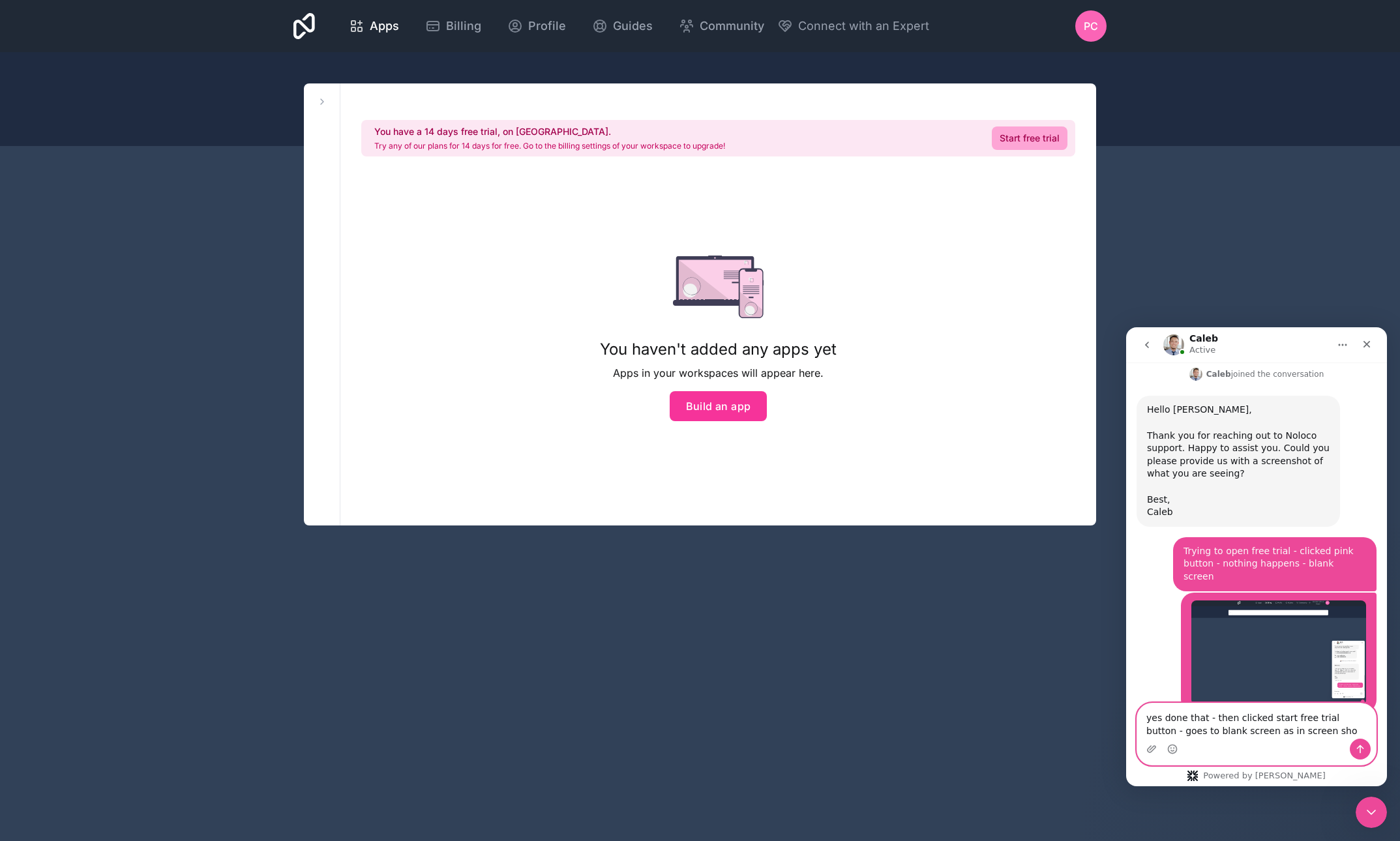
type textarea "yes done that - then clicked start free trial button - goes to blank screen as …"
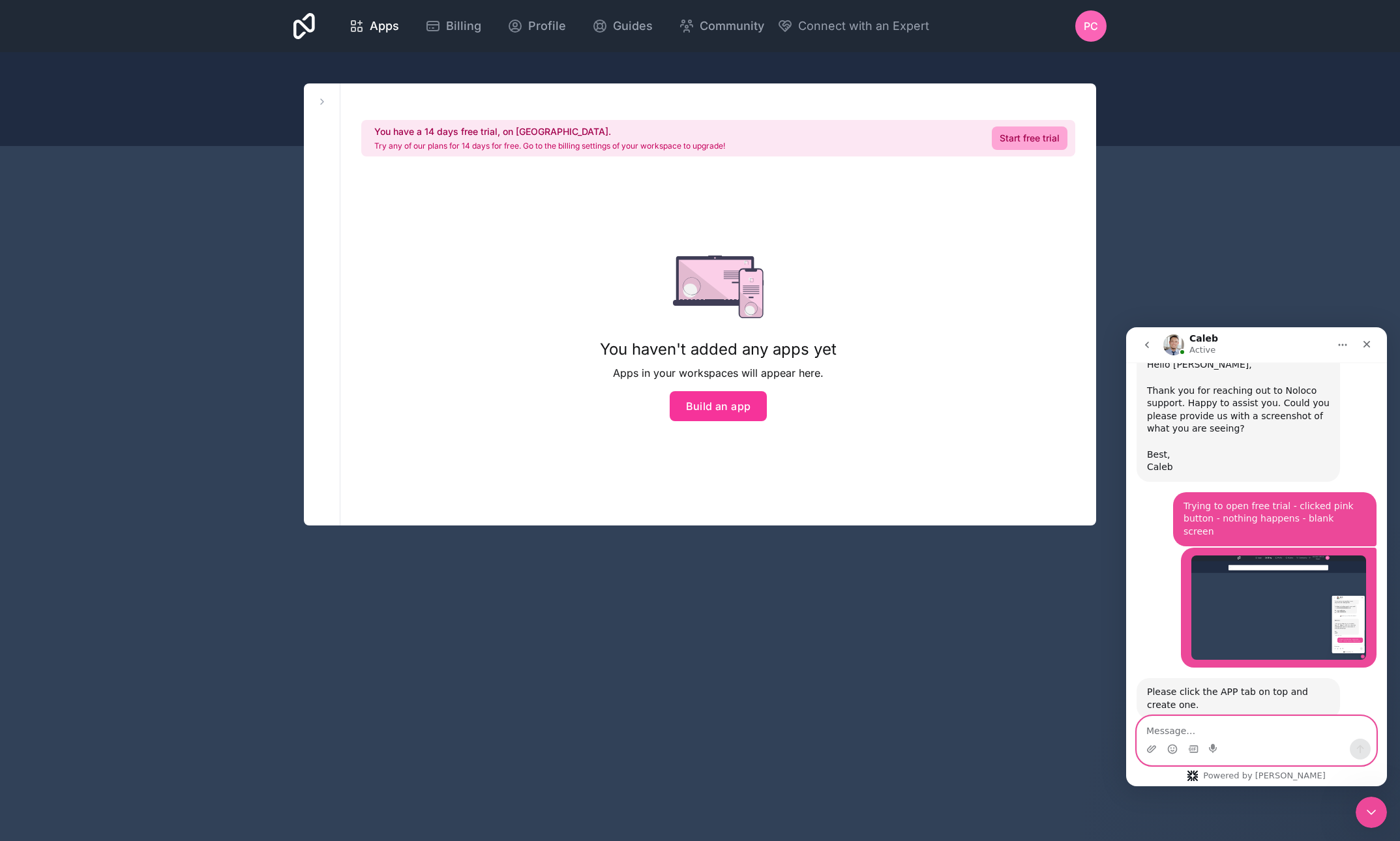
scroll to position [995, 0]
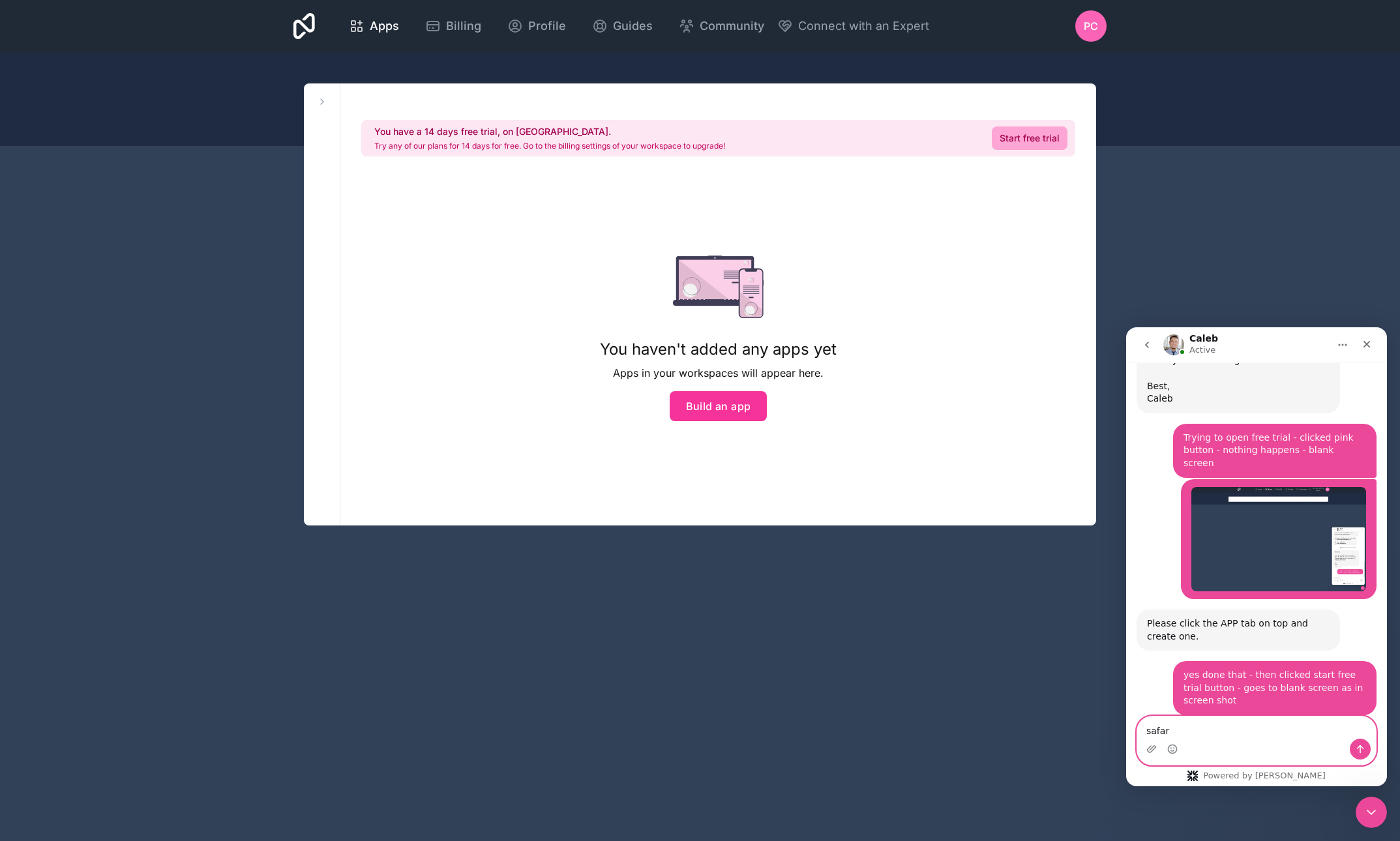
type textarea "safari"
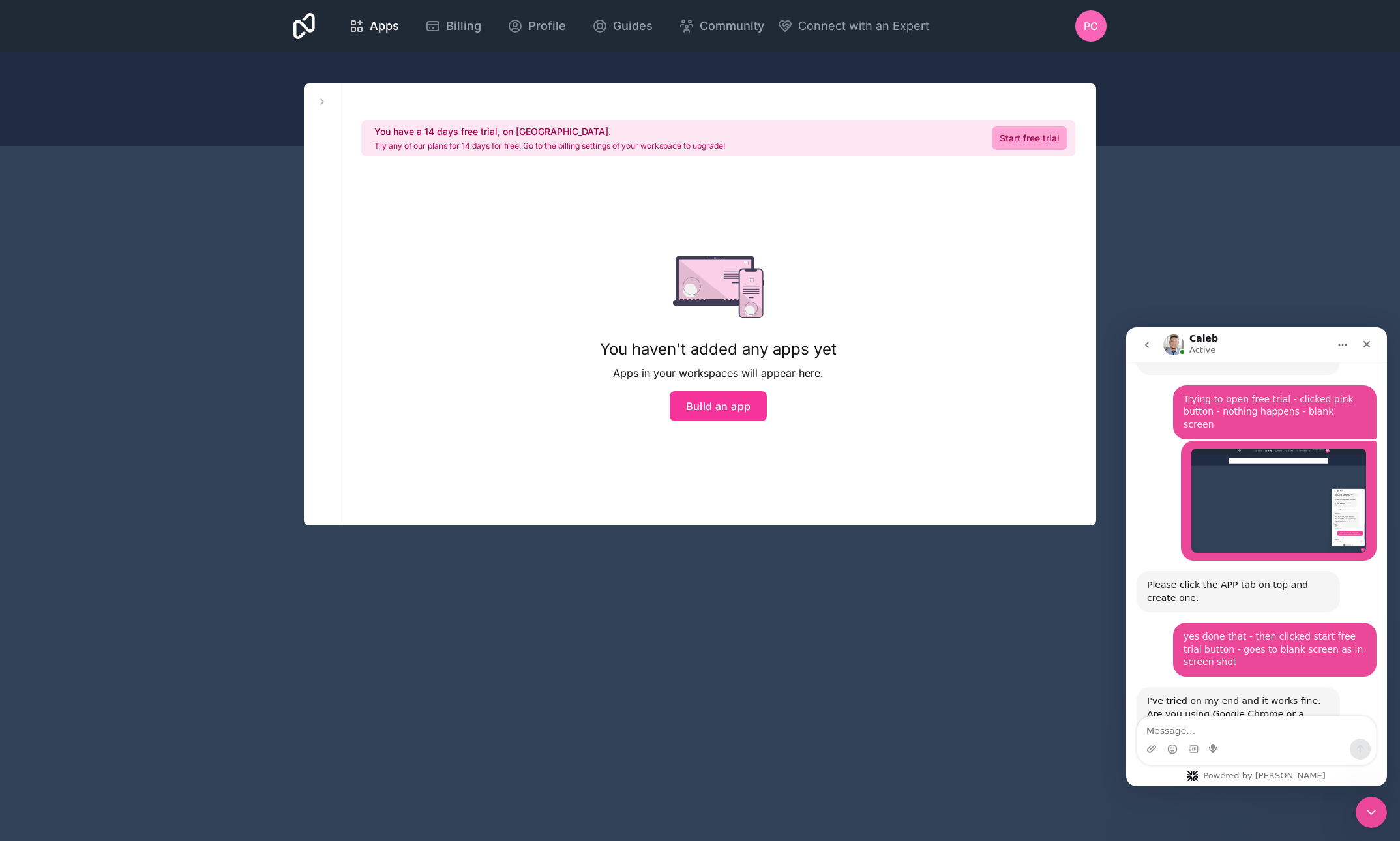
click at [903, 310] on div "You have a 14 days free trial, on [GEOGRAPHIC_DATA]. Try any of our plans for 1…" at bounding box center [718, 304] width 756 height 442
click at [1040, 138] on link "Start free trial" at bounding box center [1029, 138] width 76 height 23
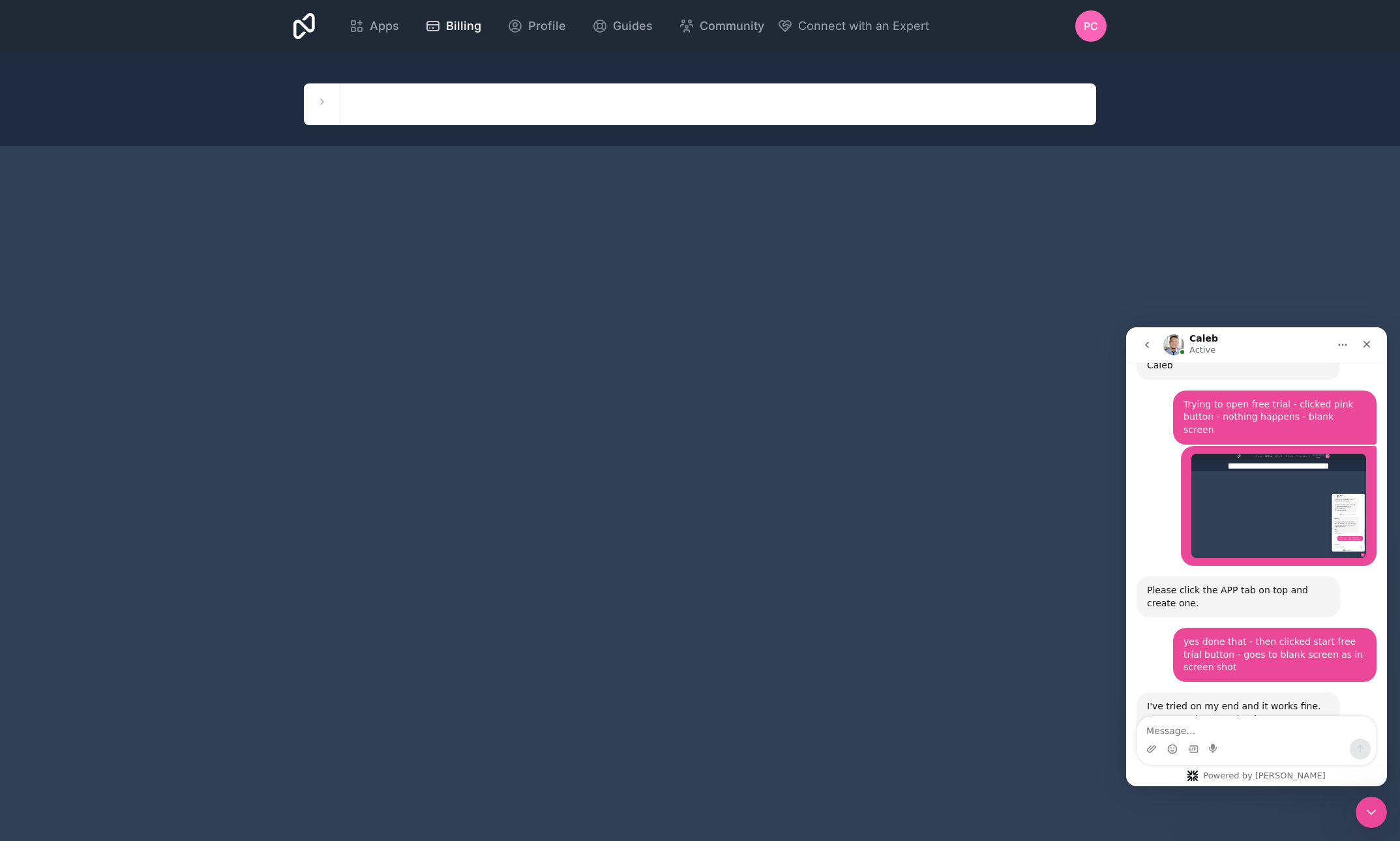
scroll to position [1084, 0]
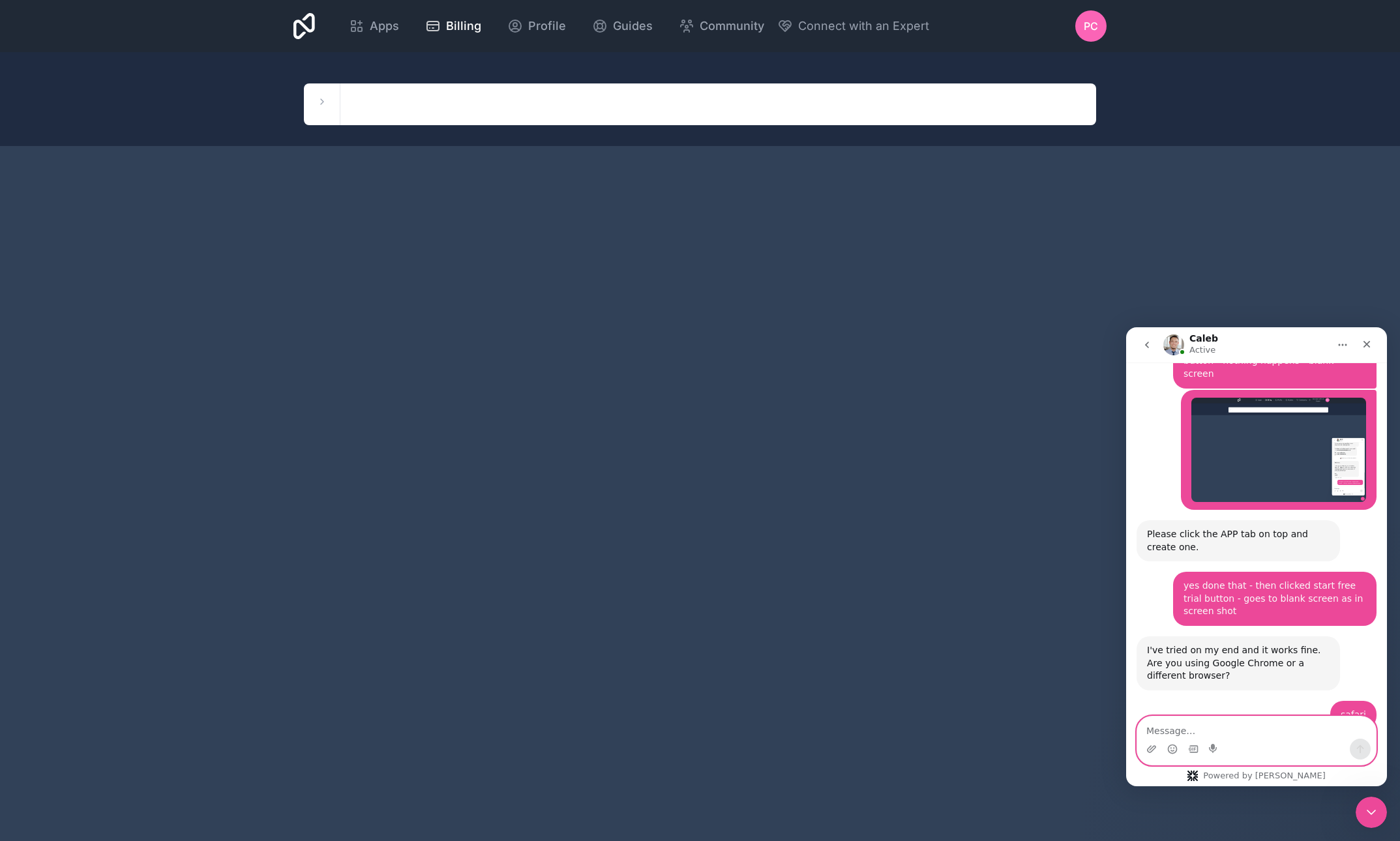
click at [1168, 727] on textarea "Message…" at bounding box center [1256, 728] width 239 height 22
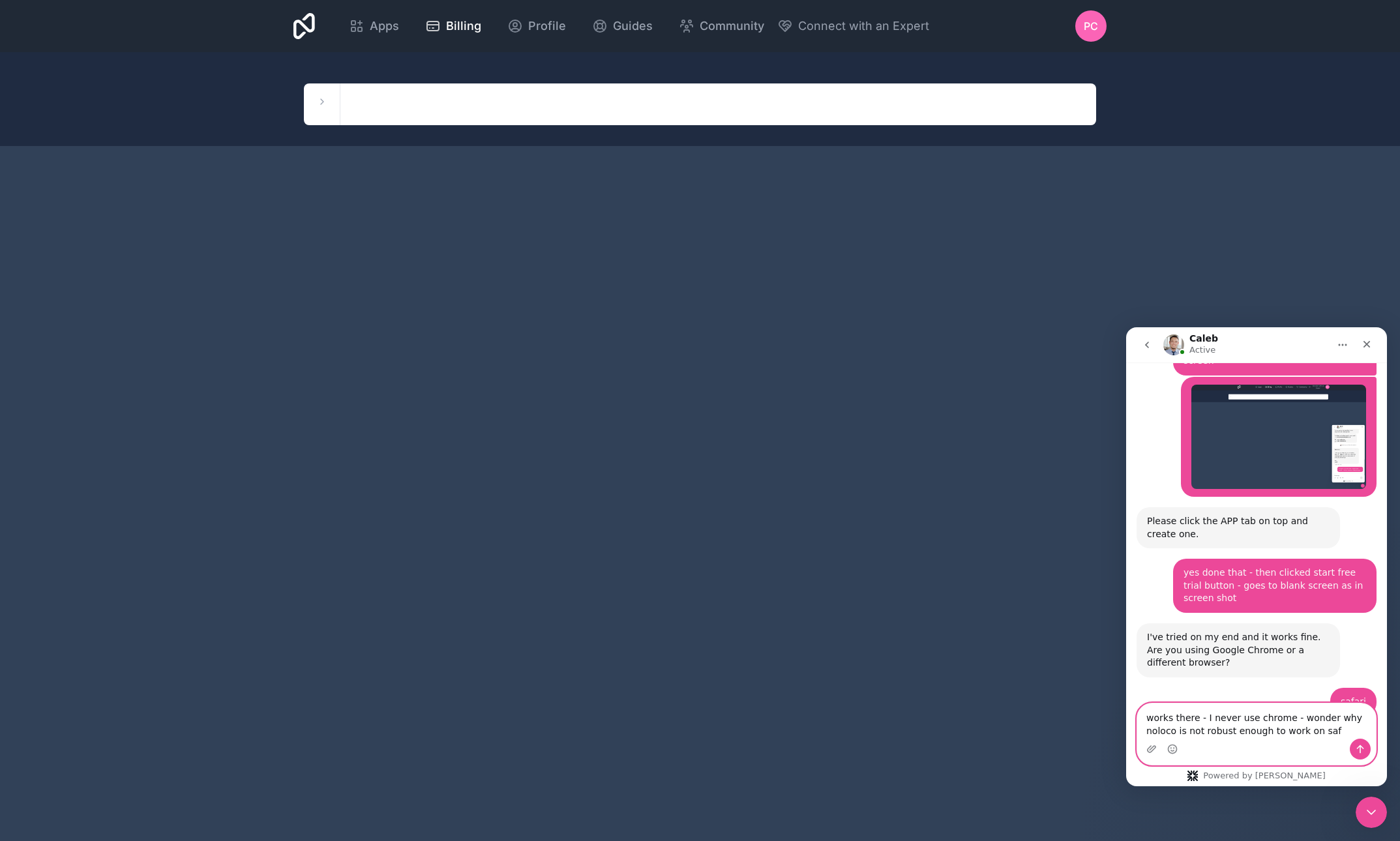
type textarea "works there - I never use chrome - wonder why noloco is not robust enough to wo…"
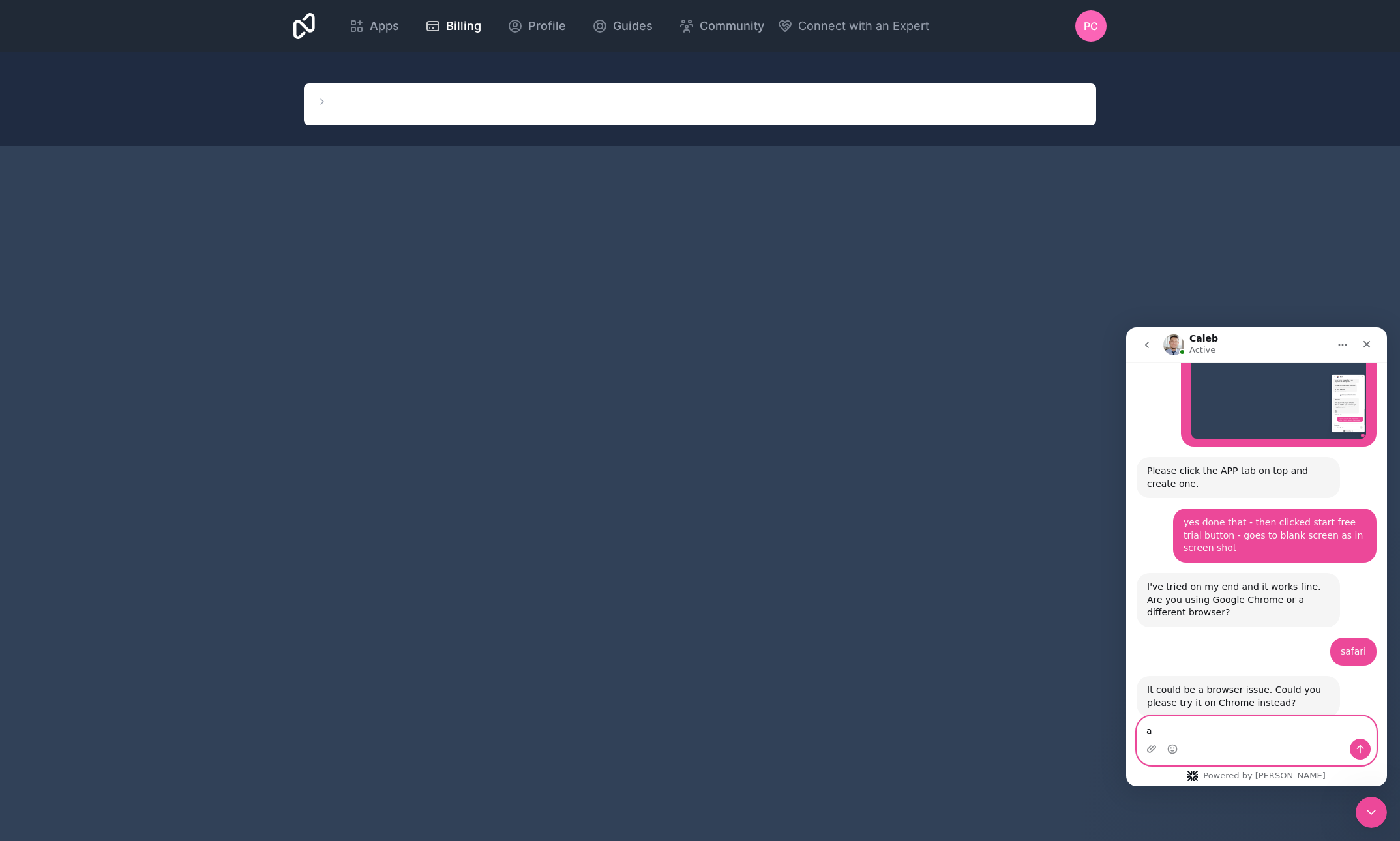
scroll to position [1198, 0]
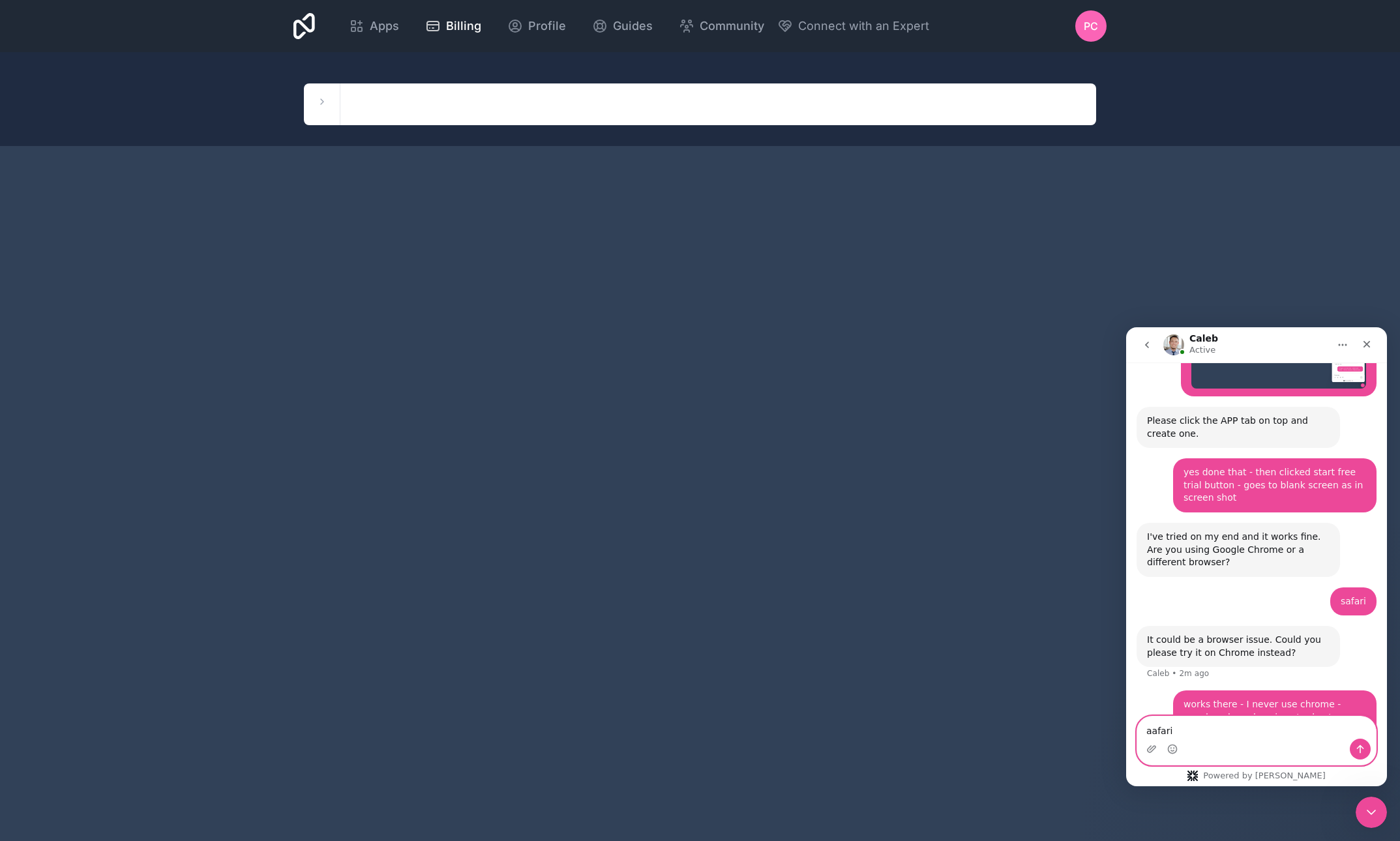
type textarea "safari"
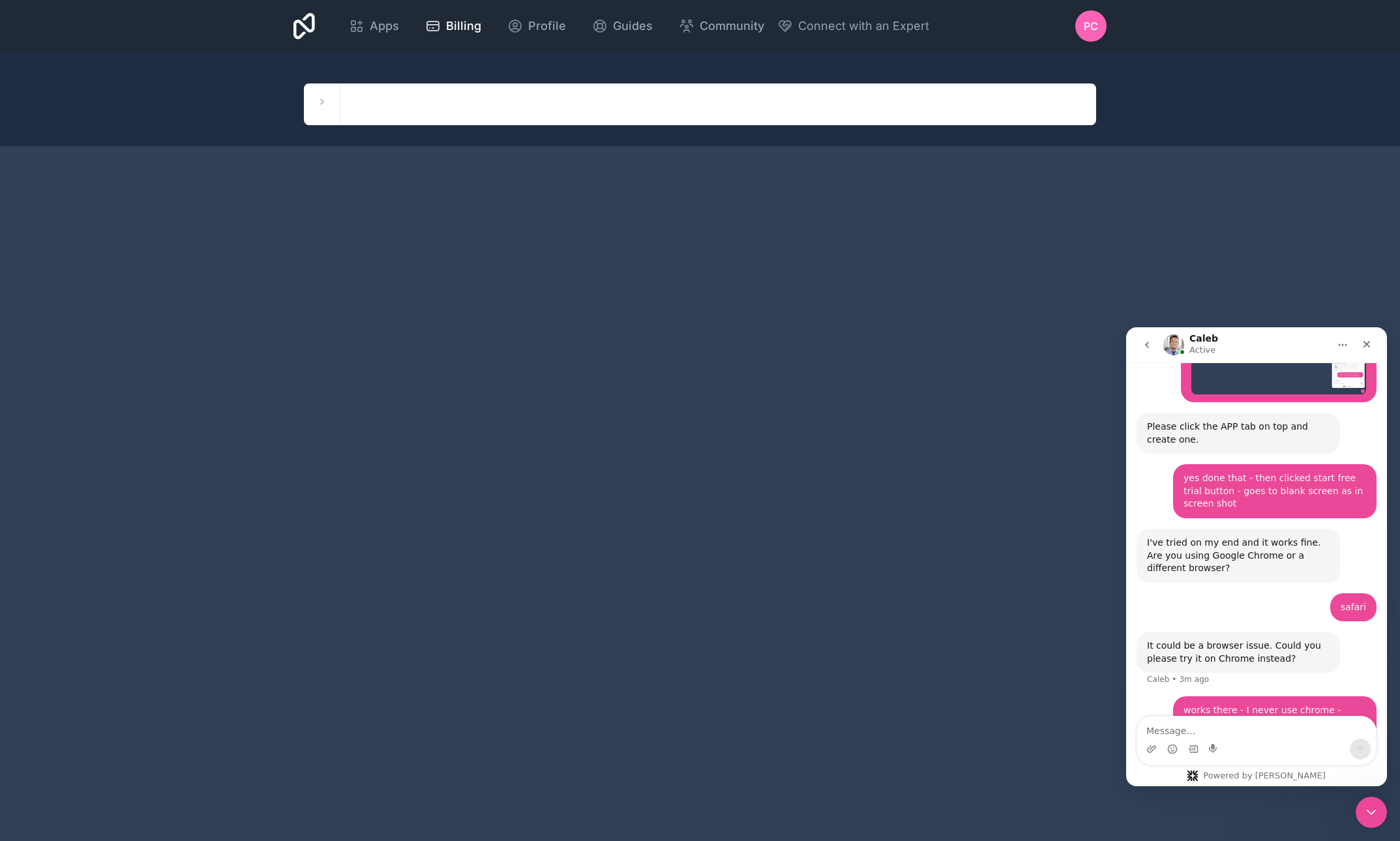
scroll to position [1227, 0]
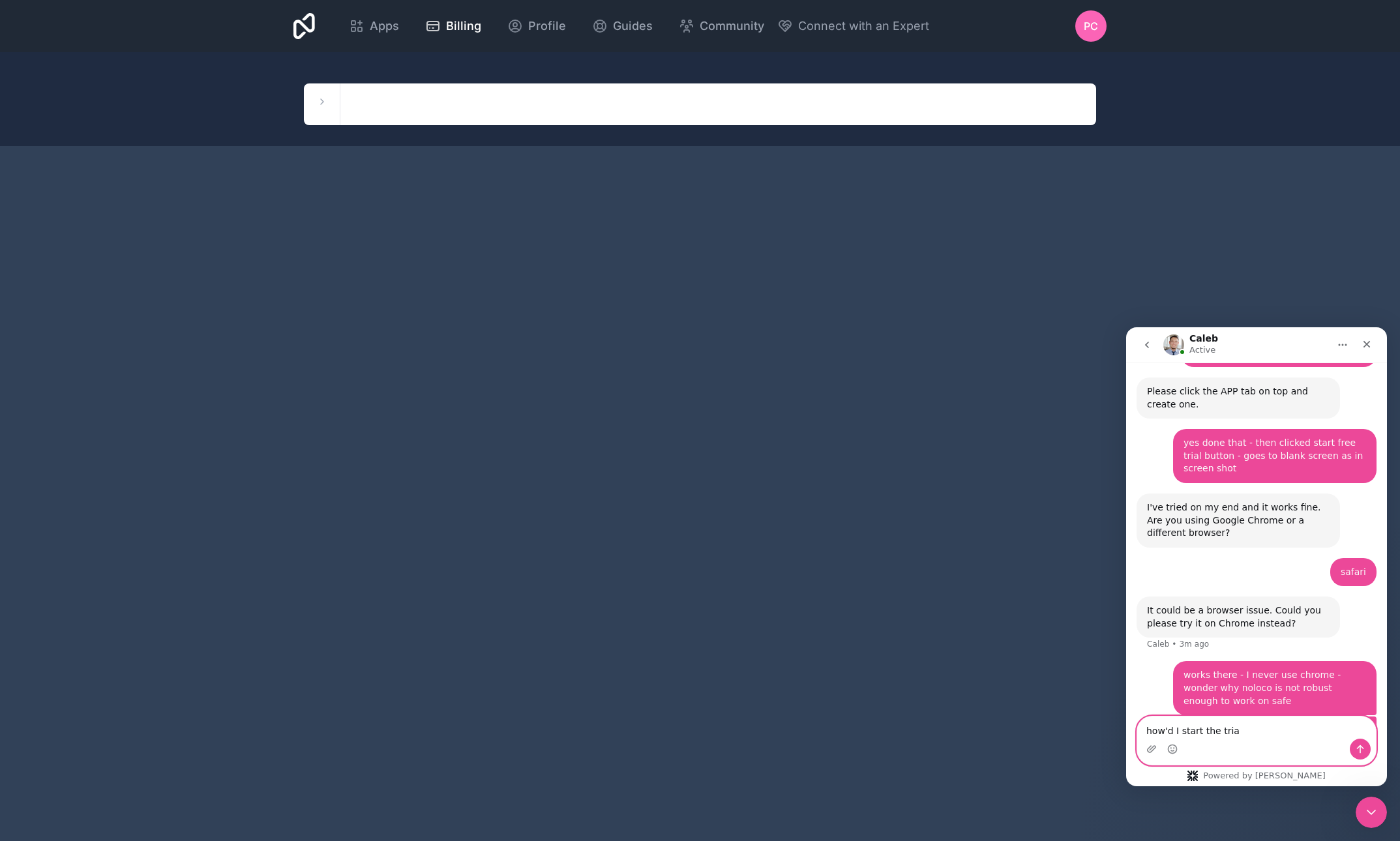
type textarea "how'd I start the trial"
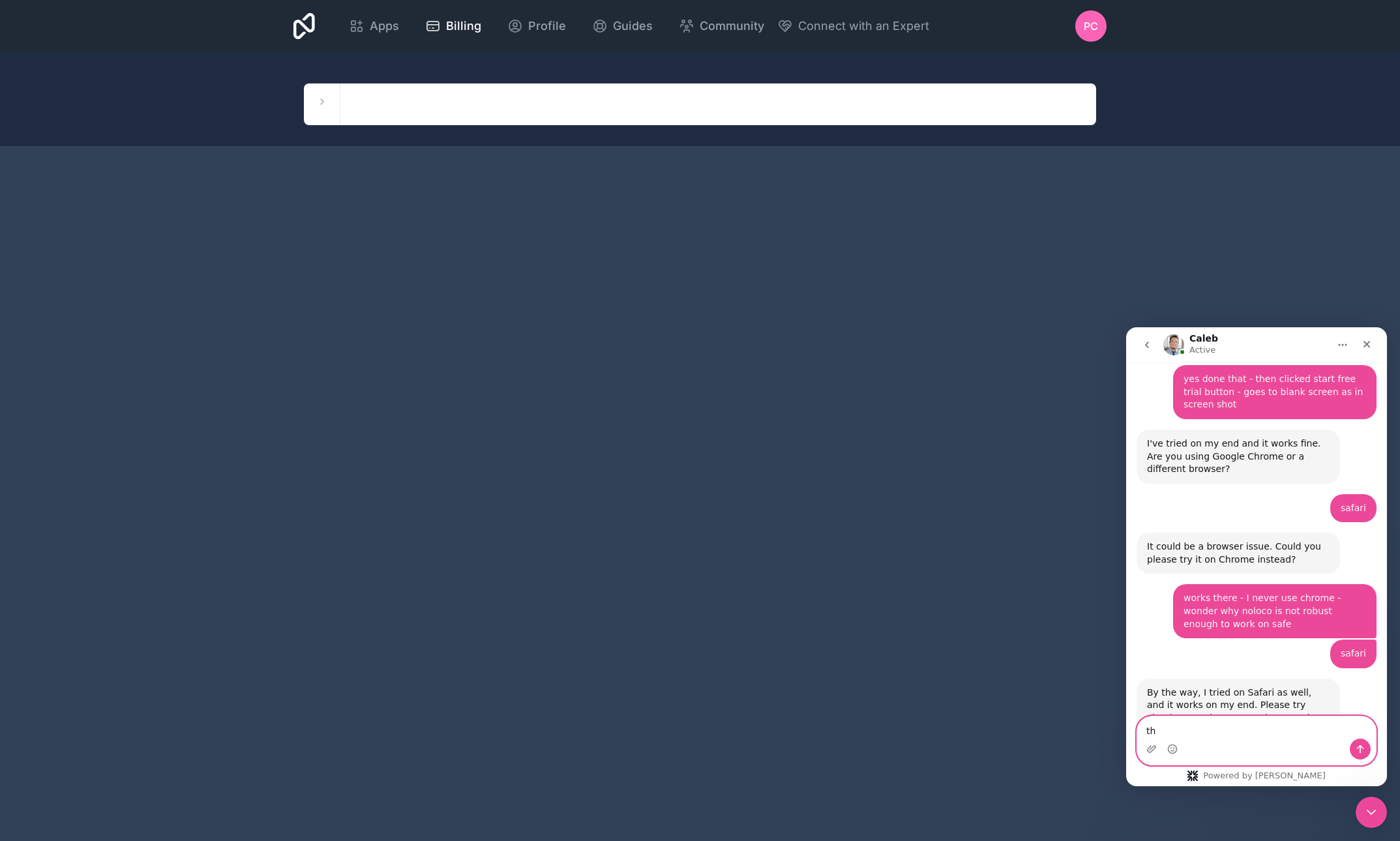
scroll to position [1342, 0]
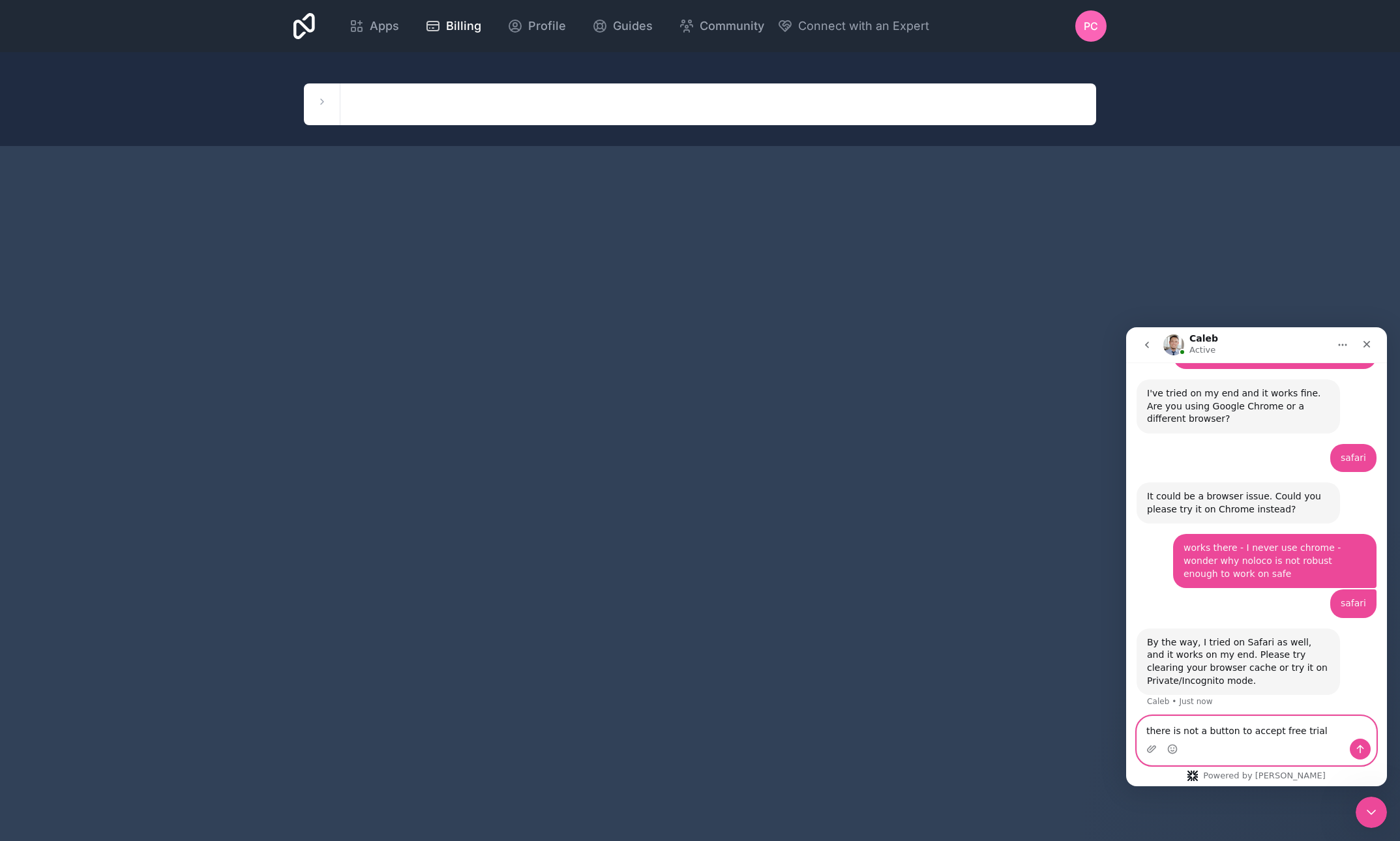
type textarea "there is not a button to accept free trial"
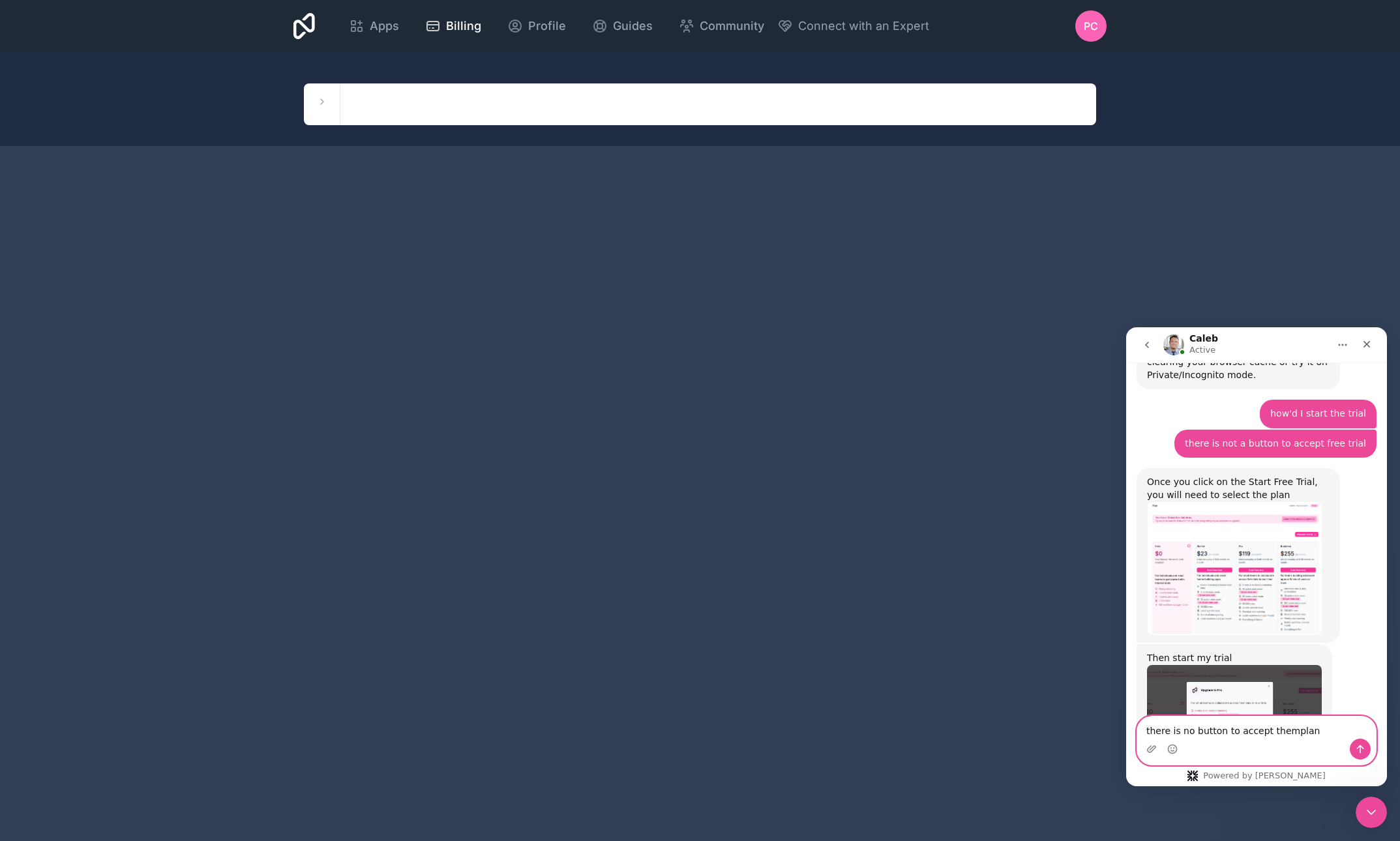
scroll to position [1660, 0]
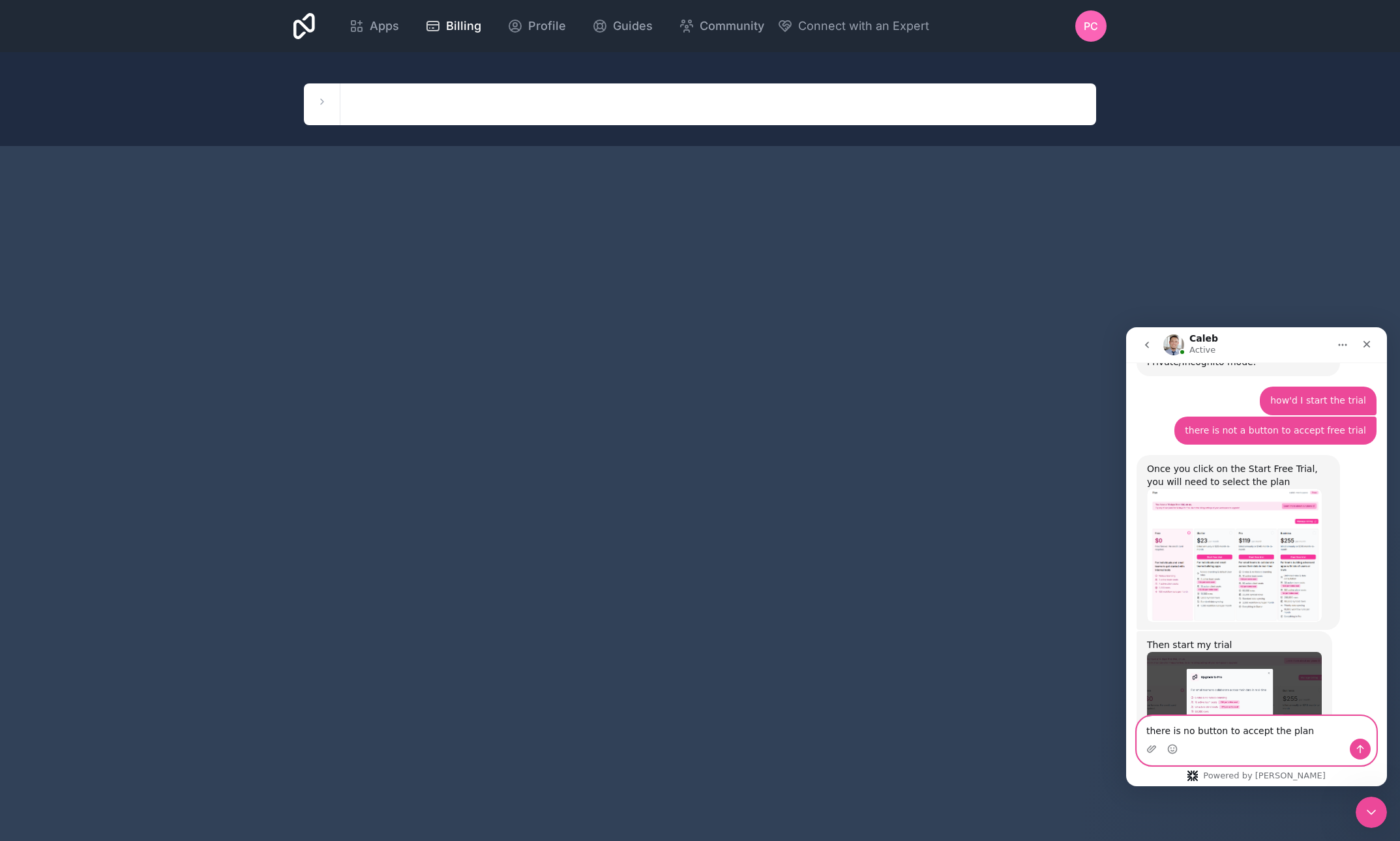
type textarea "there is no button to accept the plan"
click at [1359, 746] on icon "Send a message…" at bounding box center [1359, 749] width 10 height 10
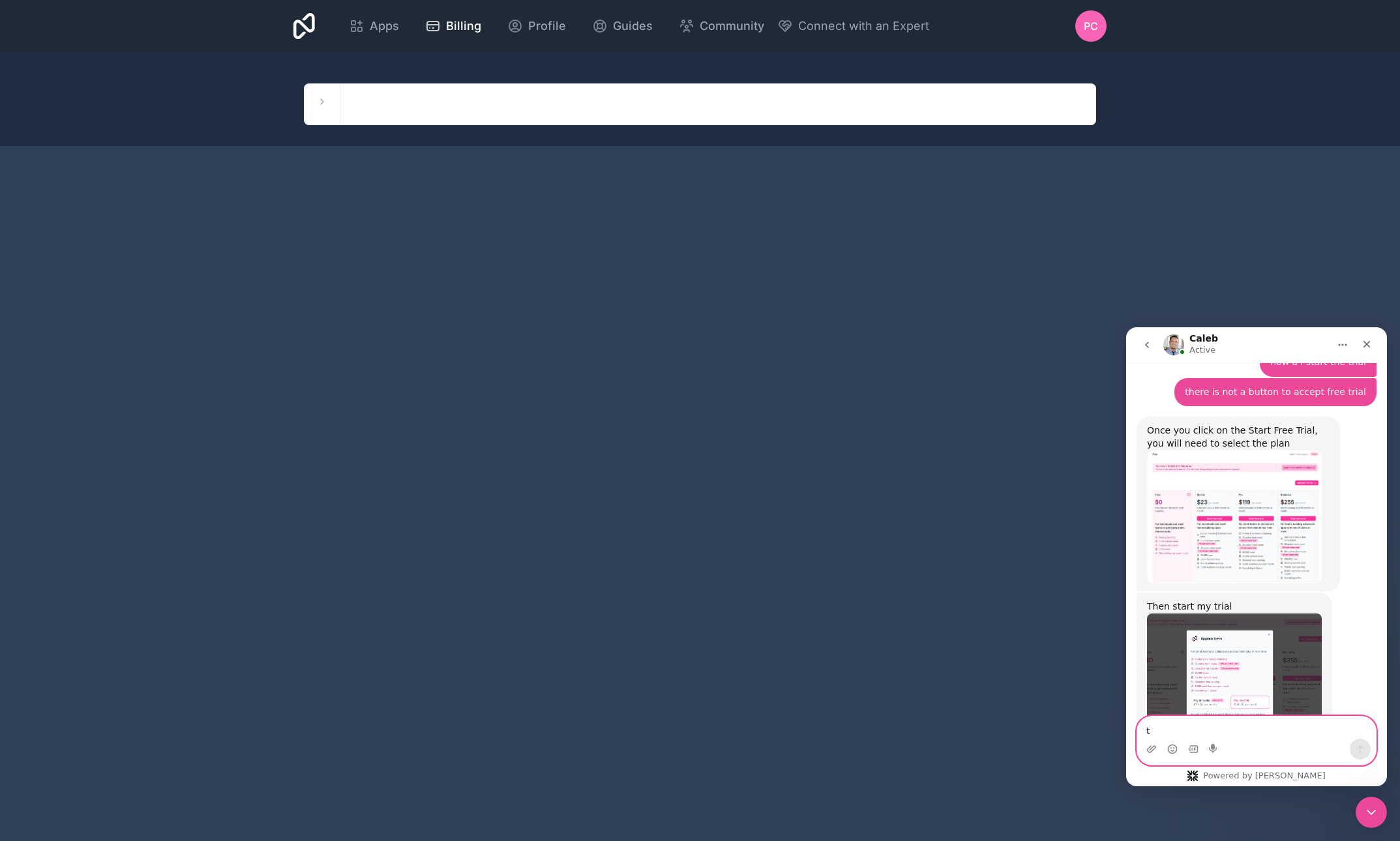
scroll to position [1748, 0]
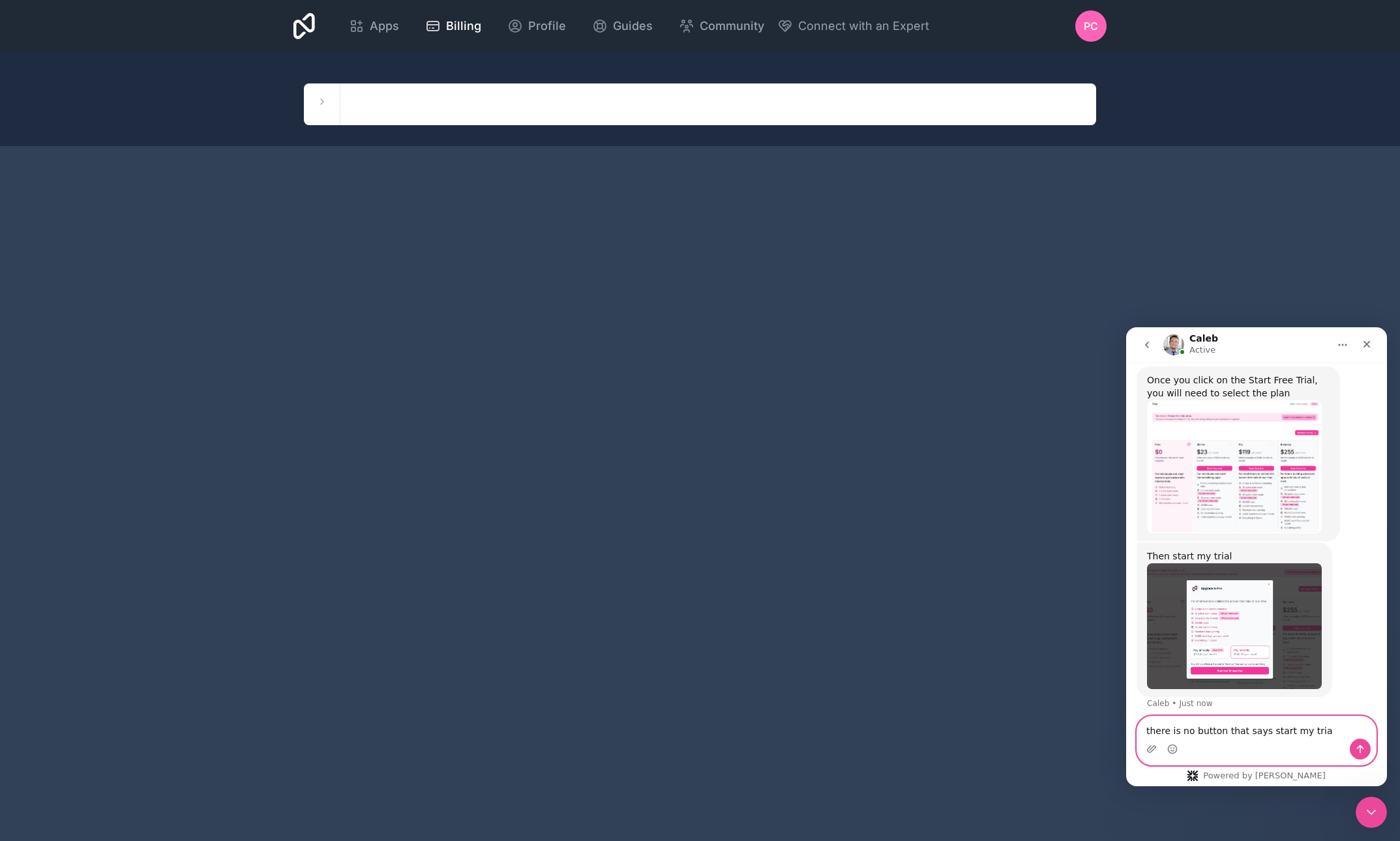
type textarea "there is no button that says start my trial"
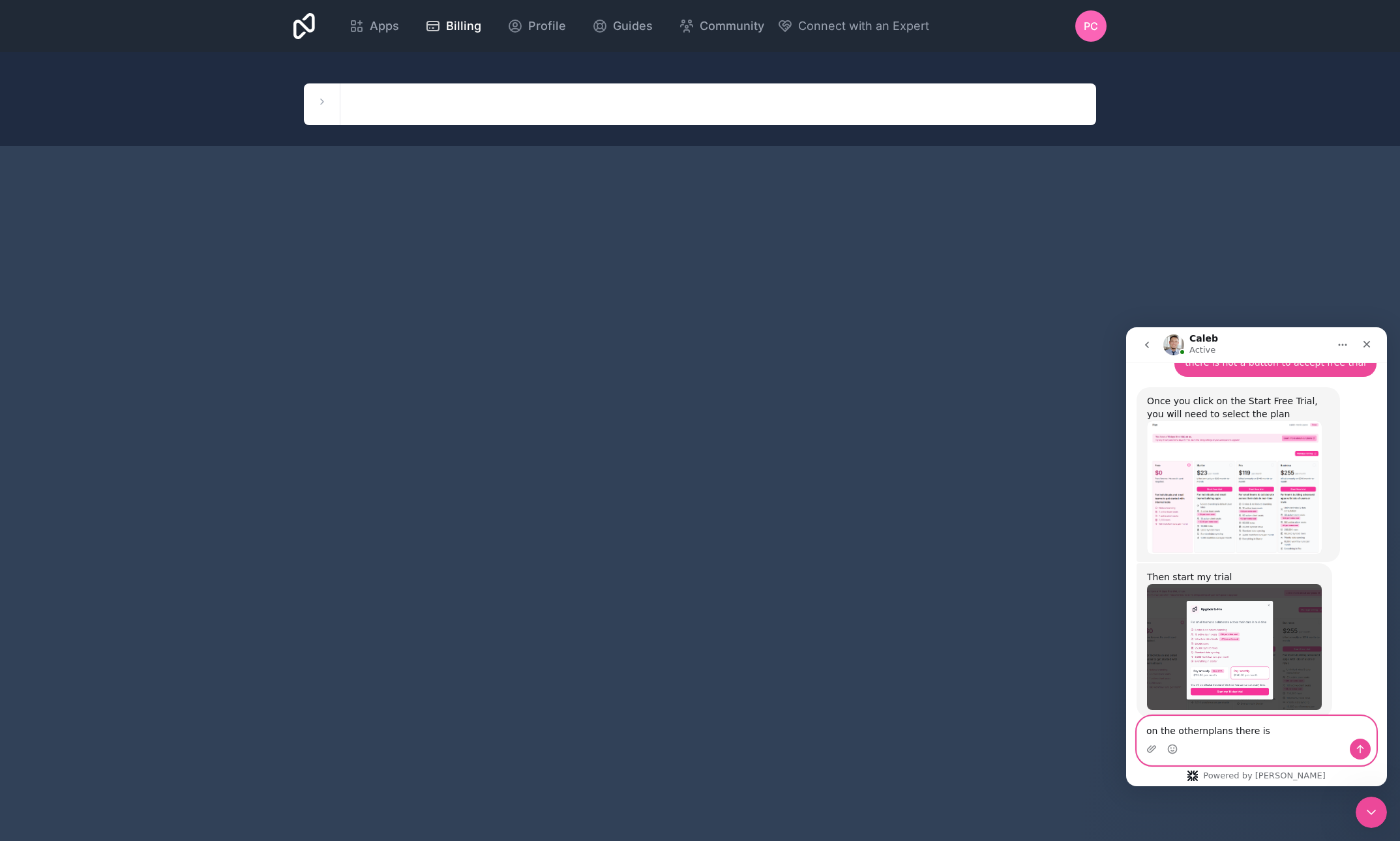
scroll to position [1778, 0]
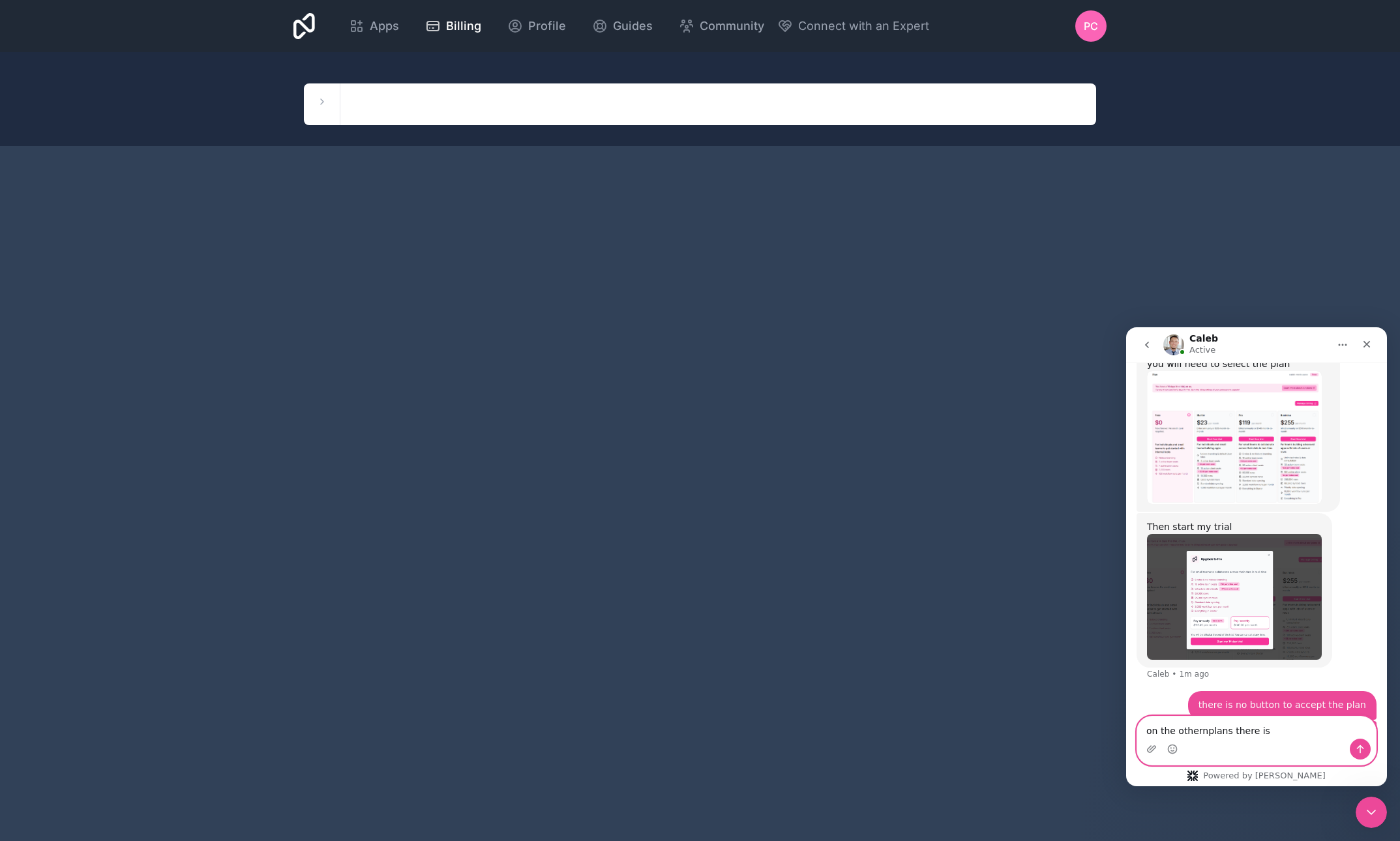
click at [1226, 735] on textarea "on the othernplans there is" at bounding box center [1256, 728] width 239 height 22
click at [1194, 731] on textarea "on the othe plans there is" at bounding box center [1256, 728] width 239 height 22
drag, startPoint x: 1321, startPoint y: 695, endPoint x: 1226, endPoint y: 730, distance: 101.2
click at [1226, 730] on textarea "on the othes plans there is" at bounding box center [1256, 728] width 239 height 22
click at [1274, 731] on textarea "on the other plans there is" at bounding box center [1256, 728] width 239 height 22
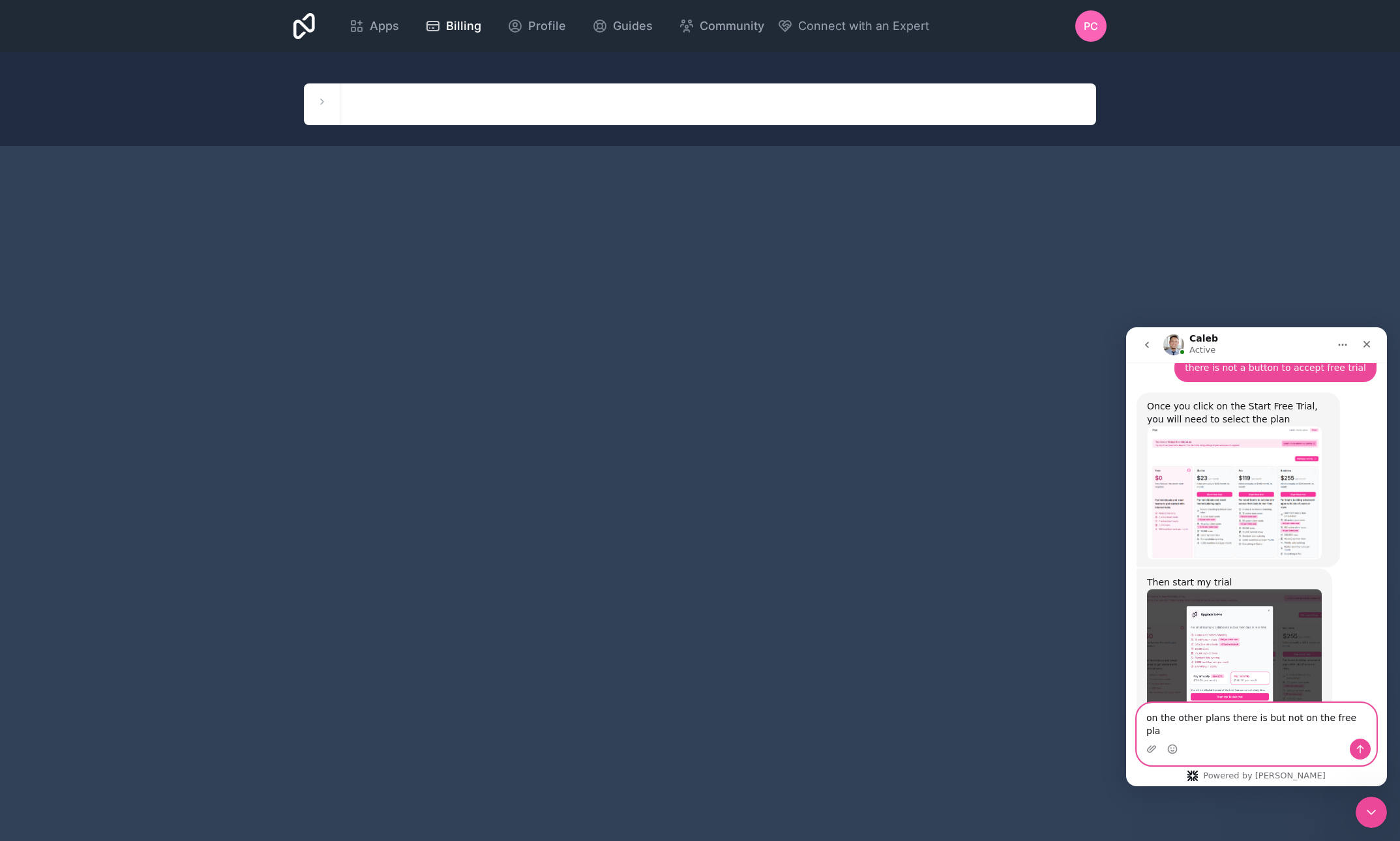
type textarea "on the other plans there is but not on the free plan"
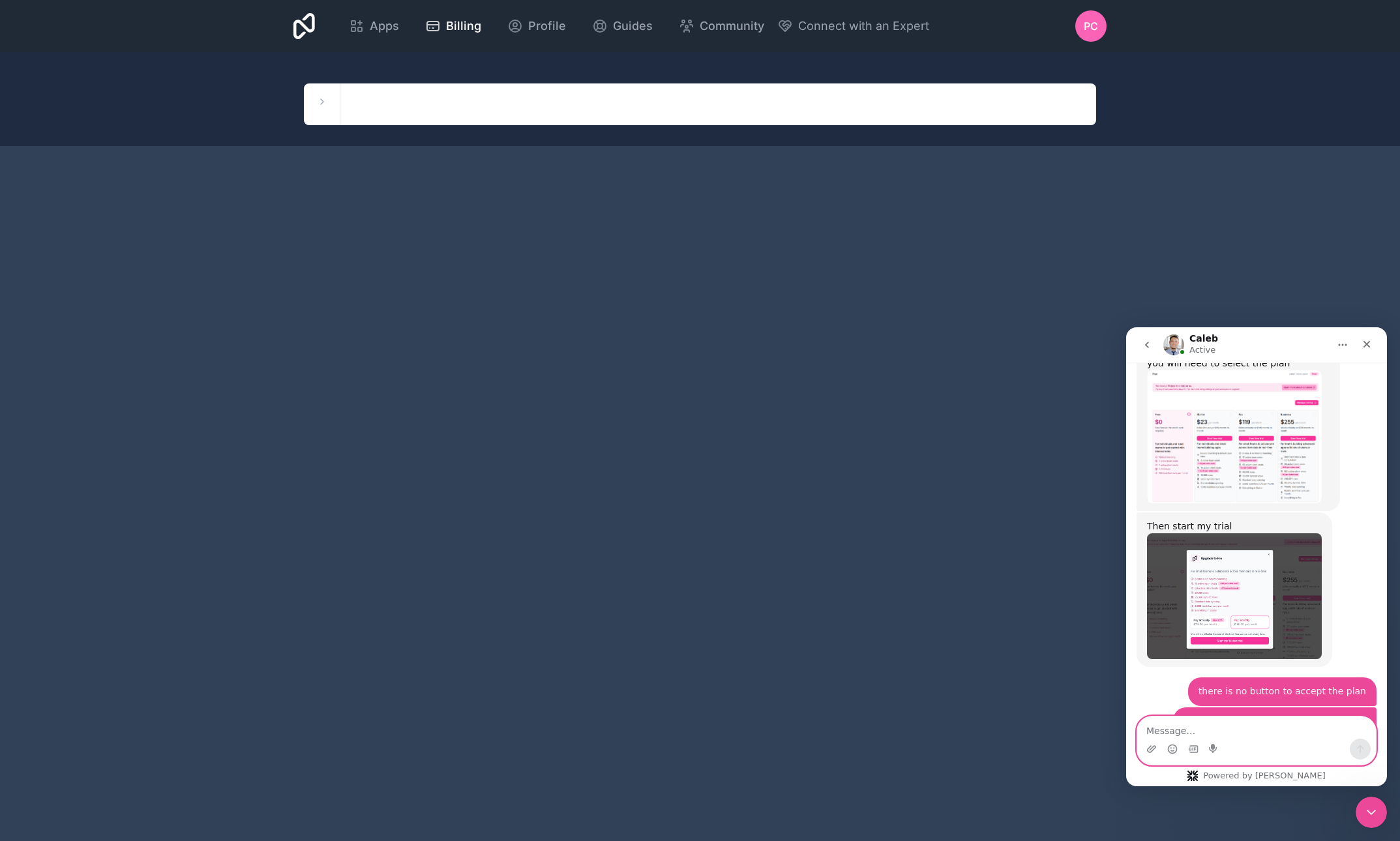
scroll to position [1830, 0]
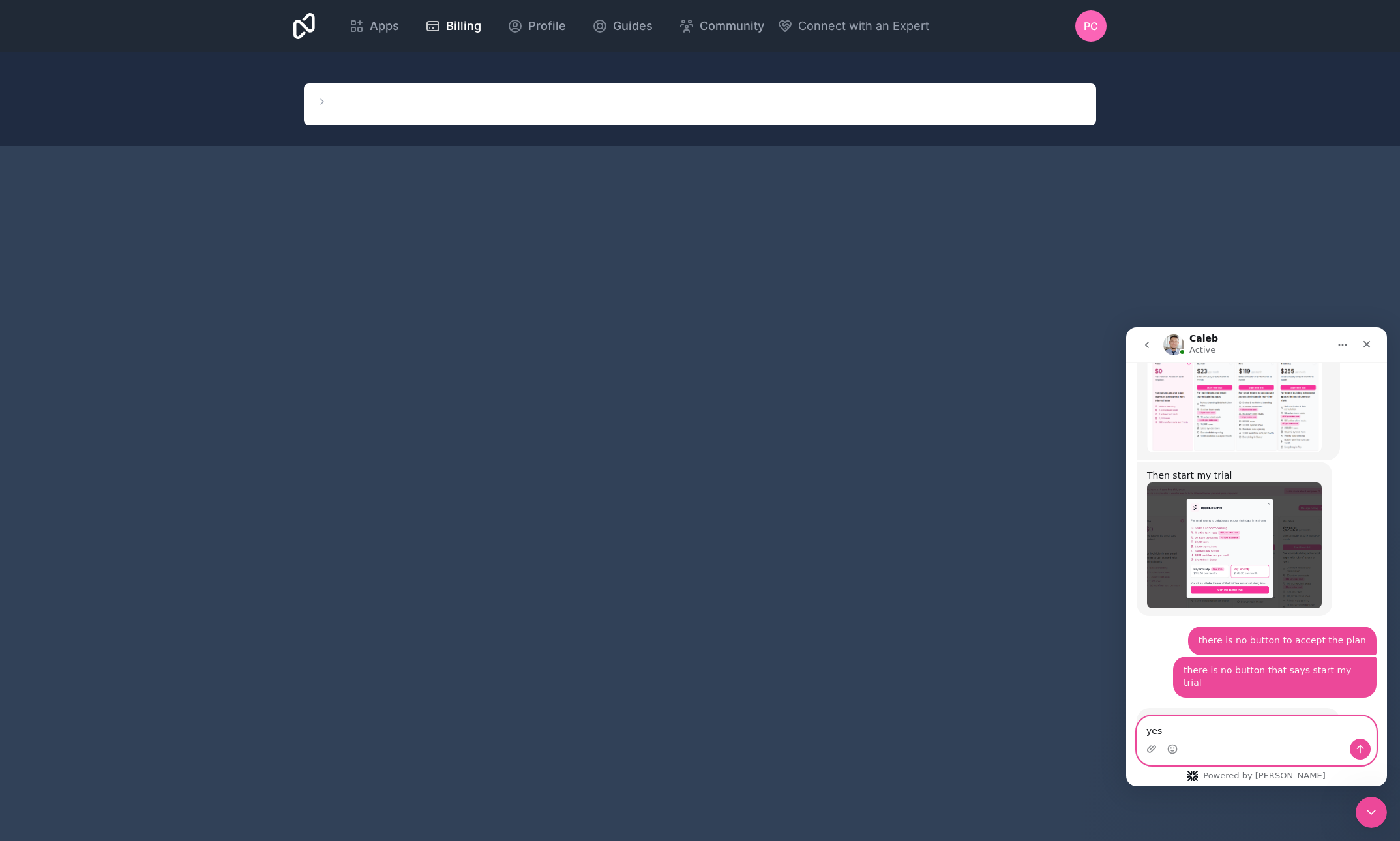
type textarea "yes"
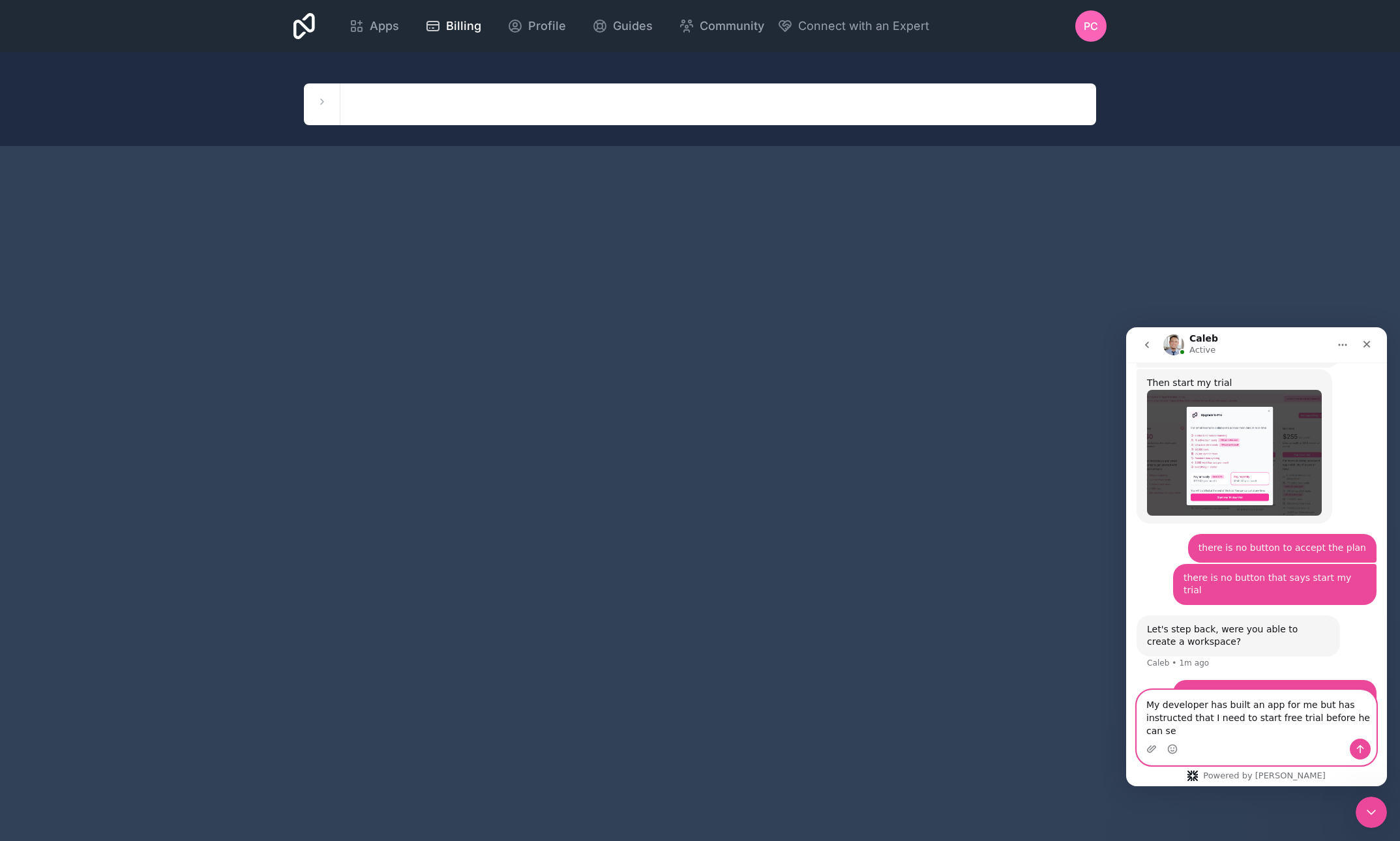
scroll to position [1935, 0]
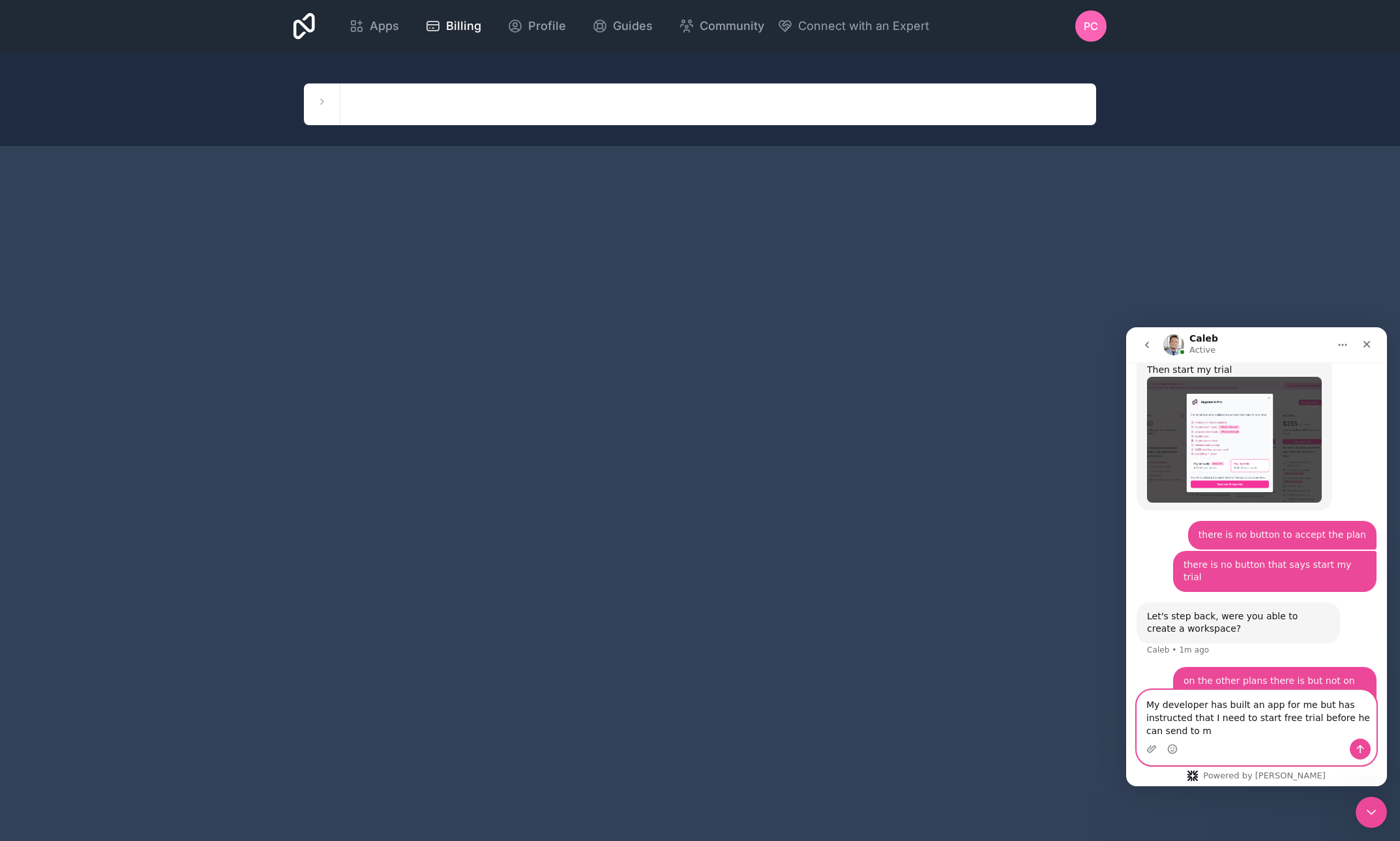
type textarea "My developer has built an app for me but has instructed that I need to start fr…"
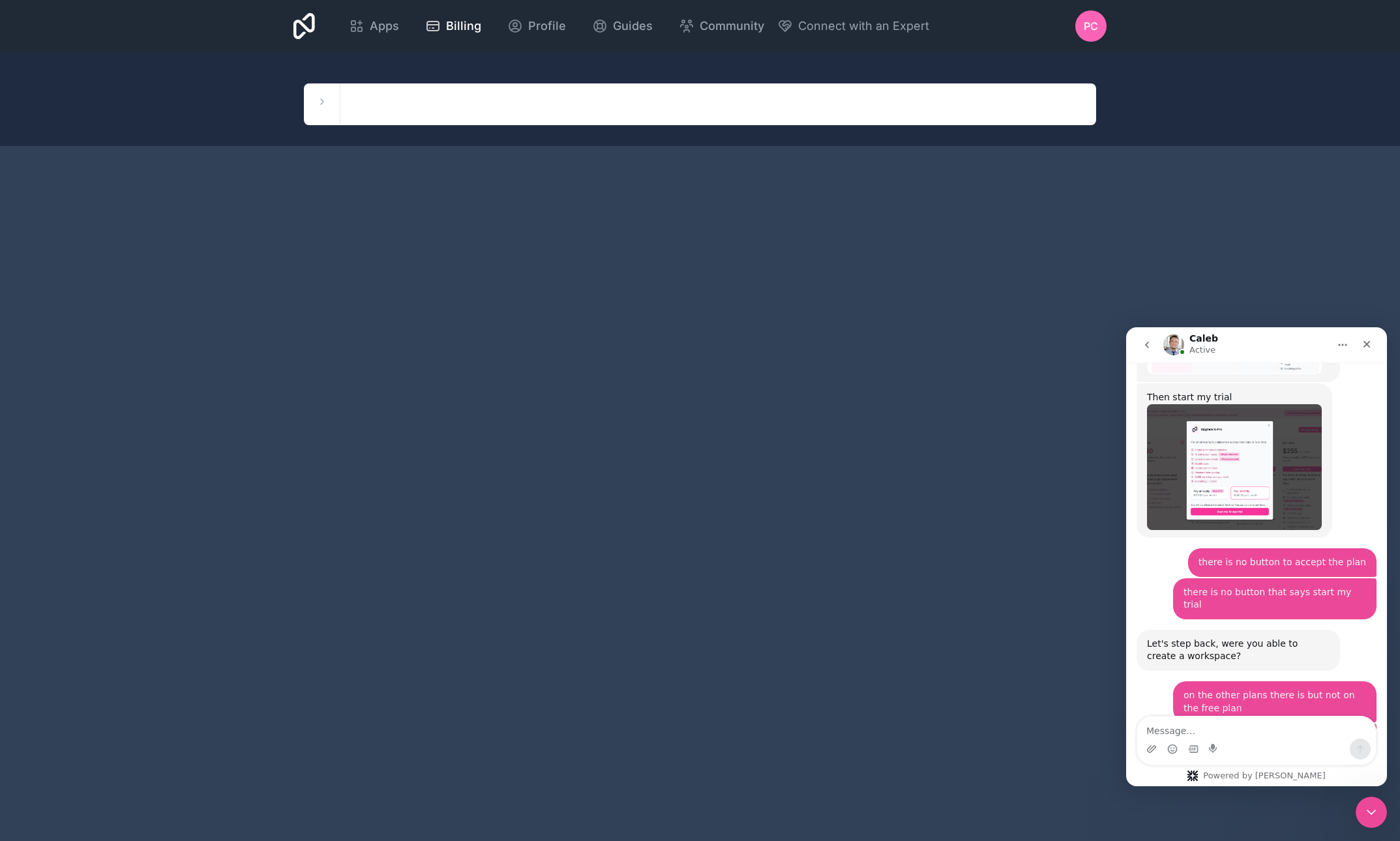
scroll to position [2001, 0]
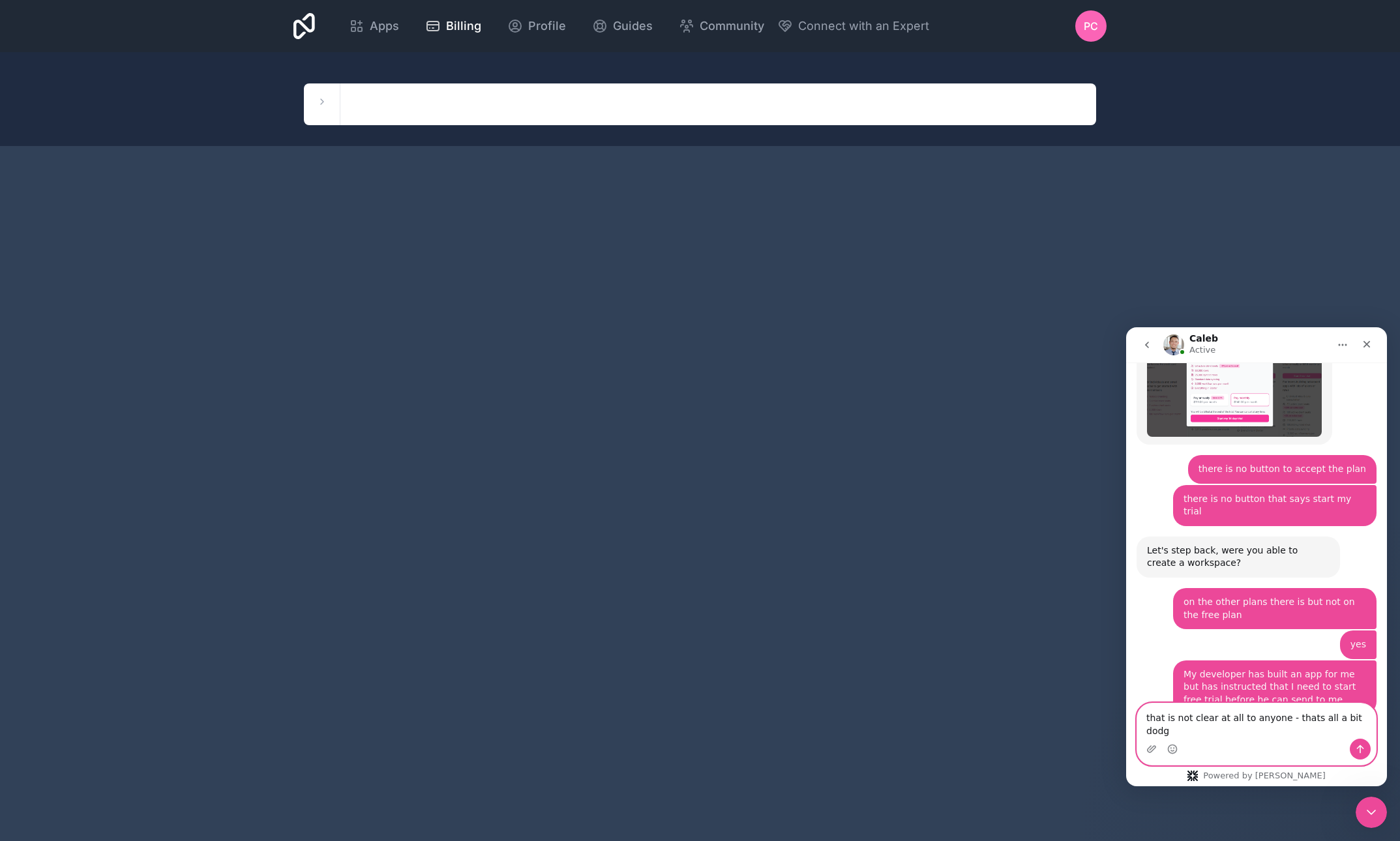
type textarea "that is not clear at all to anyone - thats all a bit dodgy"
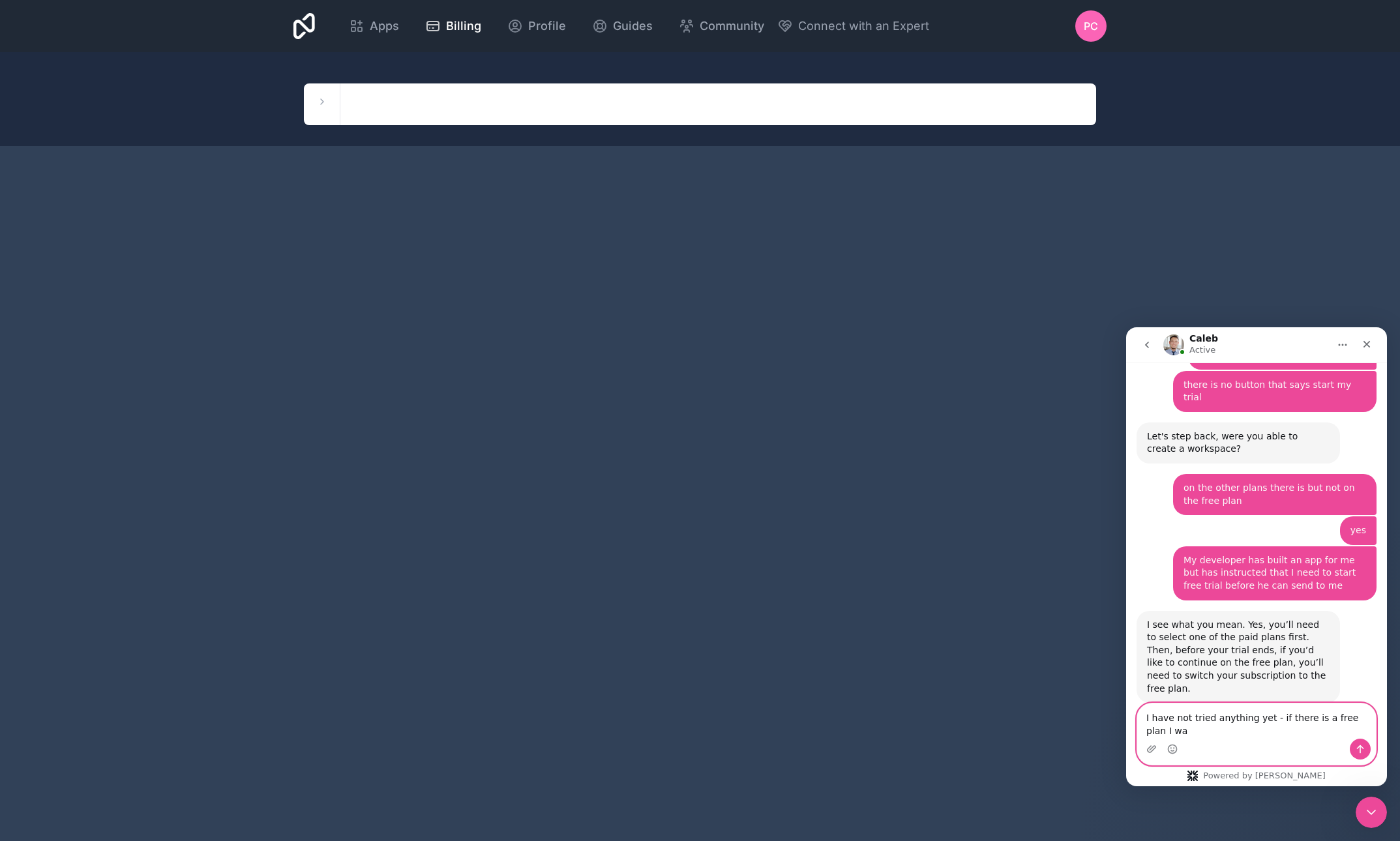
scroll to position [2129, 0]
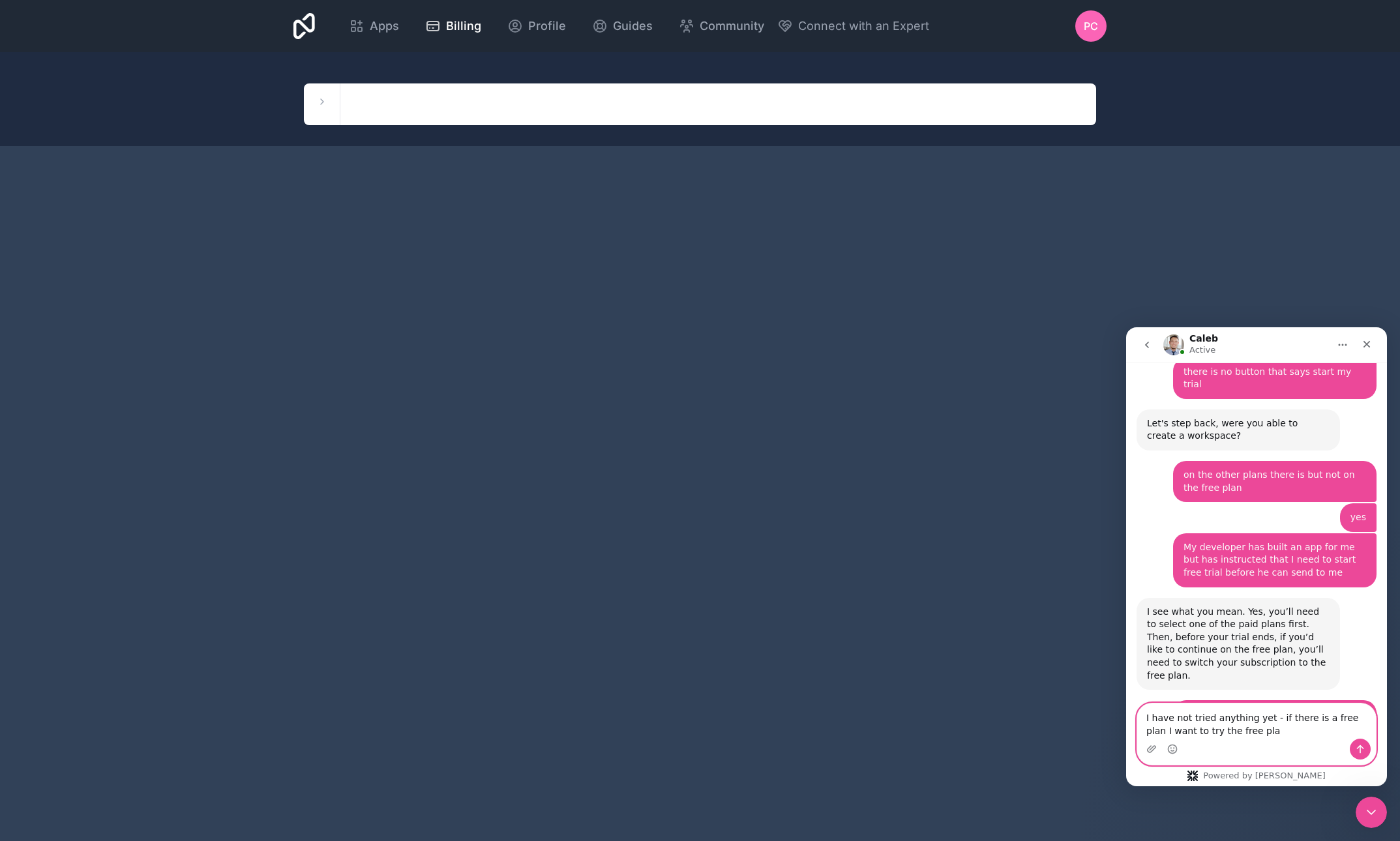
type textarea "I have not tried anything yet - if there is a free plan I want to try the free …"
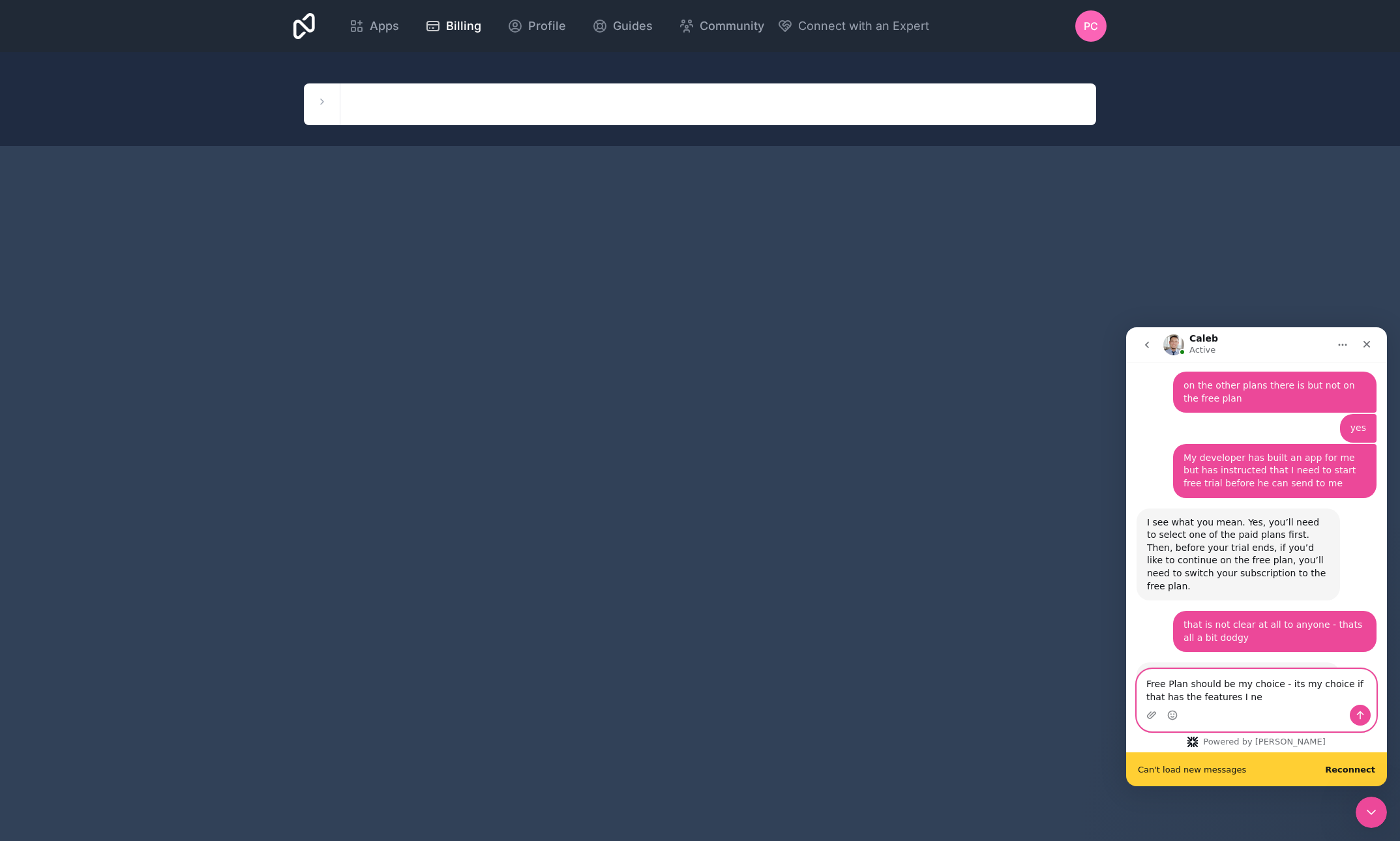
scroll to position [2252, 0]
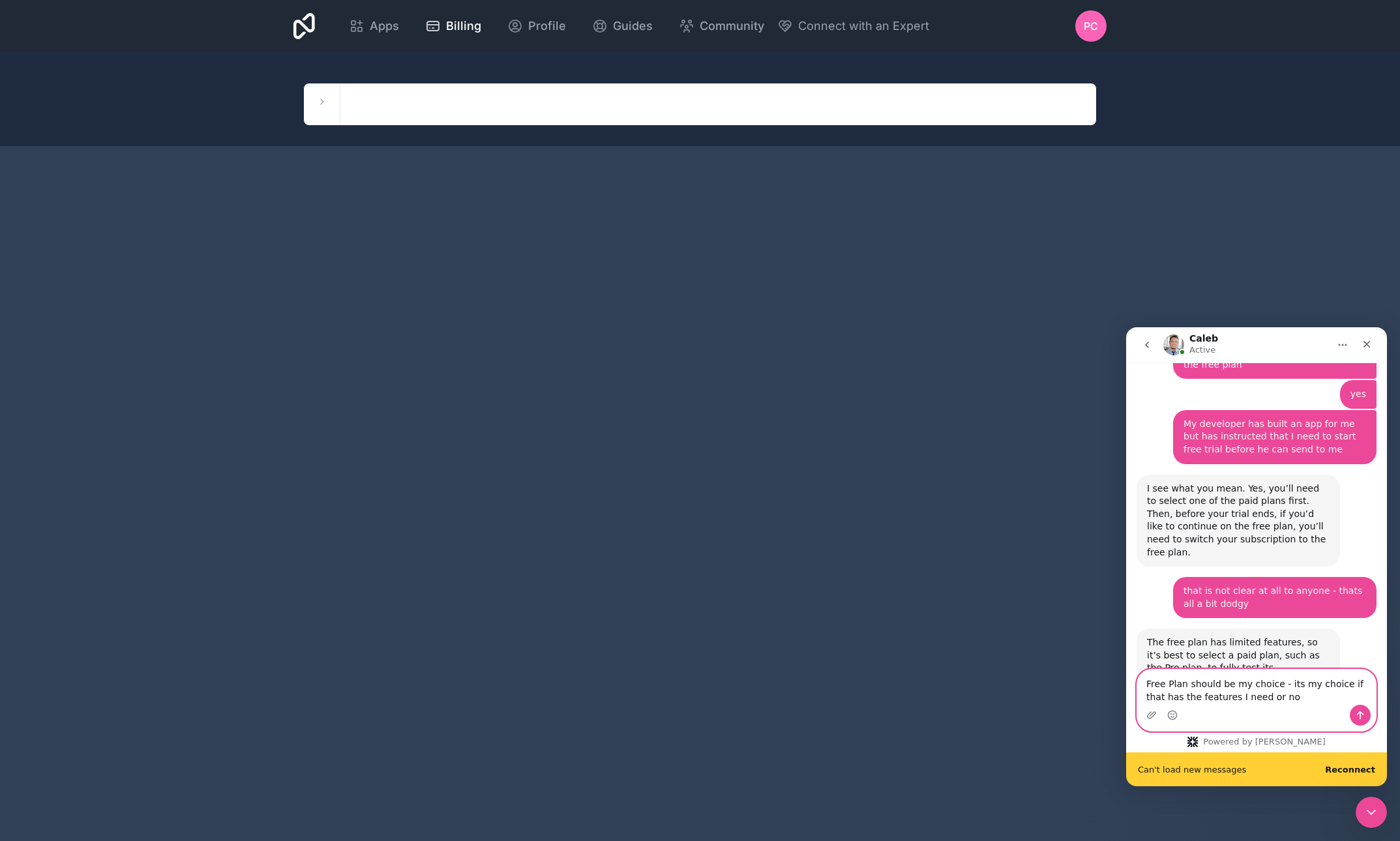
type textarea "Free Plan should be my choice - its my choice if that has the features I need o…"
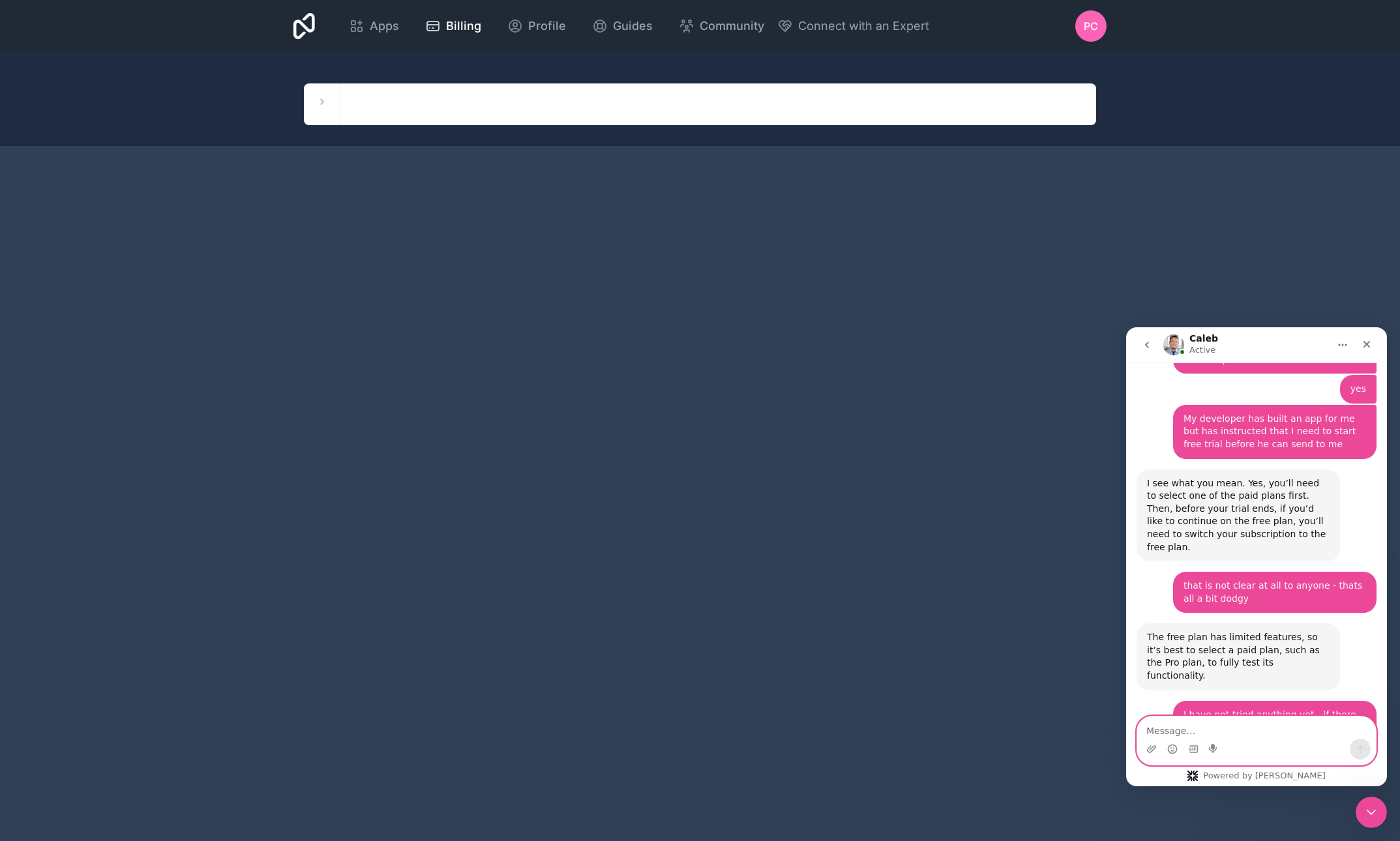
scroll to position [2255, 0]
paste textarea "For individuals and small teams to get started with internal tools Noloco brand…"
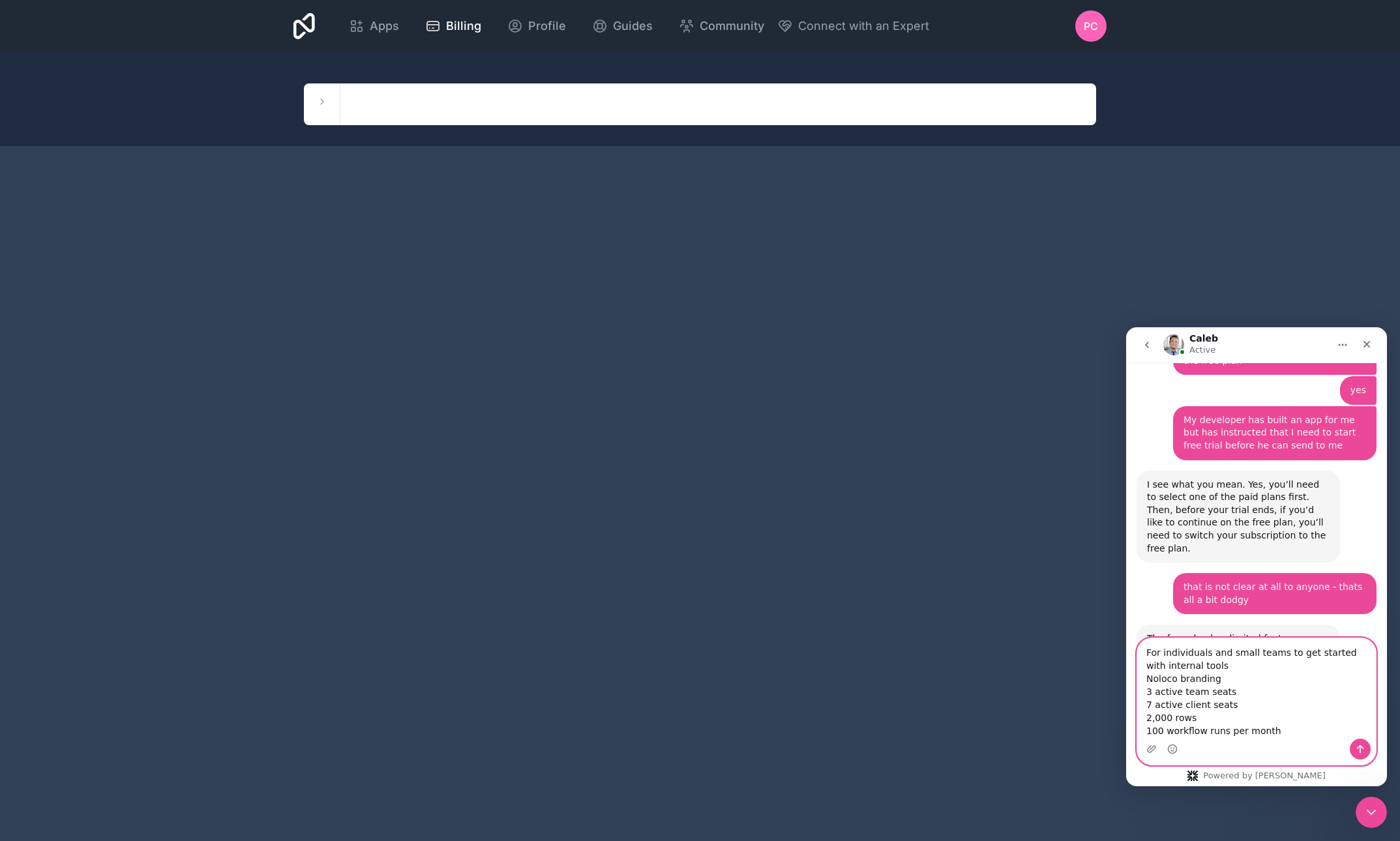
scroll to position [2334, 0]
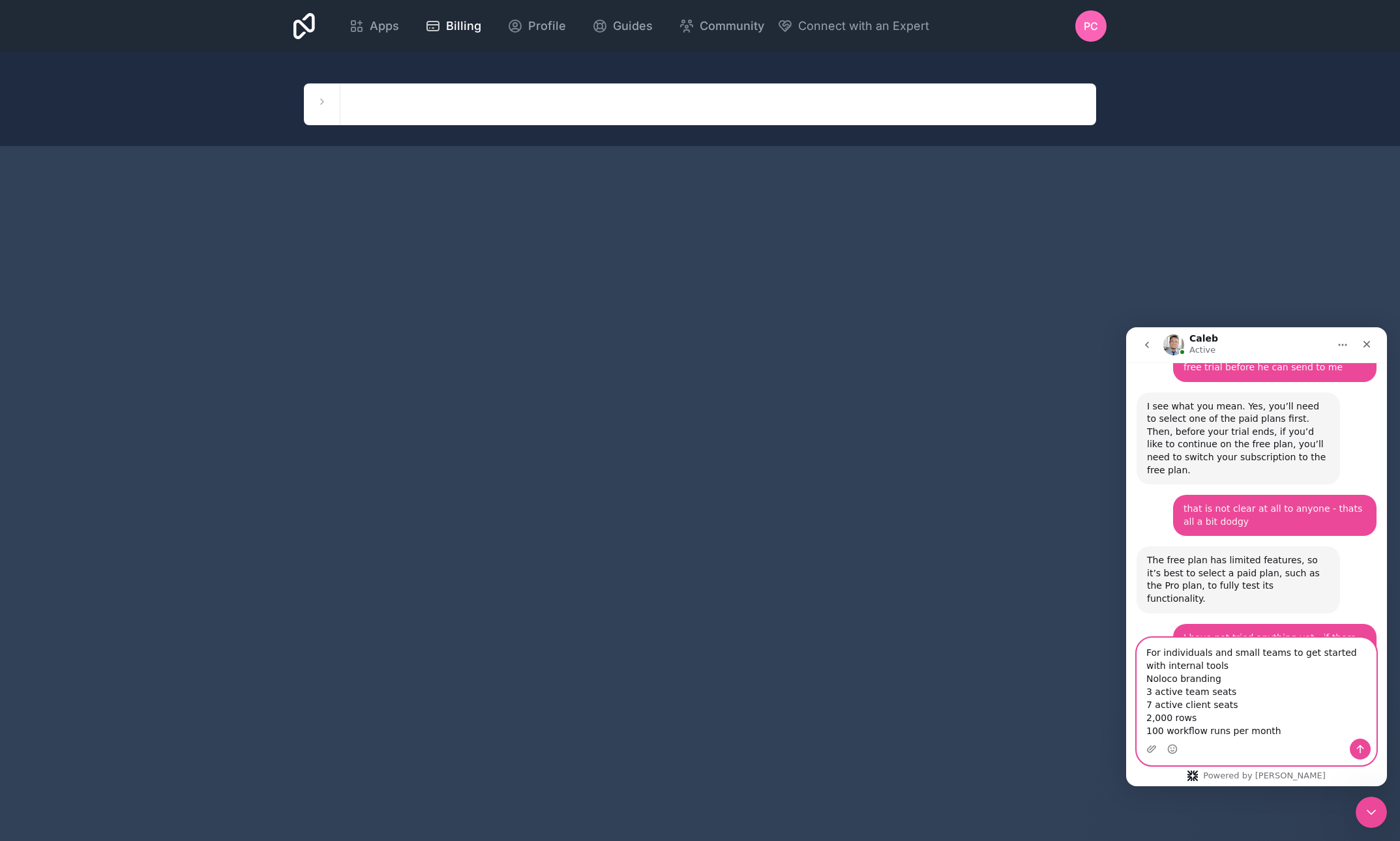
type textarea "For individuals and small teams to get started with internal tools Noloco brand…"
click at [1365, 753] on button "Send a message…" at bounding box center [1359, 749] width 21 height 21
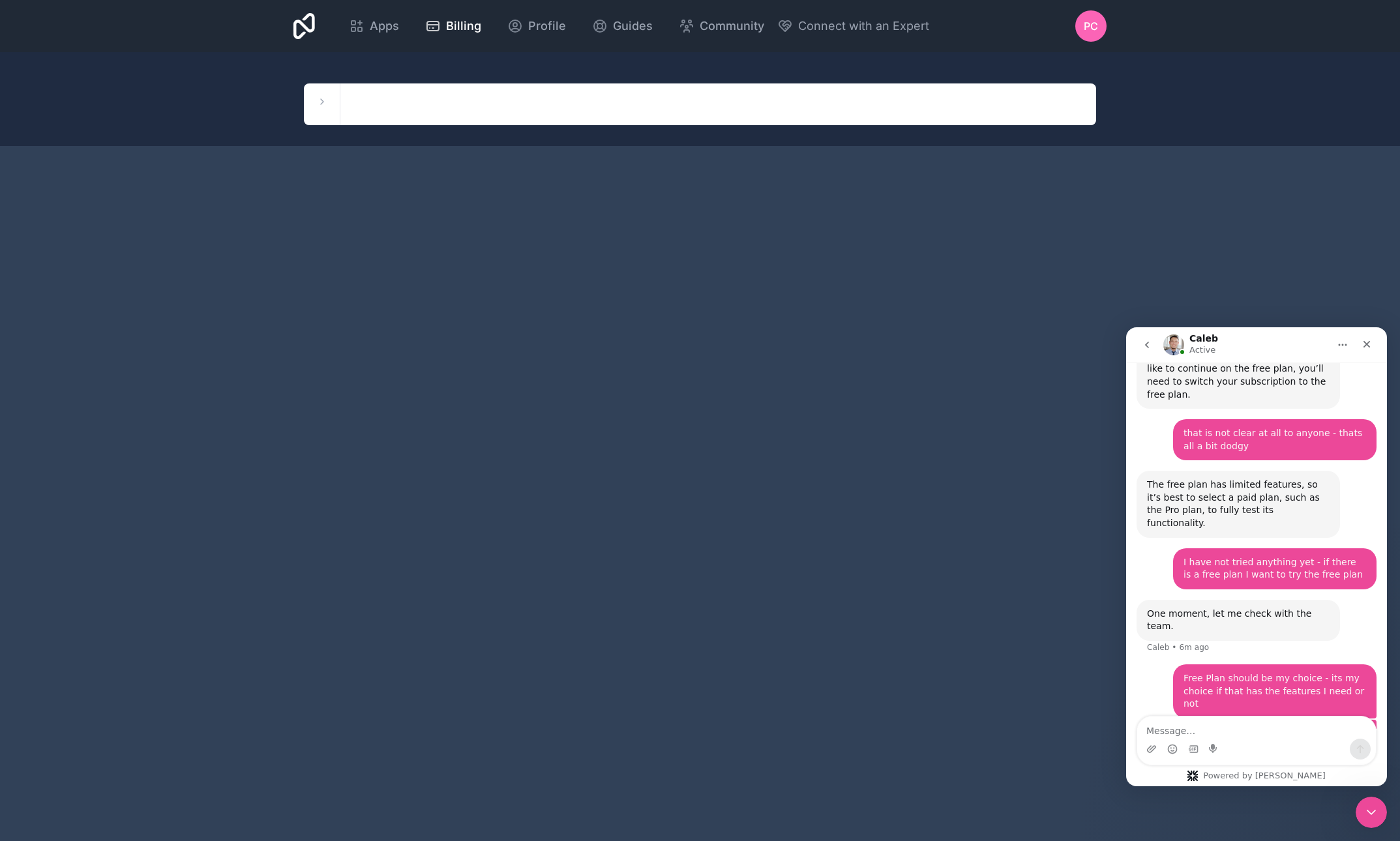
scroll to position [2359, 0]
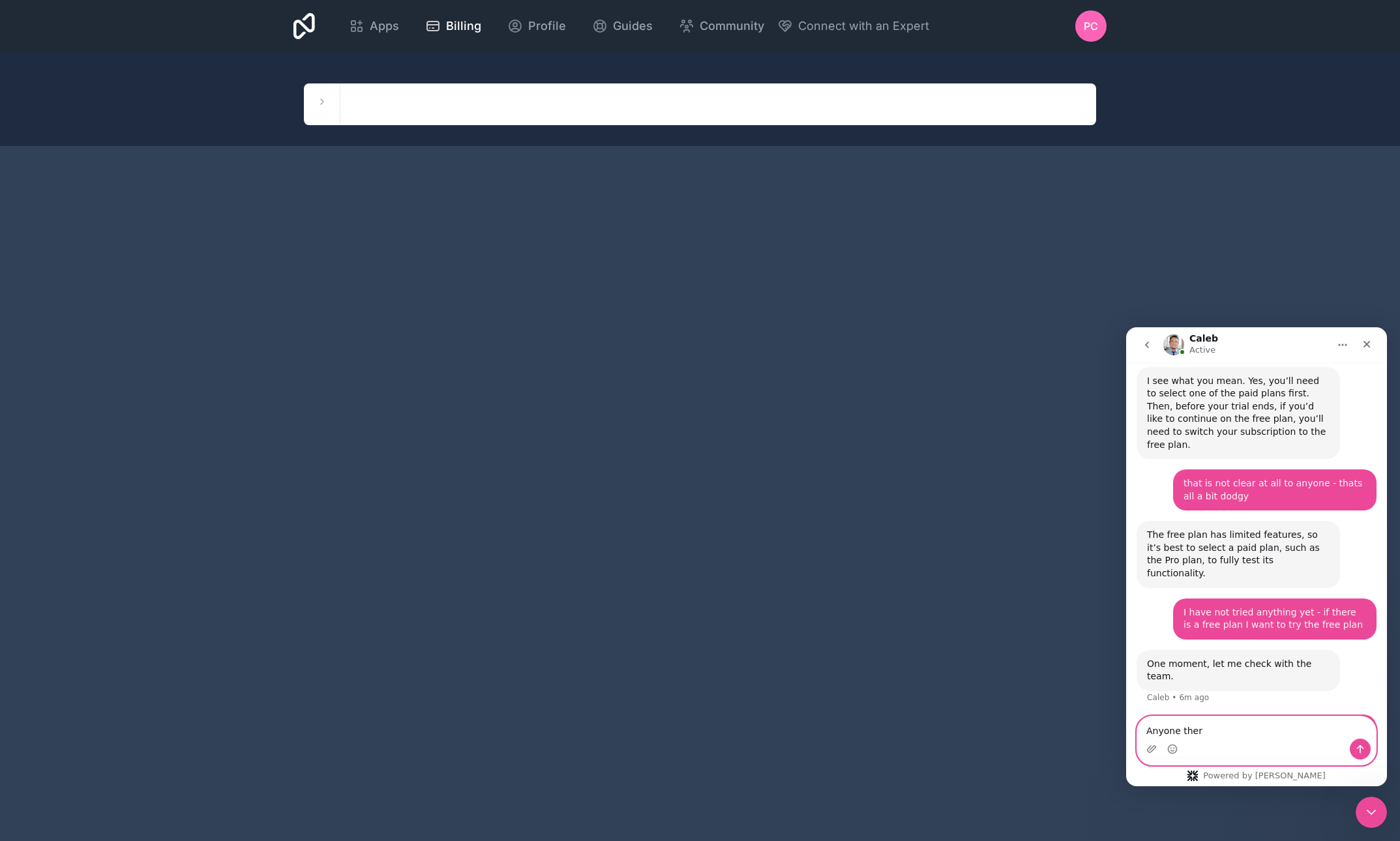
type textarea "Anyone there"
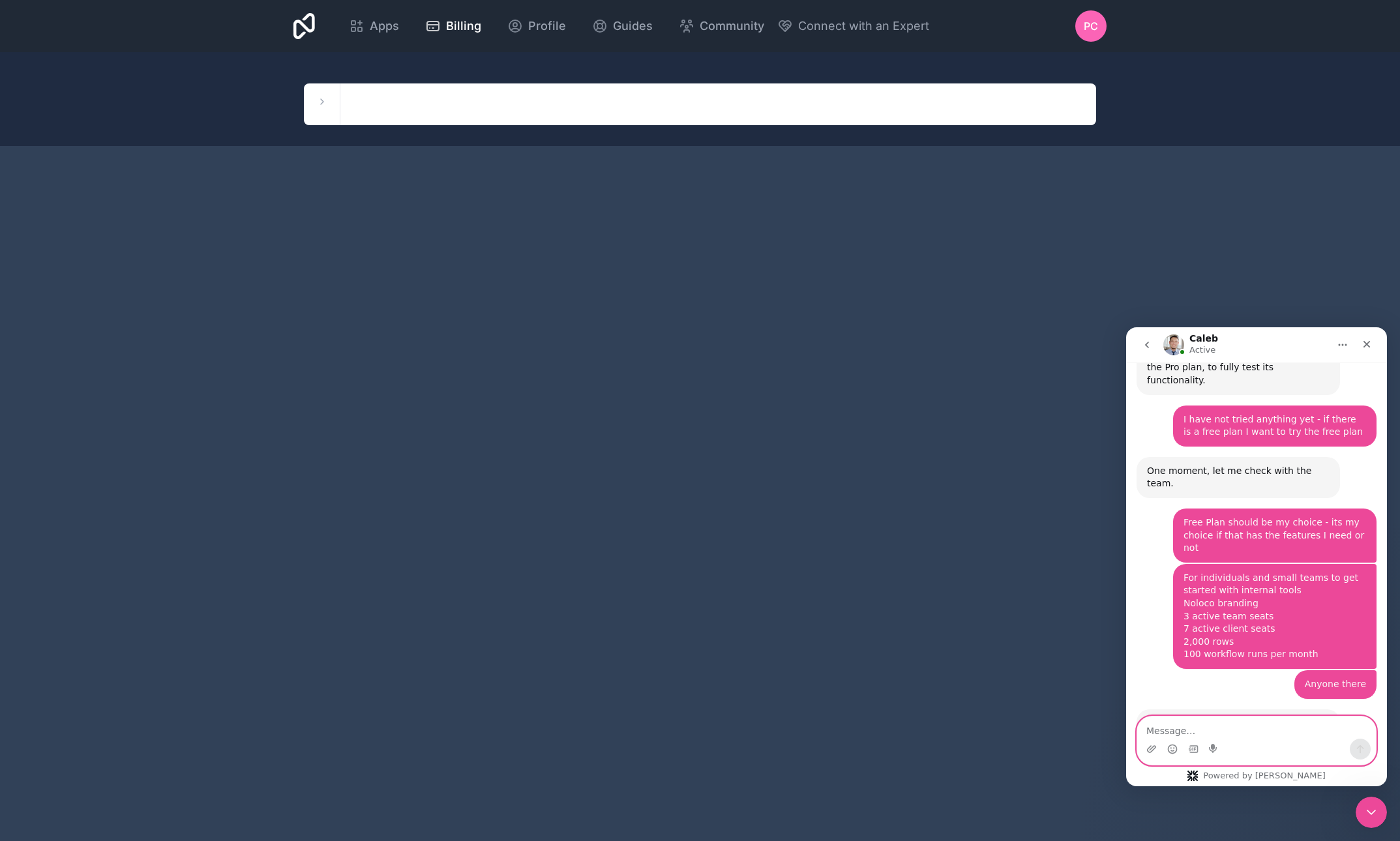
scroll to position [2596, 0]
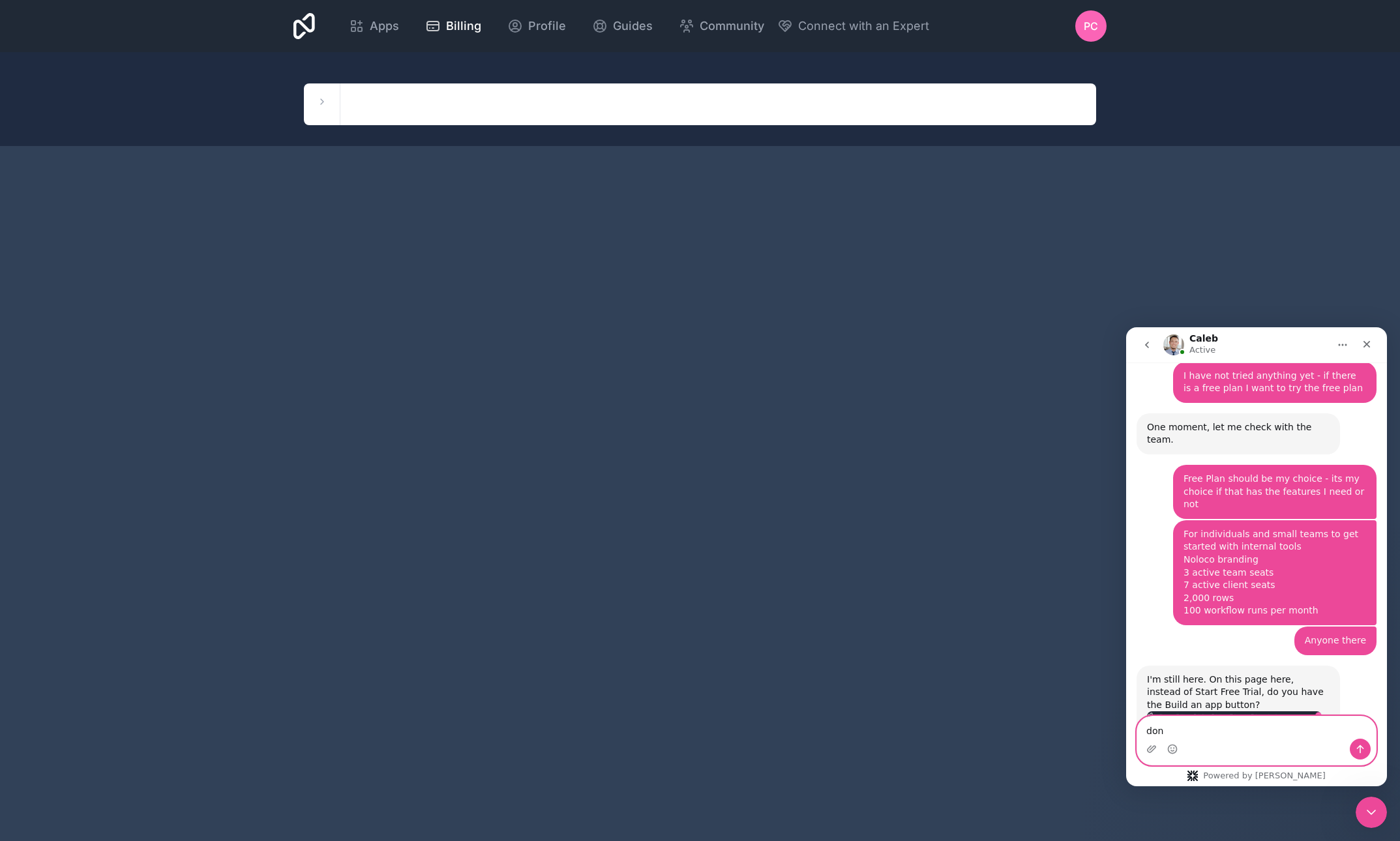
type textarea "done"
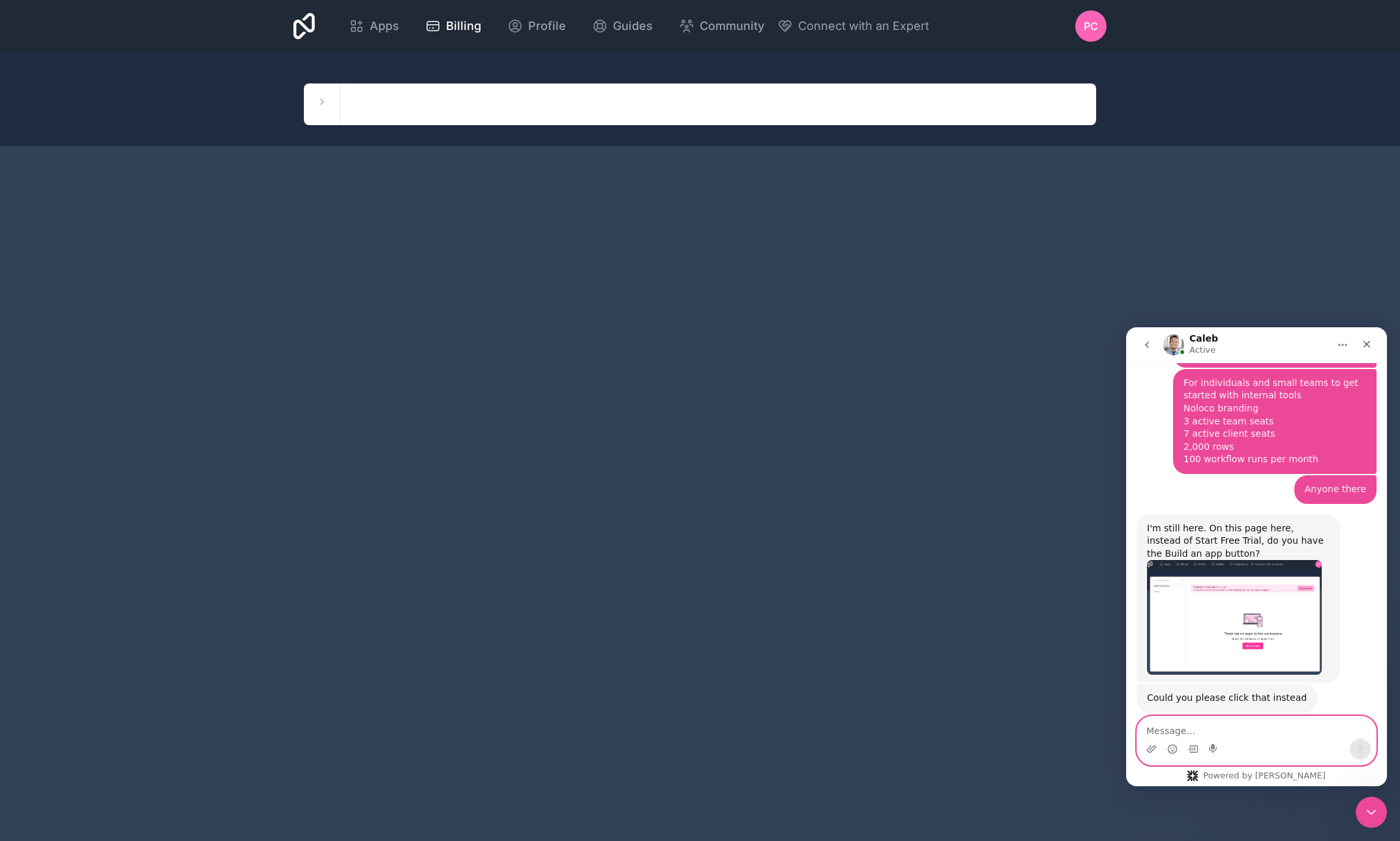
scroll to position [2765, 0]
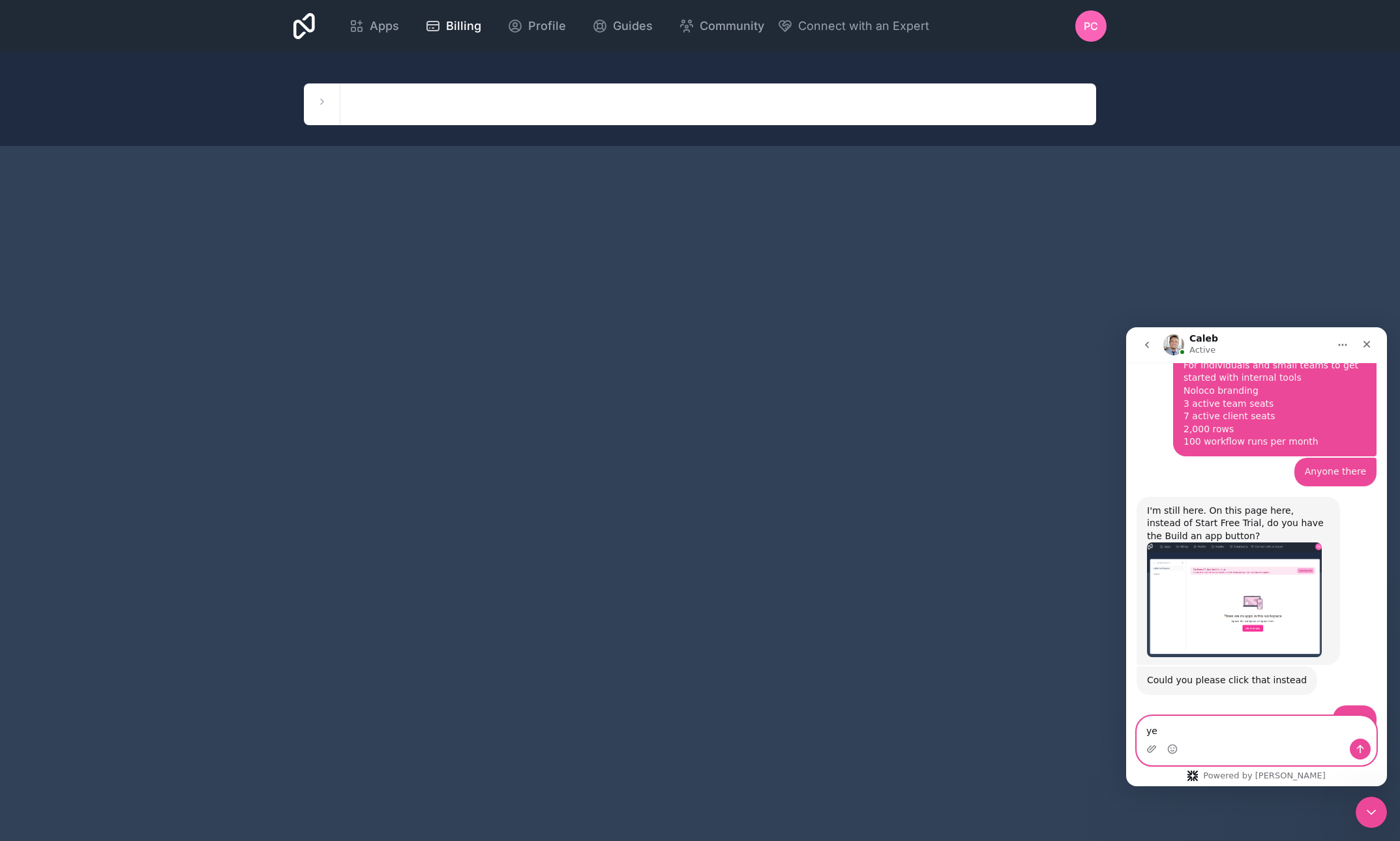
type textarea "yes"
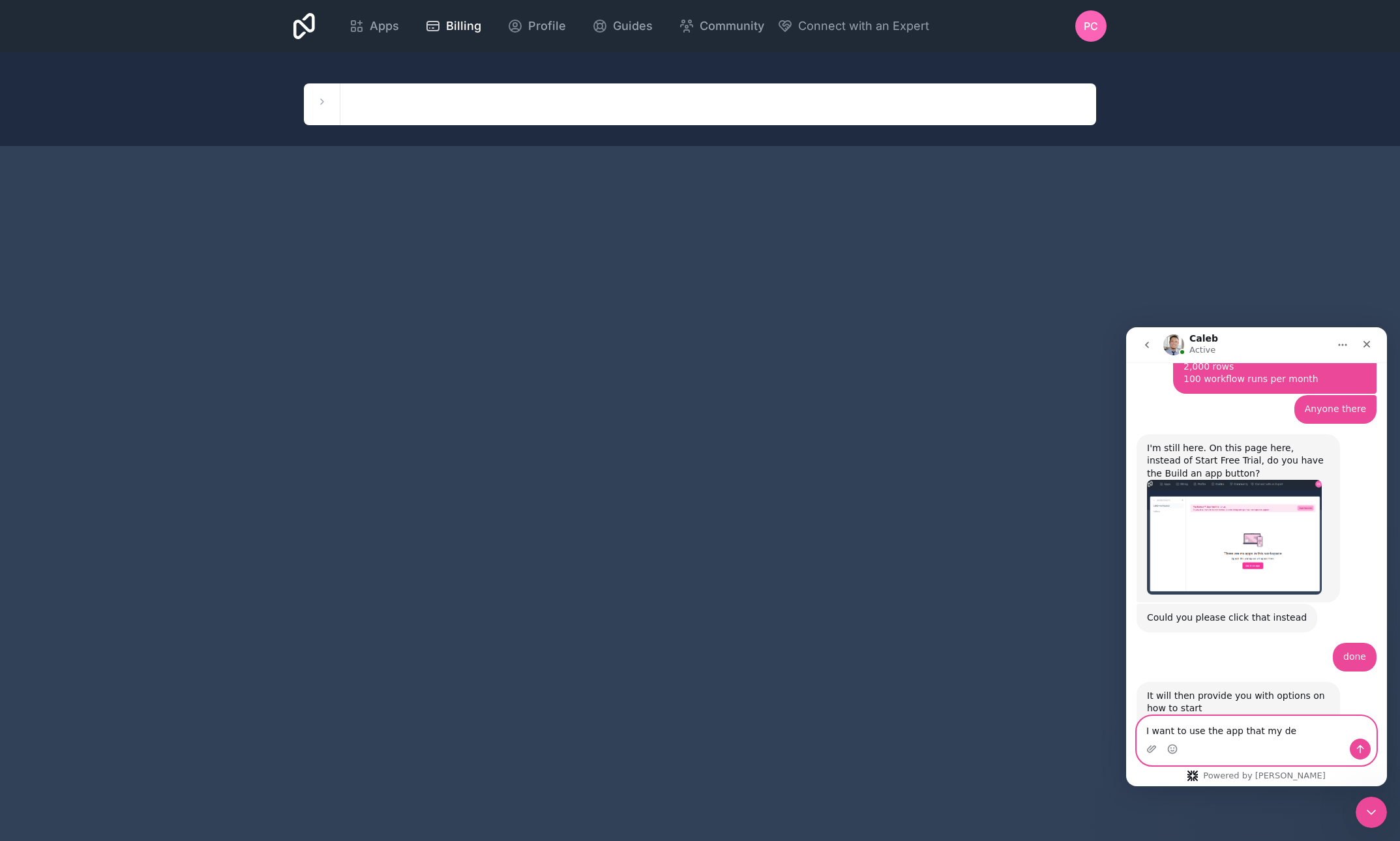
scroll to position [2884, 0]
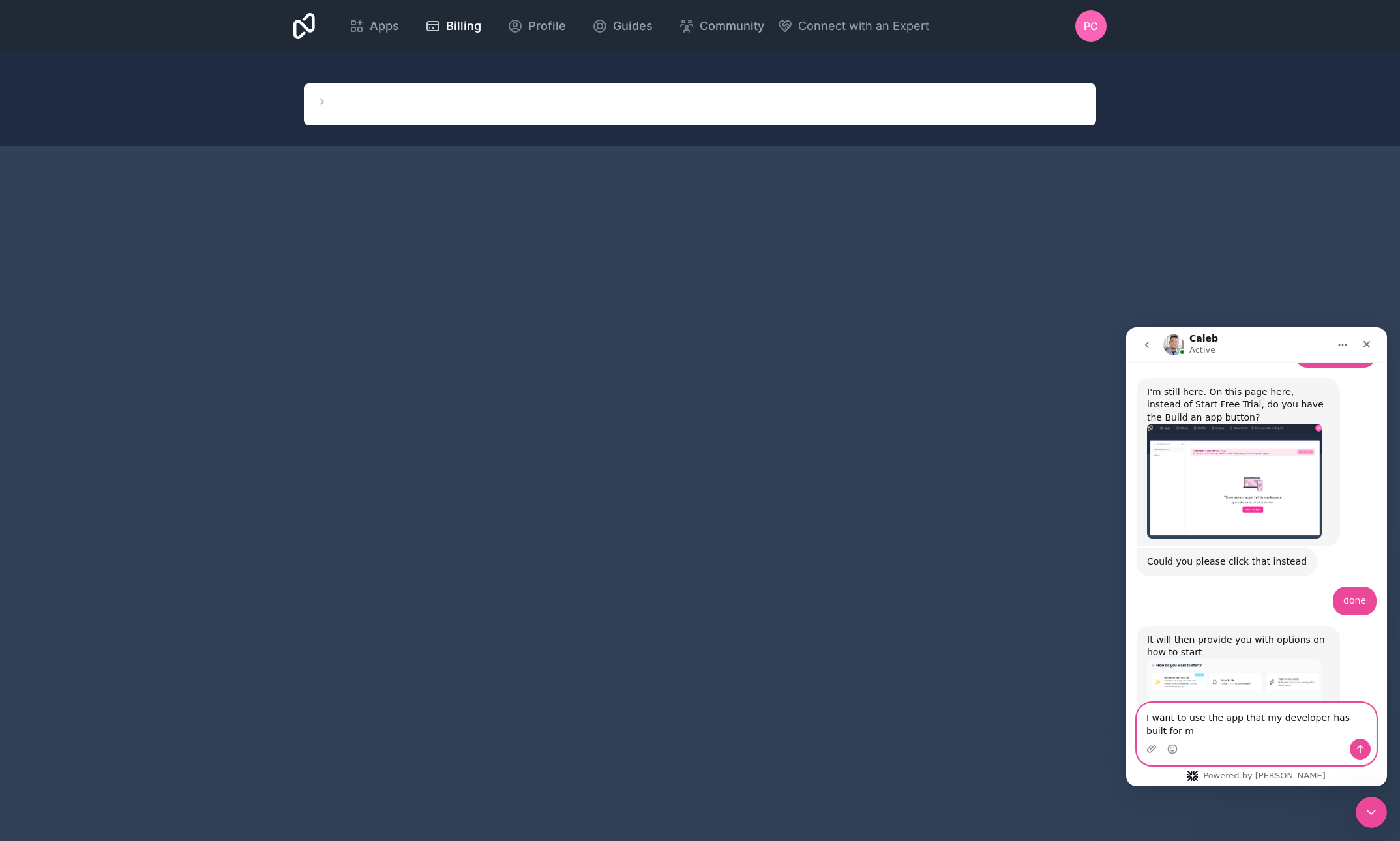
type textarea "I want to use the app that my developer has built for me"
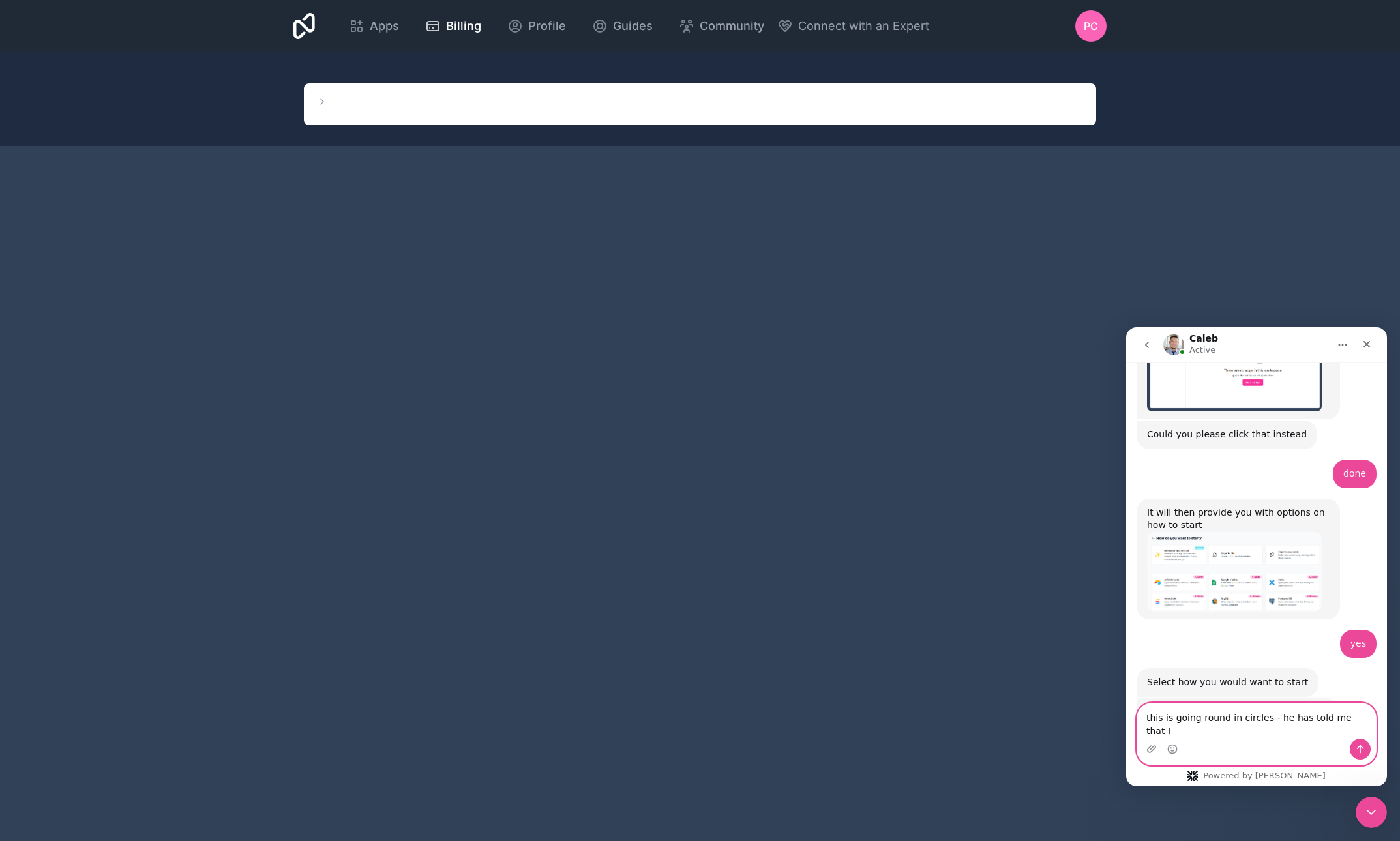
scroll to position [2998, 0]
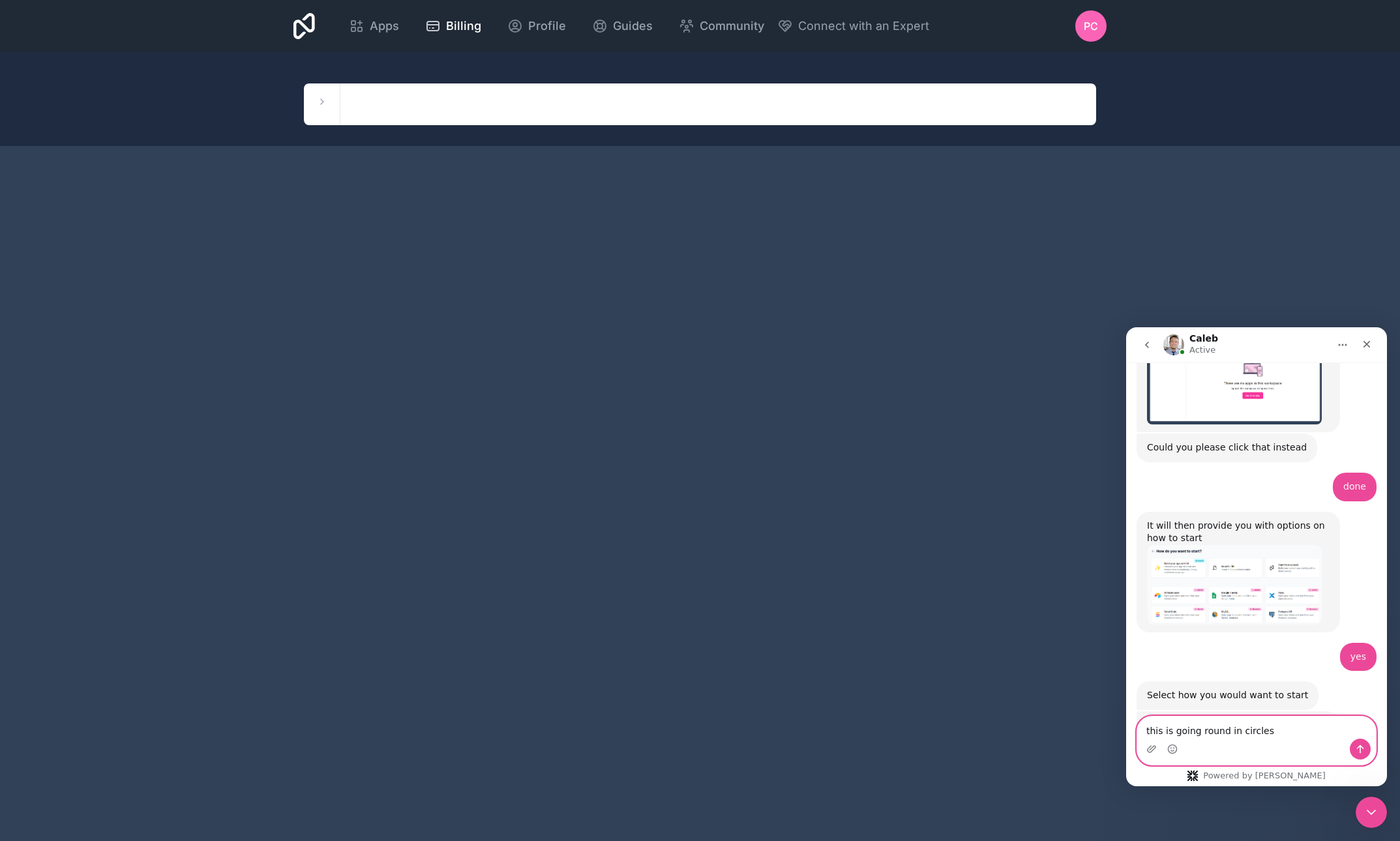
click at [1145, 731] on textarea "this is going round in circles" at bounding box center [1256, 728] width 239 height 22
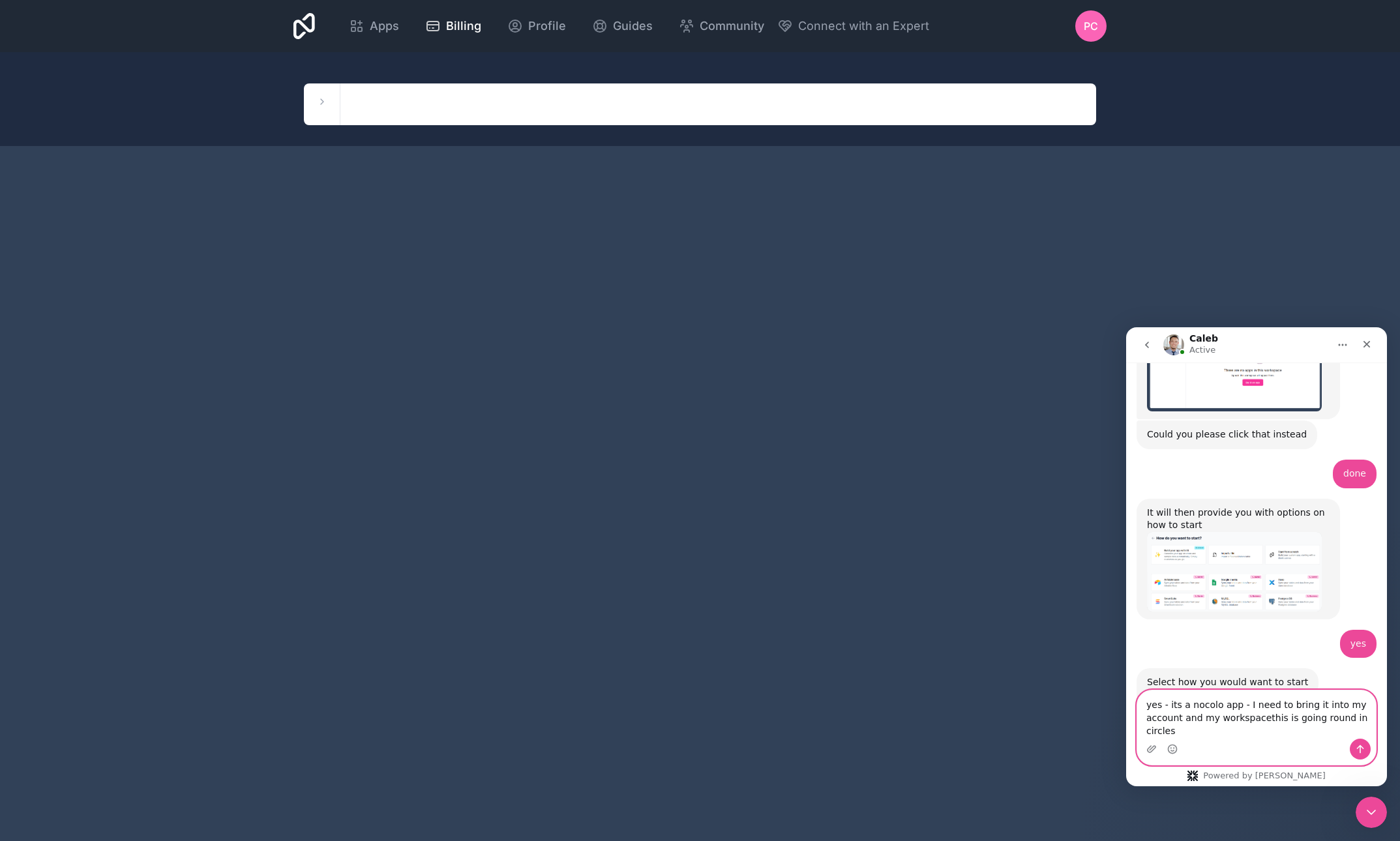
scroll to position [3024, 0]
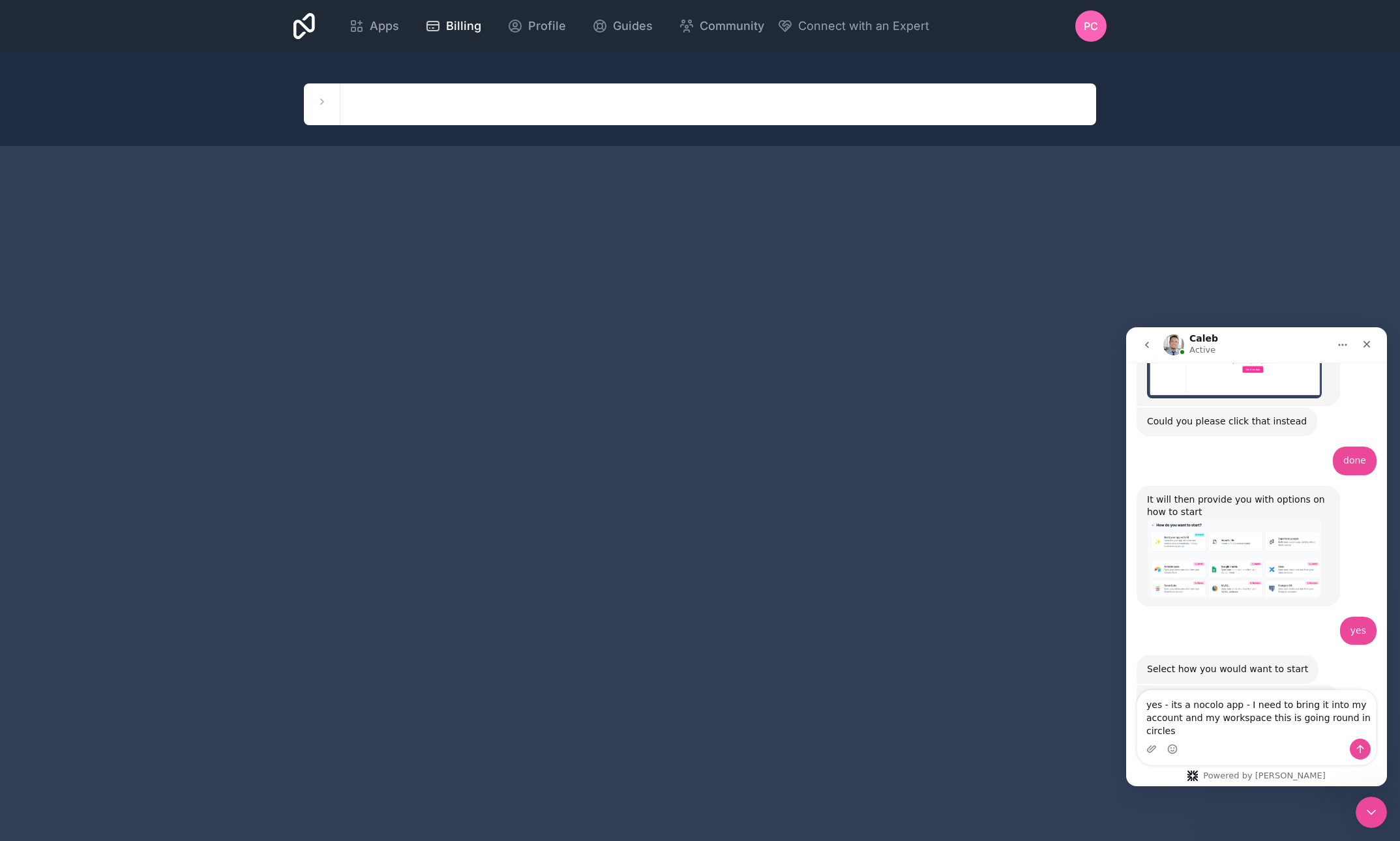
click at [1269, 740] on div "Intercom messenger" at bounding box center [1256, 749] width 239 height 21
drag, startPoint x: 1263, startPoint y: 716, endPoint x: 1265, endPoint y: 739, distance: 23.1
click at [1265, 739] on textarea "yes - its a nocolo app - I need to bring it into my account and my workspace th…" at bounding box center [1256, 715] width 239 height 49
type textarea "yes - its a nocolo app - I need to bring it into my account and my workspace"
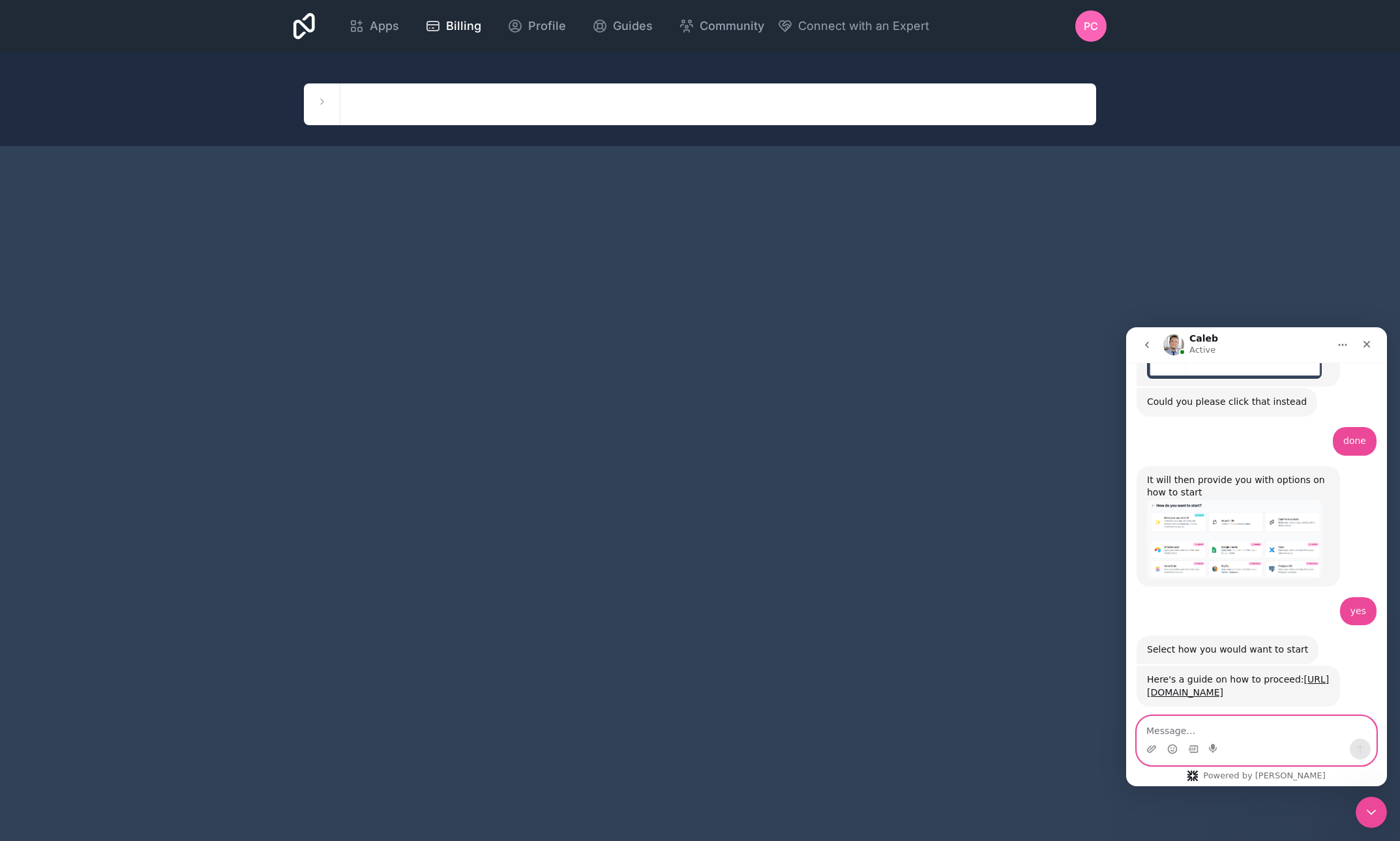
scroll to position [3136, 0]
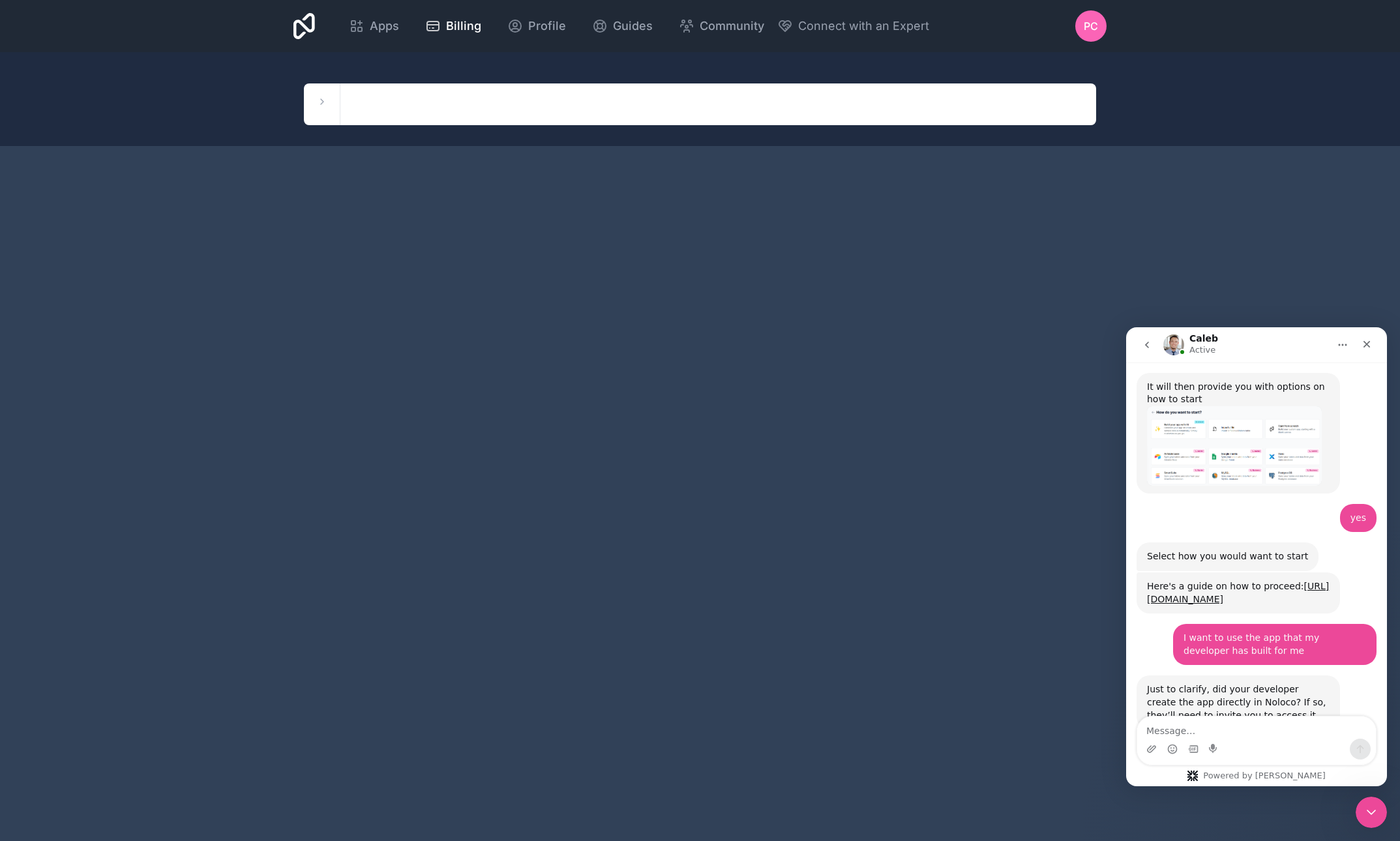
drag, startPoint x: 1148, startPoint y: 625, endPoint x: 1198, endPoint y: 680, distance: 74.3
click at [1198, 800] on div "Gotcha, you will need to transfer the app to your own workspace. Here's a guide…" at bounding box center [1237, 825] width 182 height 51
copy div "Gotcha, you will need to transfer the app to your own workspace. Here's a guide…"
click at [1183, 733] on textarea "Message…" at bounding box center [1256, 728] width 239 height 22
type textarea "ok so no further forwards -"
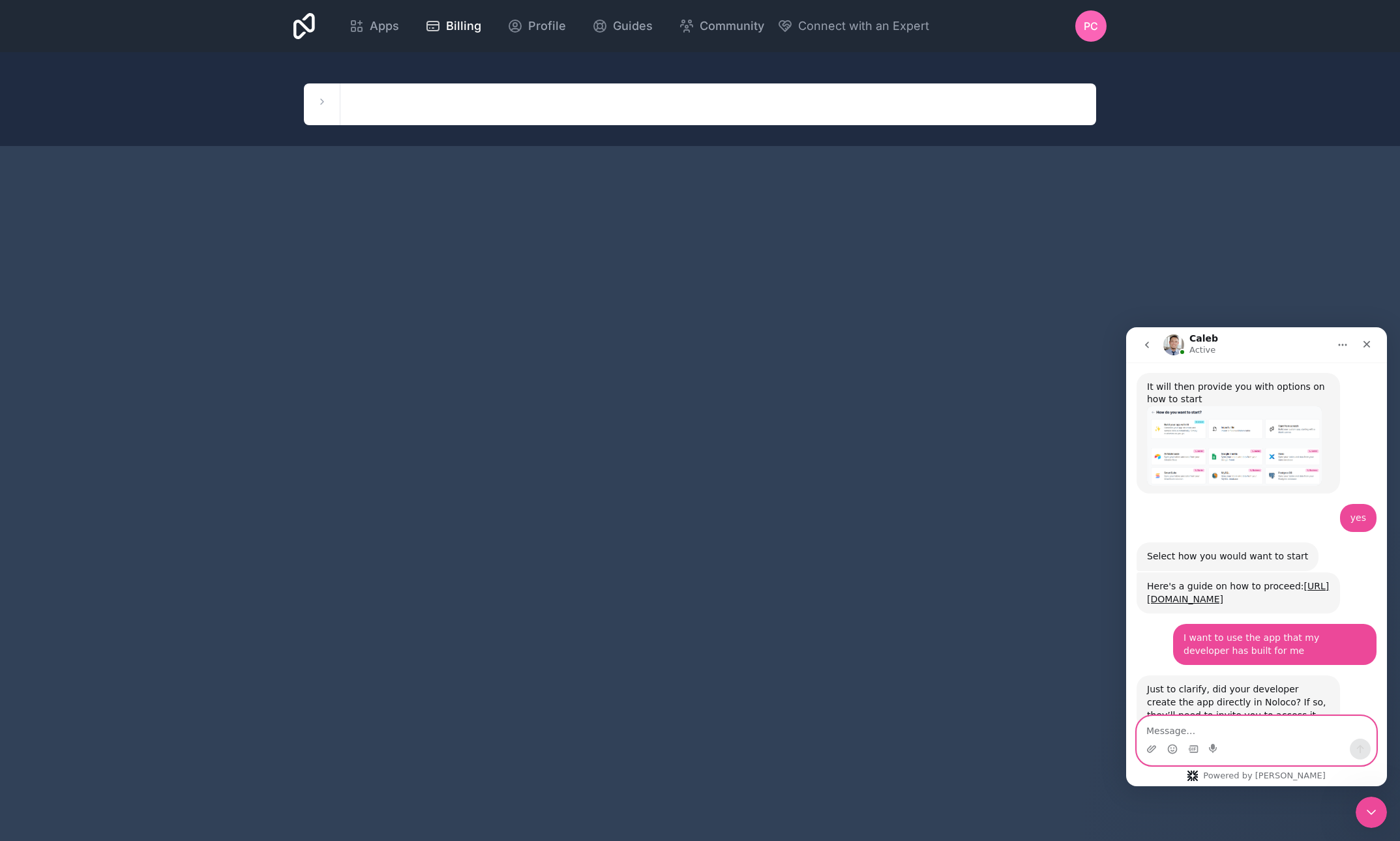
scroll to position [3175, 0]
